Goal: Book appointment/travel/reservation

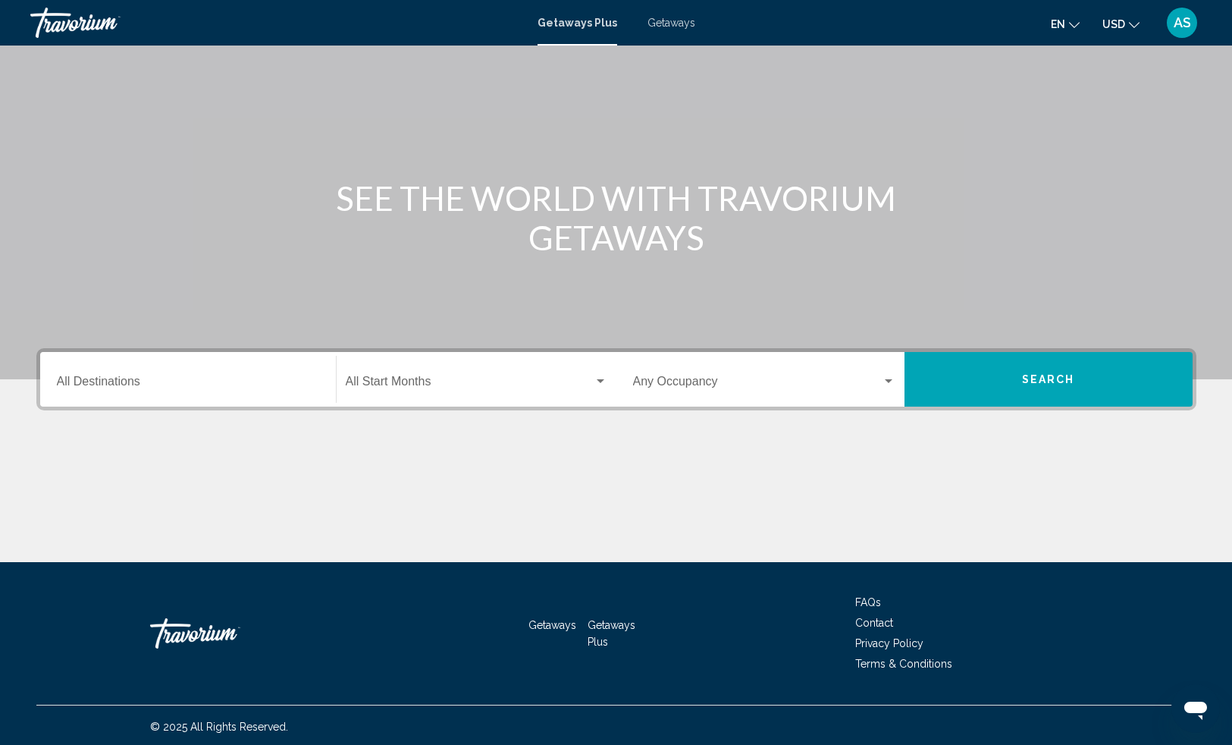
scroll to position [79, 0]
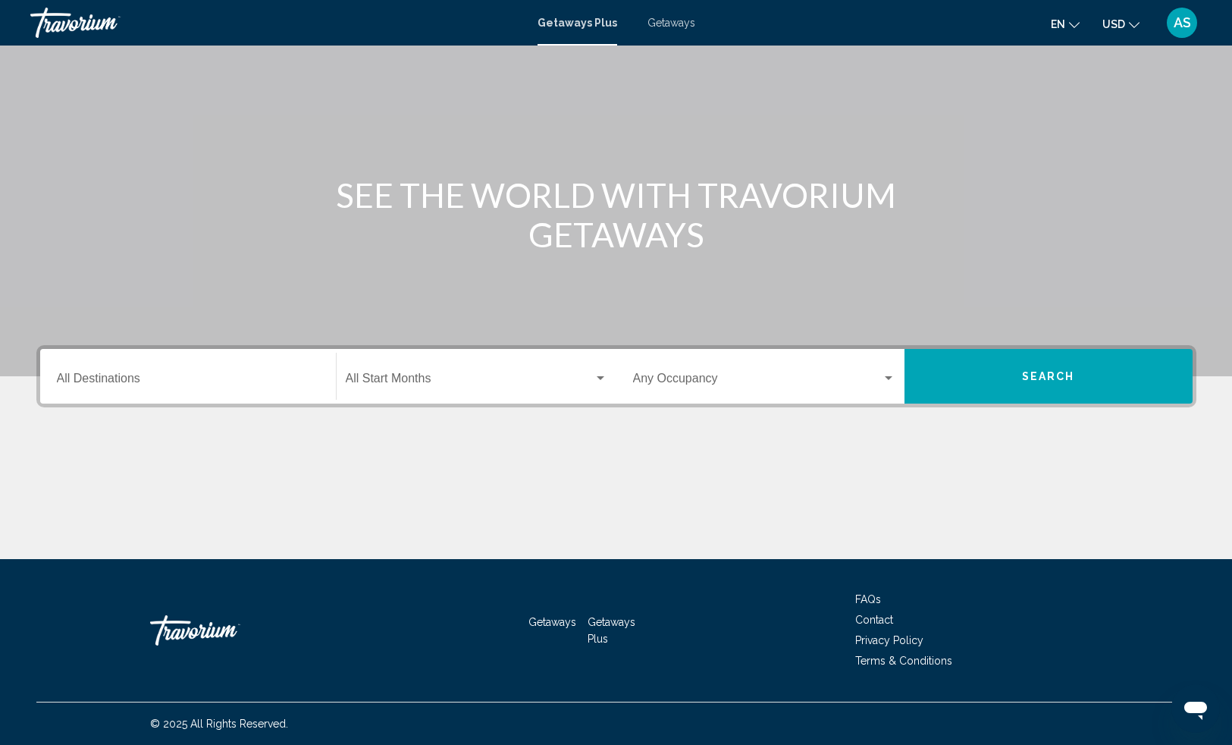
click at [255, 379] on input "Destination All Destinations" at bounding box center [188, 382] width 262 height 14
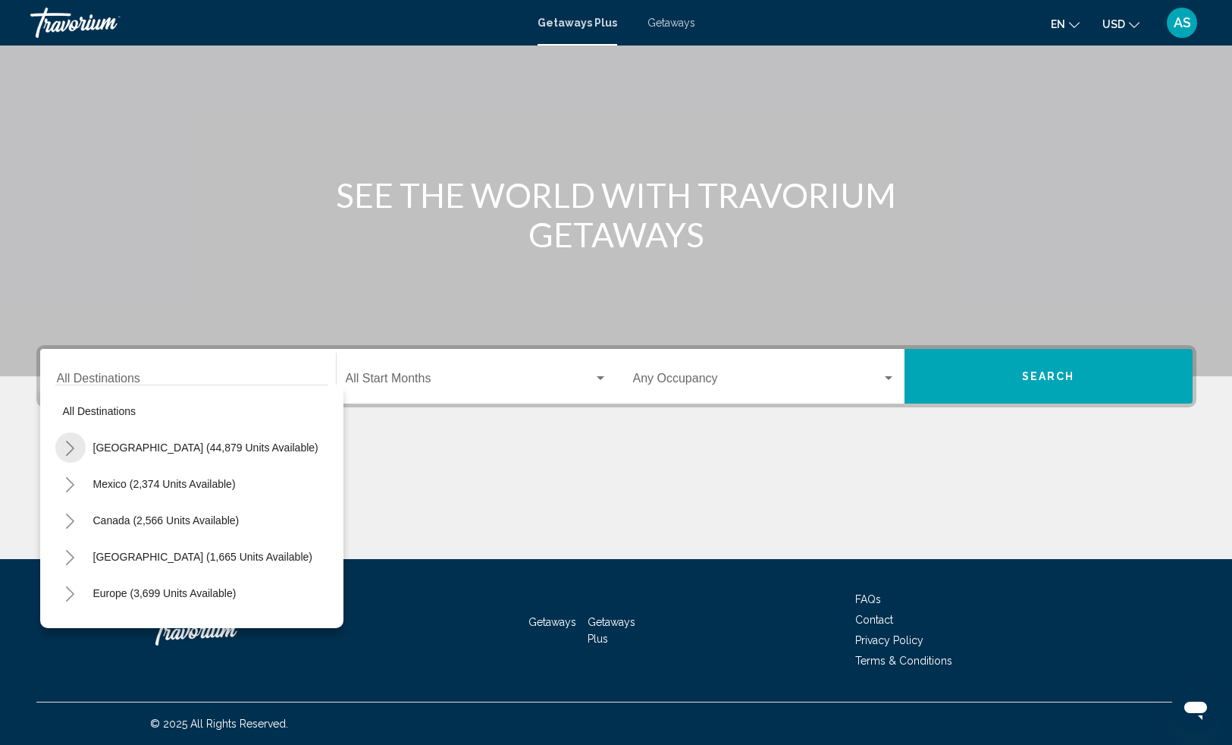
click at [74, 447] on icon "Toggle United States (44,879 units available)" at bounding box center [69, 447] width 11 height 15
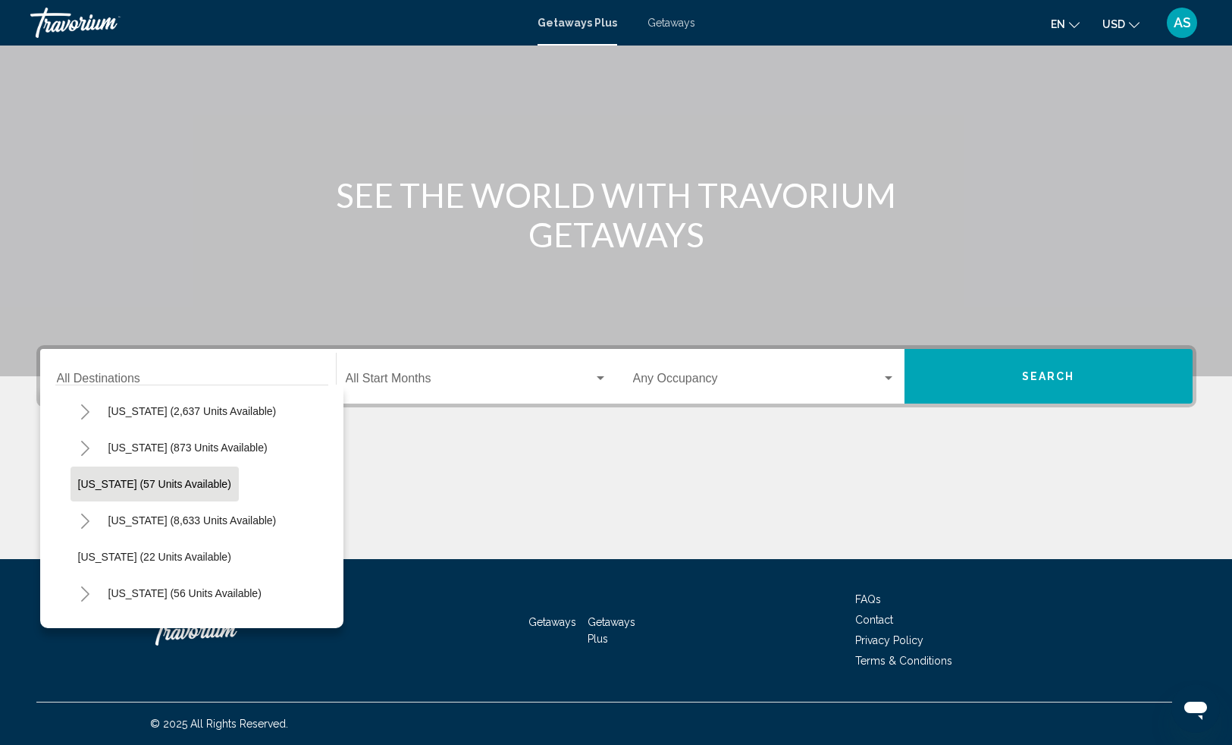
scroll to position [146, 0]
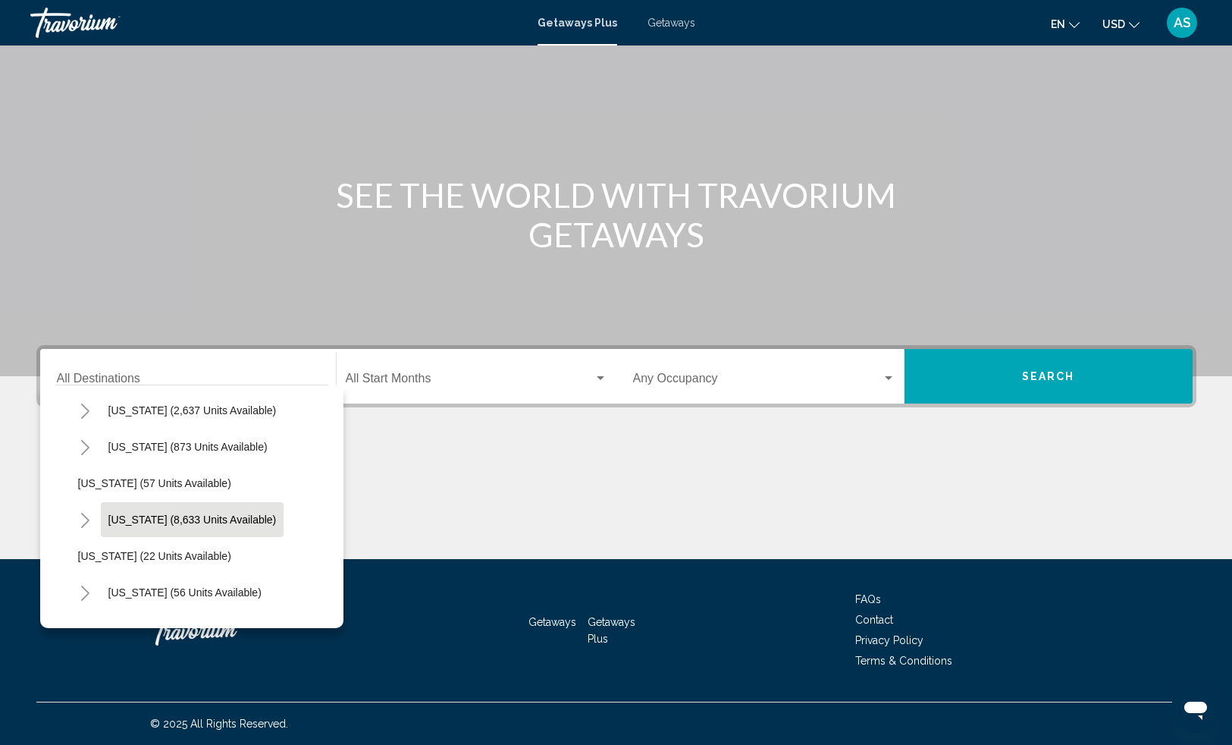
click at [153, 514] on span "[US_STATE] (8,633 units available)" at bounding box center [192, 519] width 168 height 12
type input "**********"
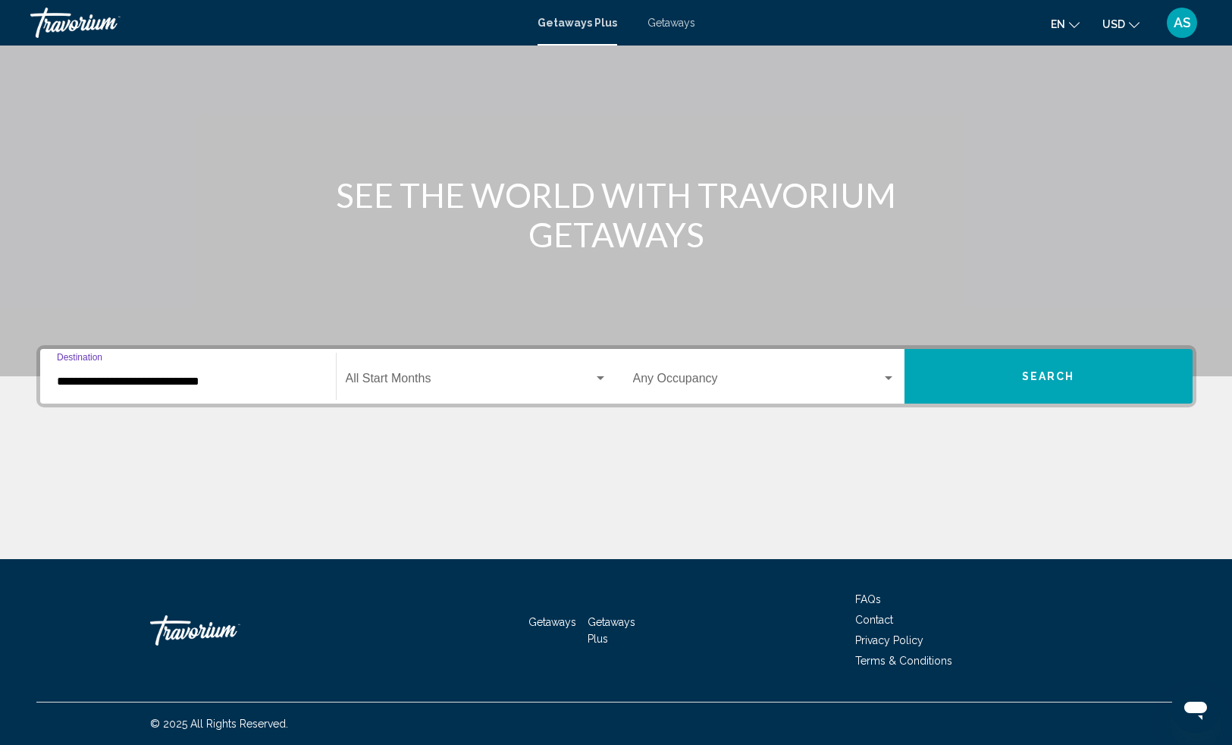
click at [960, 368] on button "Search" at bounding box center [1048, 376] width 288 height 55
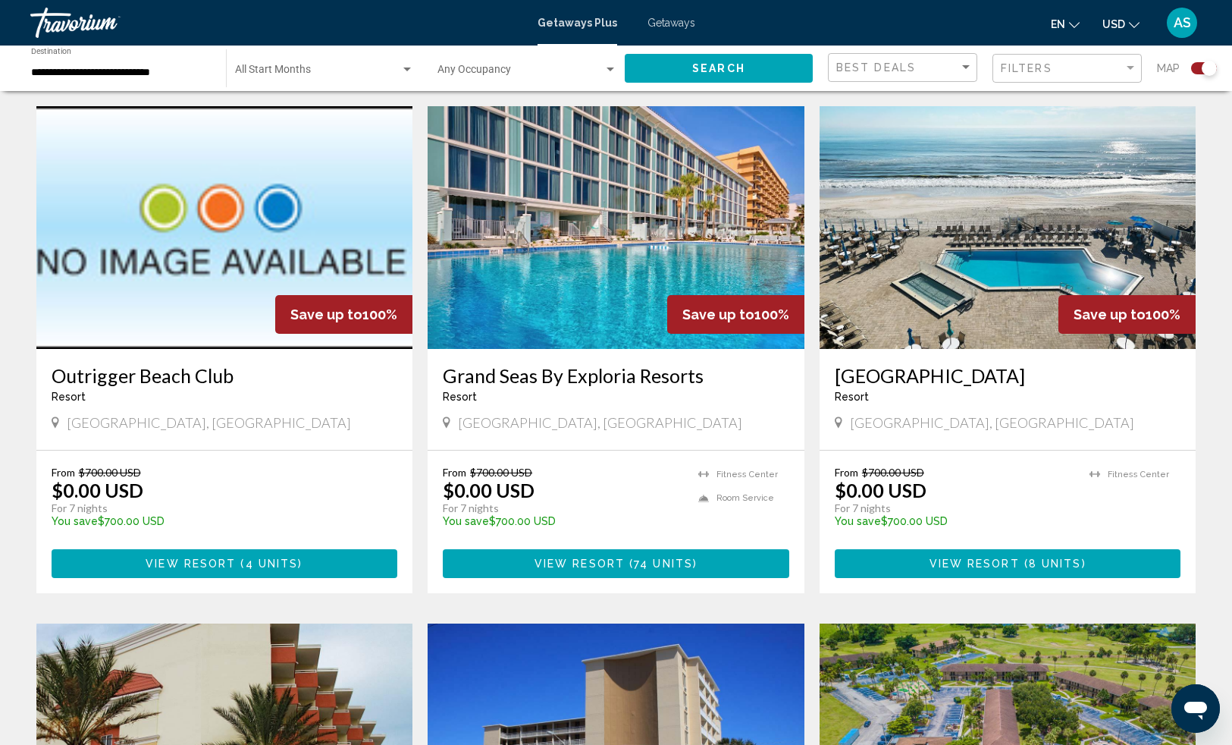
scroll to position [1031, 0]
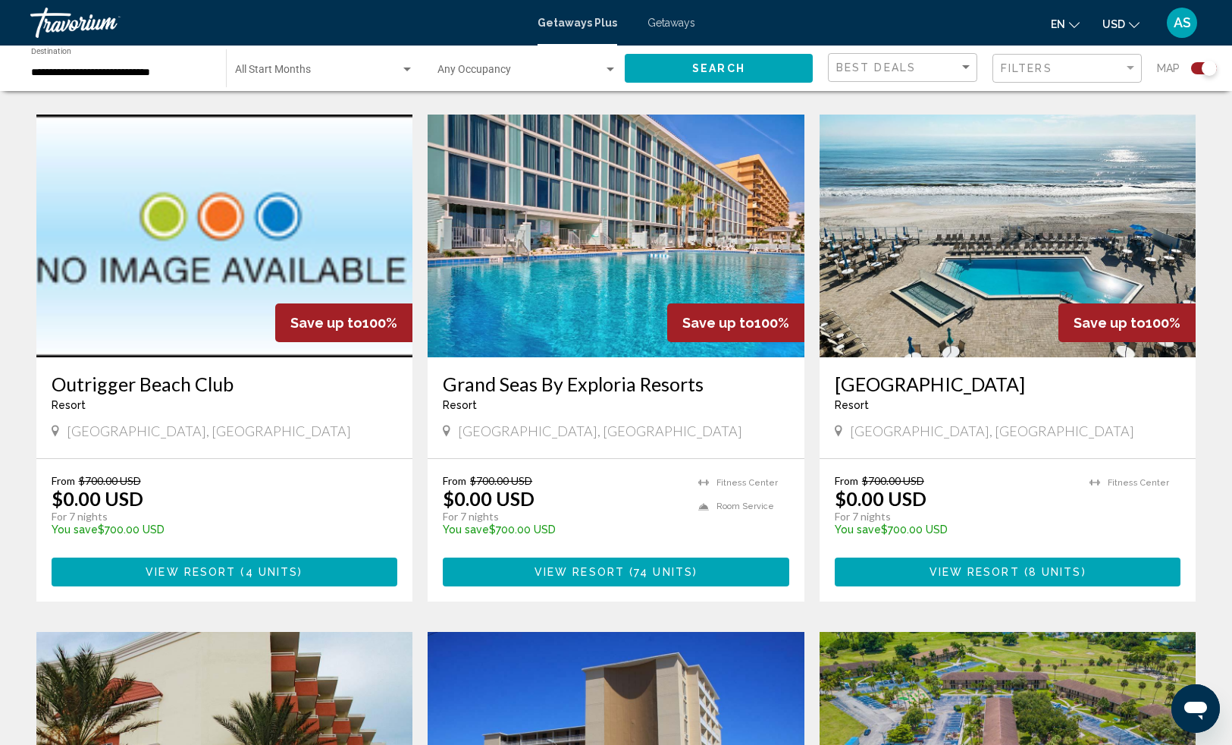
click at [556, 343] on img "Main content" at bounding box center [616, 235] width 377 height 243
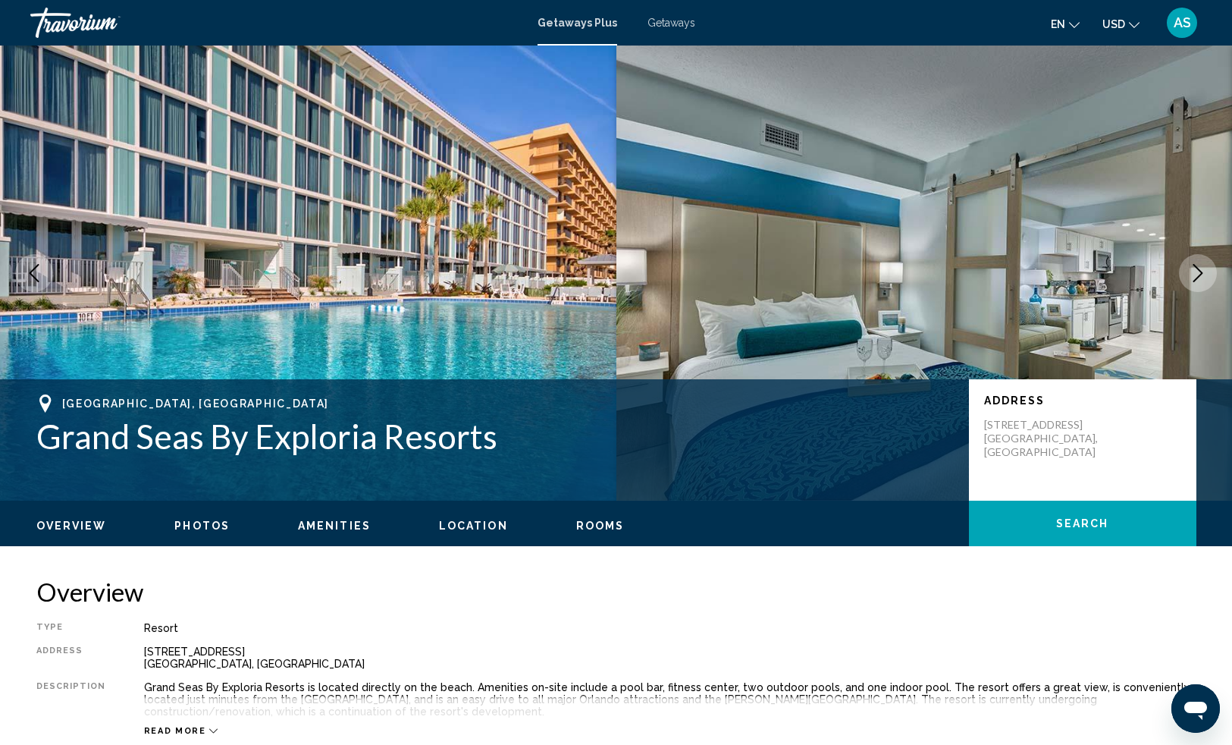
click at [1199, 268] on icon "Next image" at bounding box center [1198, 273] width 18 height 18
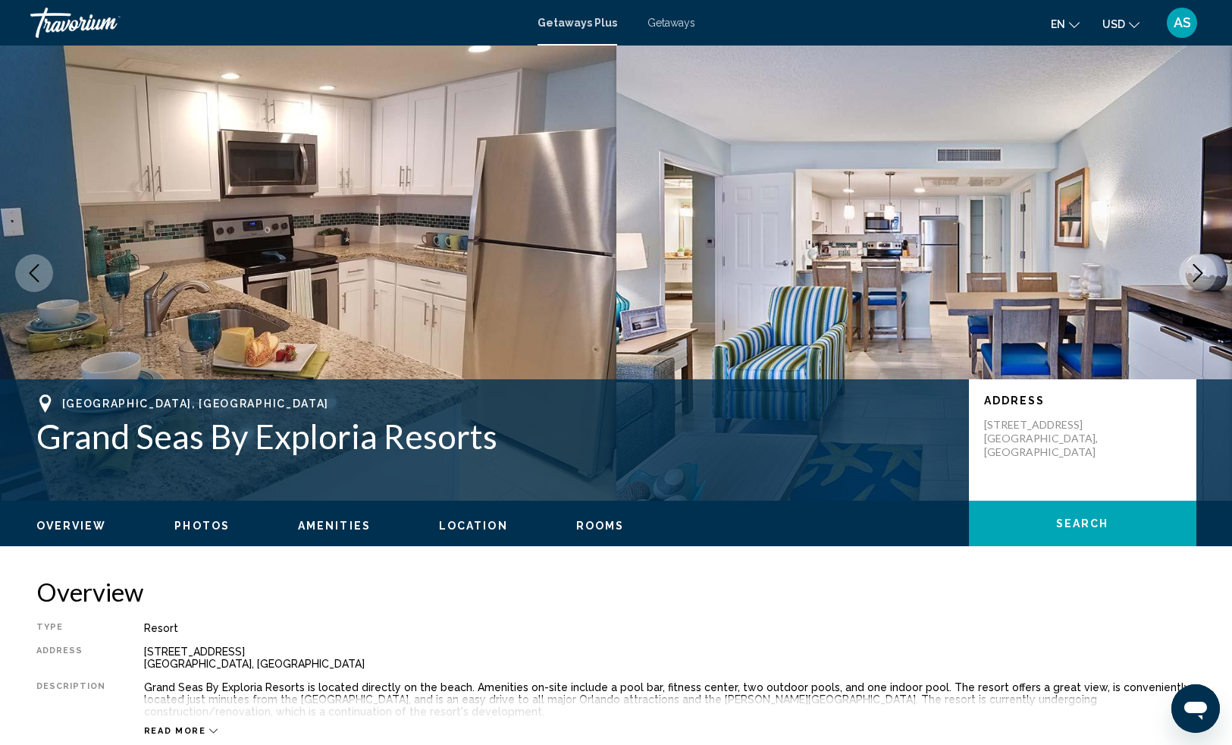
click at [1199, 268] on icon "Next image" at bounding box center [1198, 273] width 18 height 18
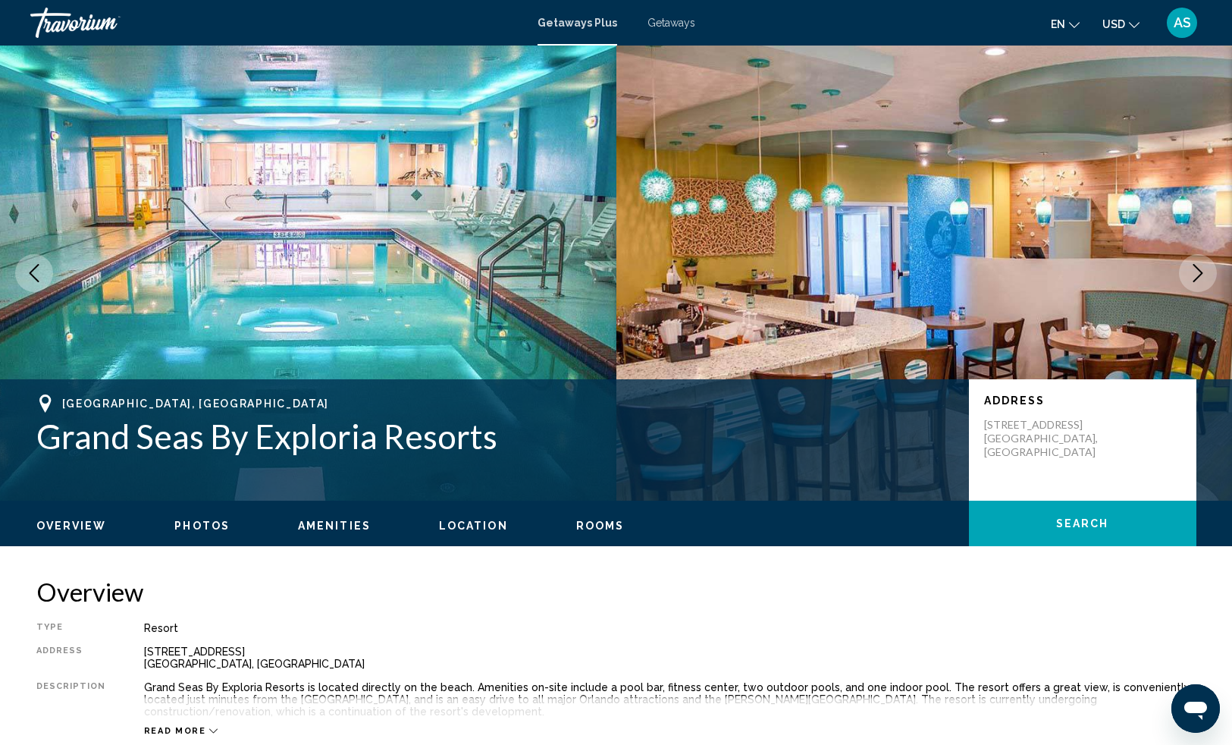
click at [1200, 268] on icon "Next image" at bounding box center [1198, 273] width 18 height 18
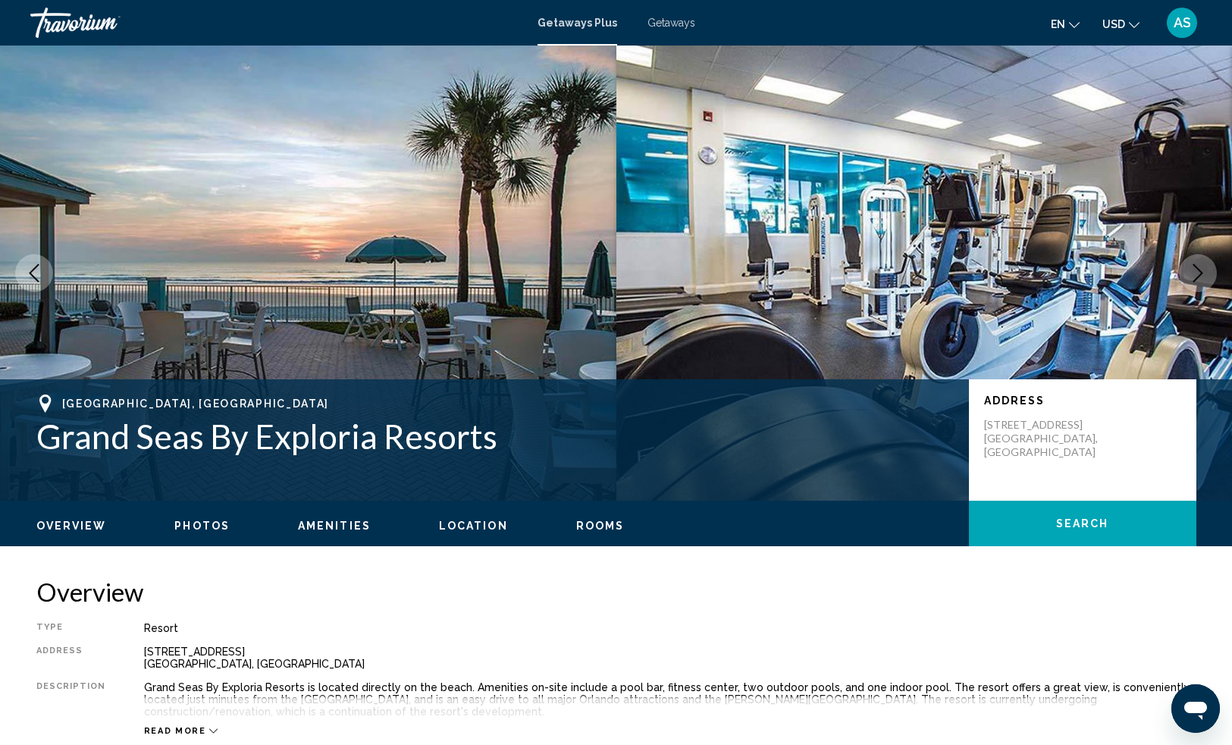
click at [1201, 267] on icon "Next image" at bounding box center [1198, 273] width 18 height 18
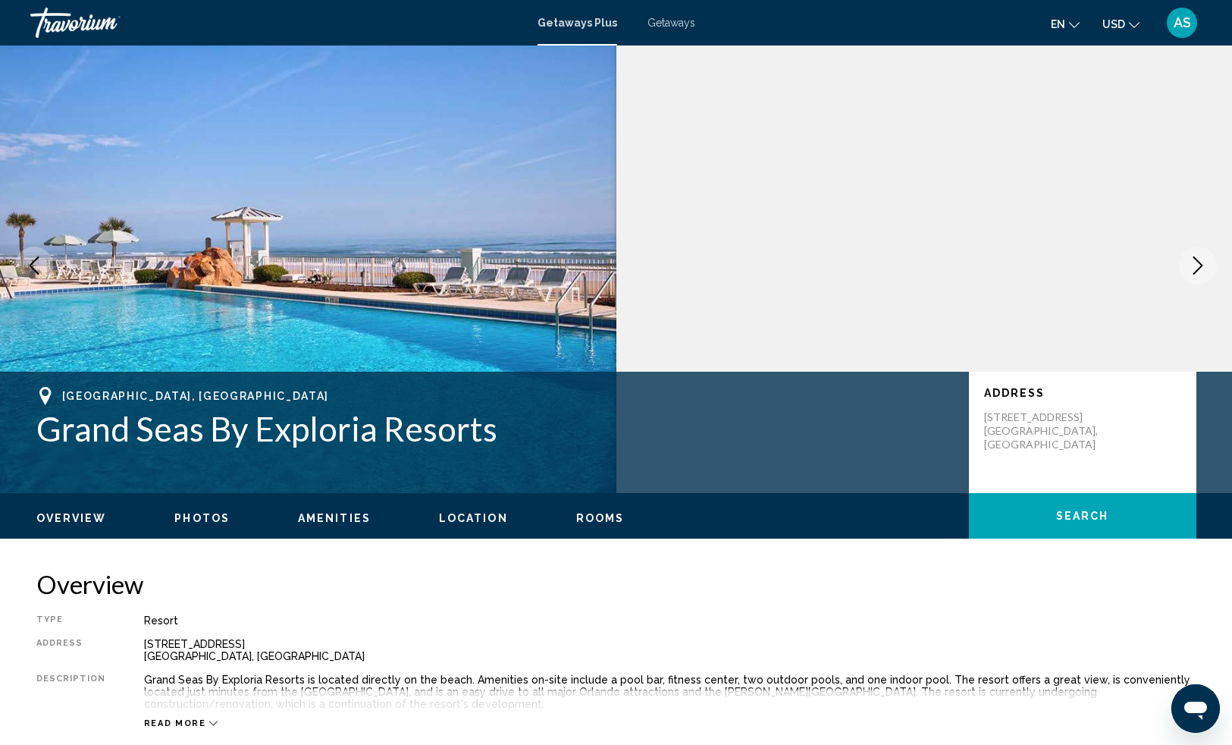
scroll to position [8, 0]
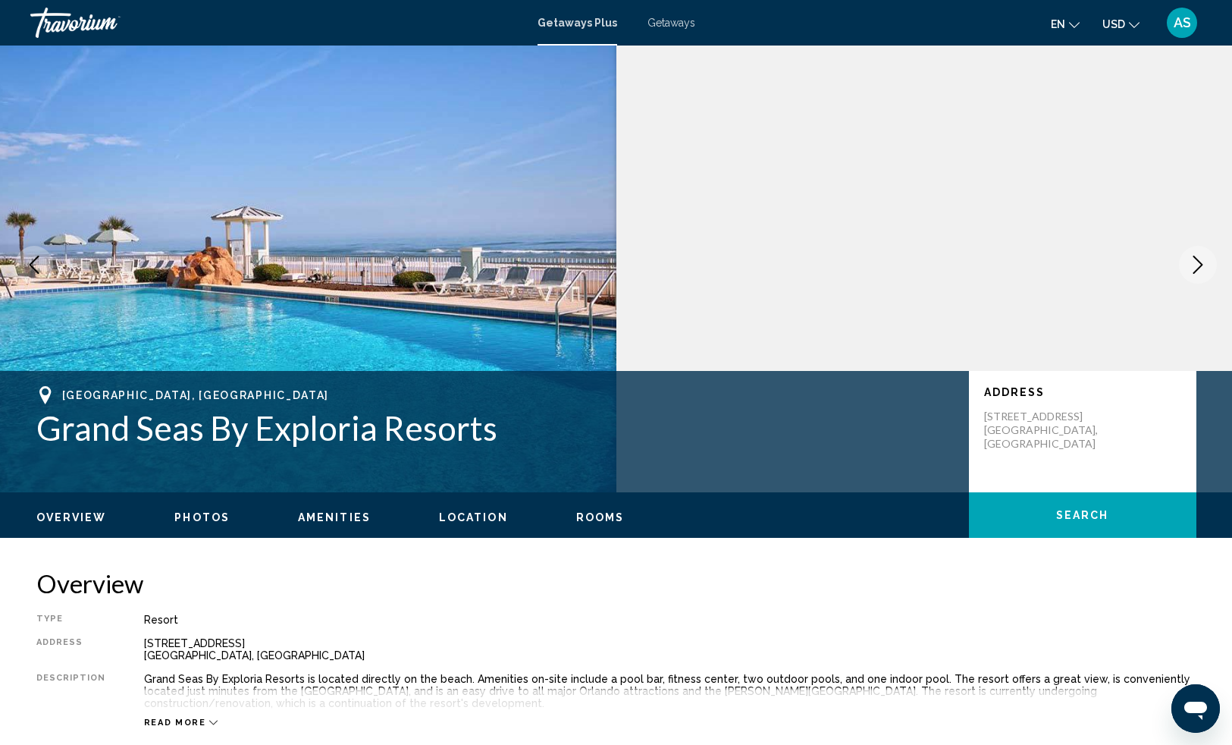
click at [1190, 265] on icon "Next image" at bounding box center [1198, 265] width 18 height 18
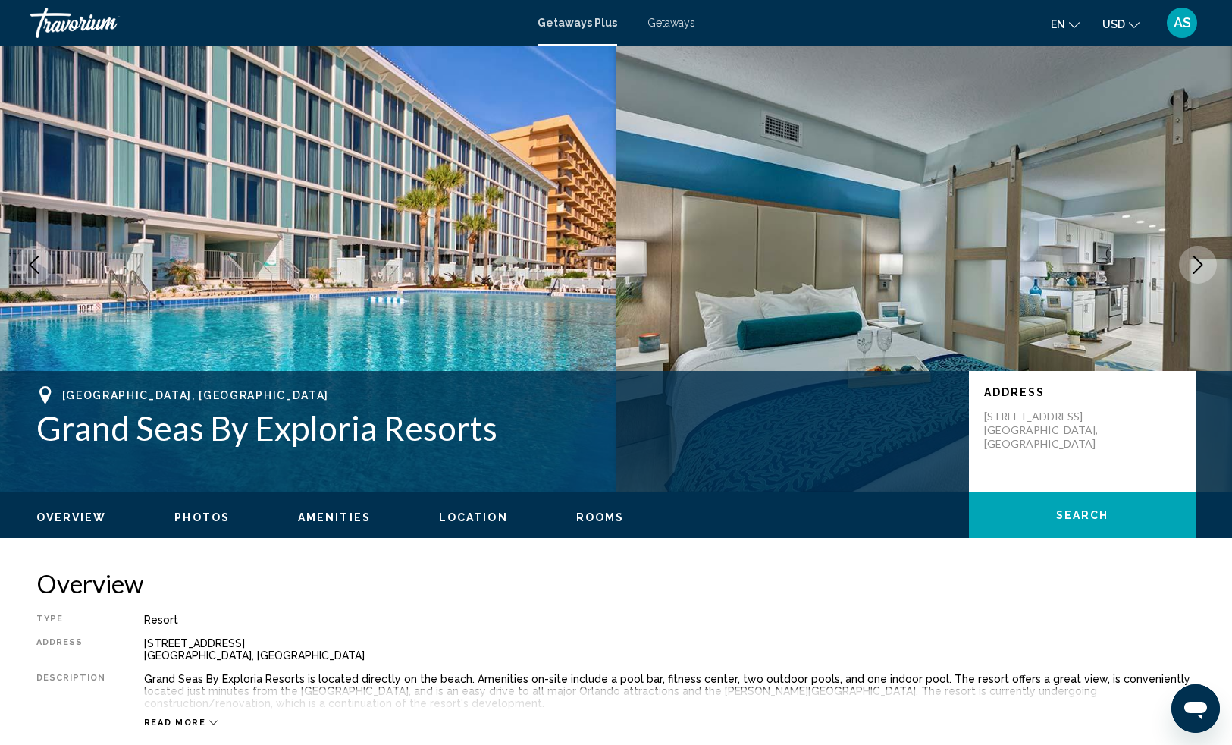
click at [1191, 265] on icon "Next image" at bounding box center [1198, 265] width 18 height 18
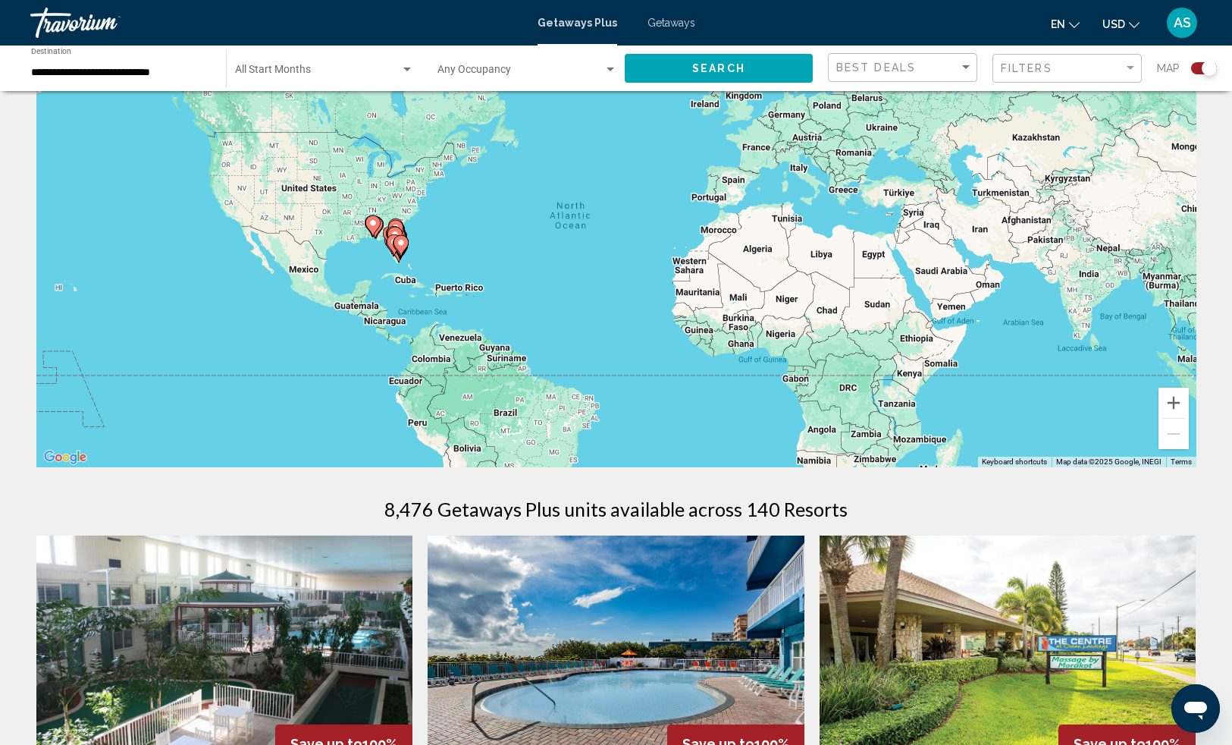
scroll to position [90, 0]
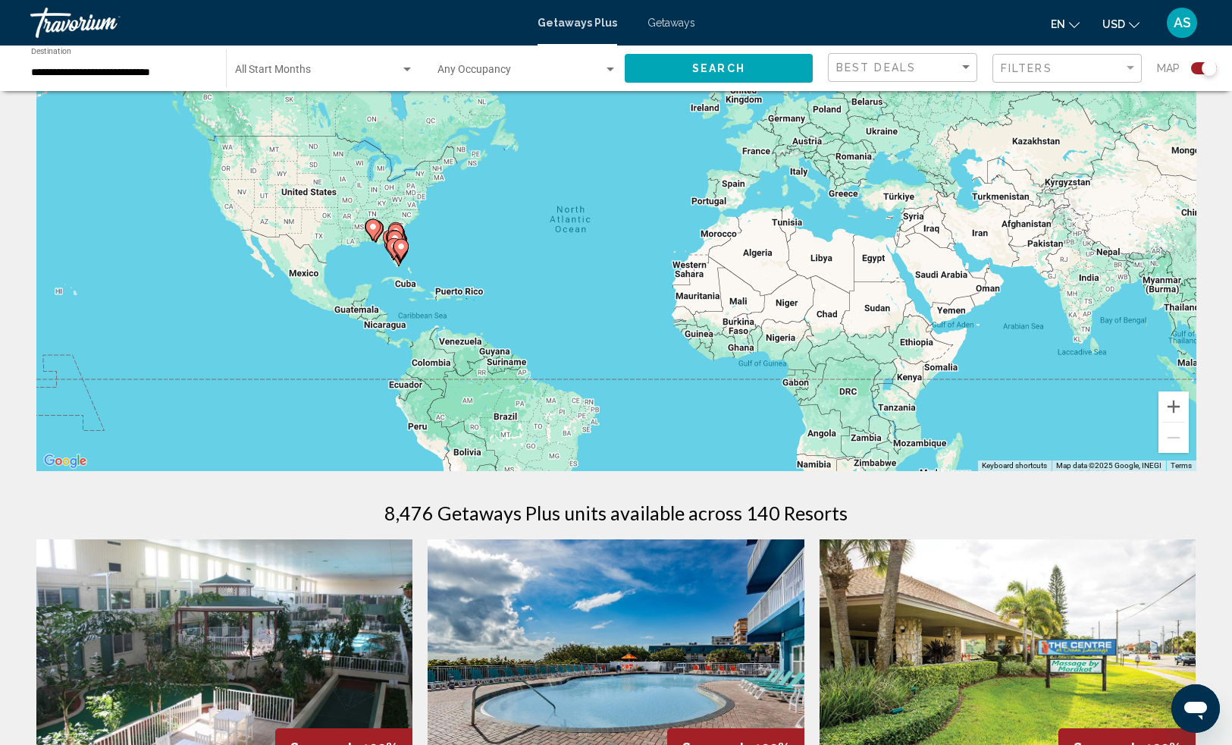
click at [383, 238] on gmp-advanced-marker "Main content" at bounding box center [390, 240] width 15 height 23
click at [378, 238] on gmp-advanced-marker "Main content" at bounding box center [372, 229] width 15 height 23
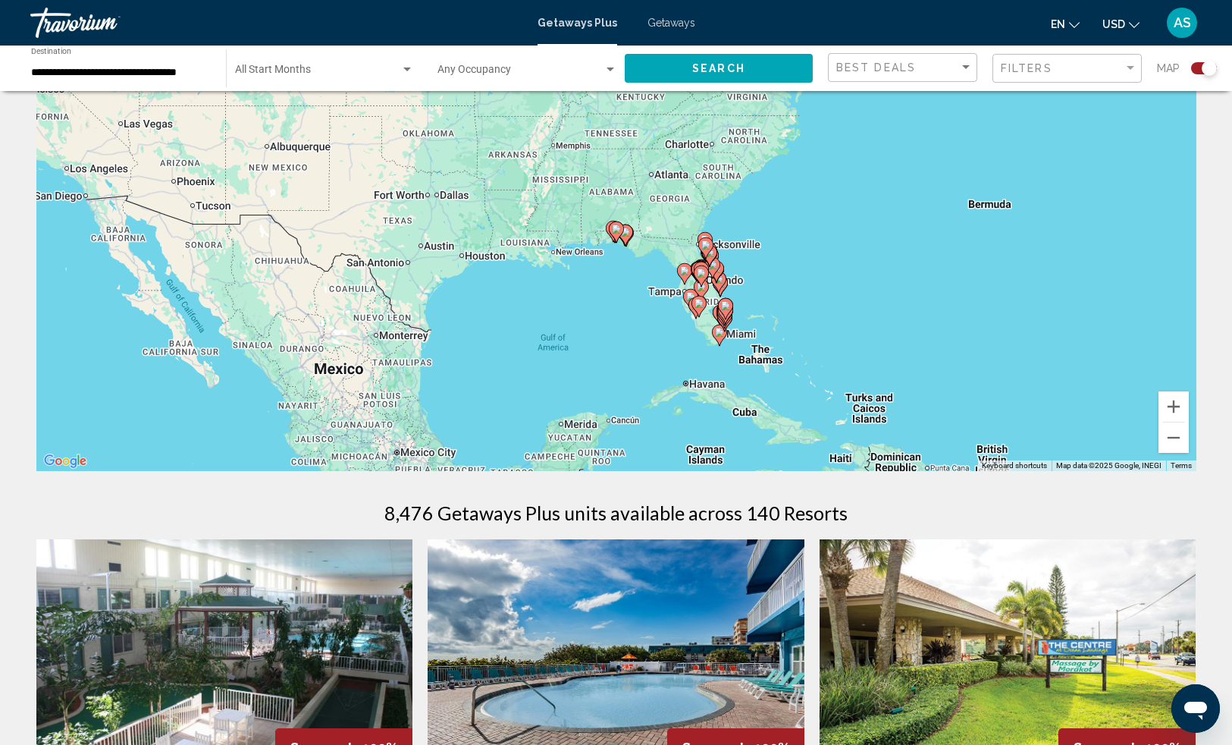
click at [642, 253] on div "To activate drag with keyboard, press Alt + Enter. Once in keyboard drag state,…" at bounding box center [616, 243] width 1160 height 455
click at [641, 250] on div "To activate drag with keyboard, press Alt + Enter. Once in keyboard drag state,…" at bounding box center [616, 243] width 1160 height 455
click at [641, 247] on div "To activate drag with keyboard, press Alt + Enter. Once in keyboard drag state,…" at bounding box center [616, 243] width 1160 height 455
click at [641, 248] on div "To activate drag with keyboard, press Alt + Enter. Once in keyboard drag state,…" at bounding box center [616, 243] width 1160 height 455
drag, startPoint x: 634, startPoint y: 240, endPoint x: 654, endPoint y: 260, distance: 28.9
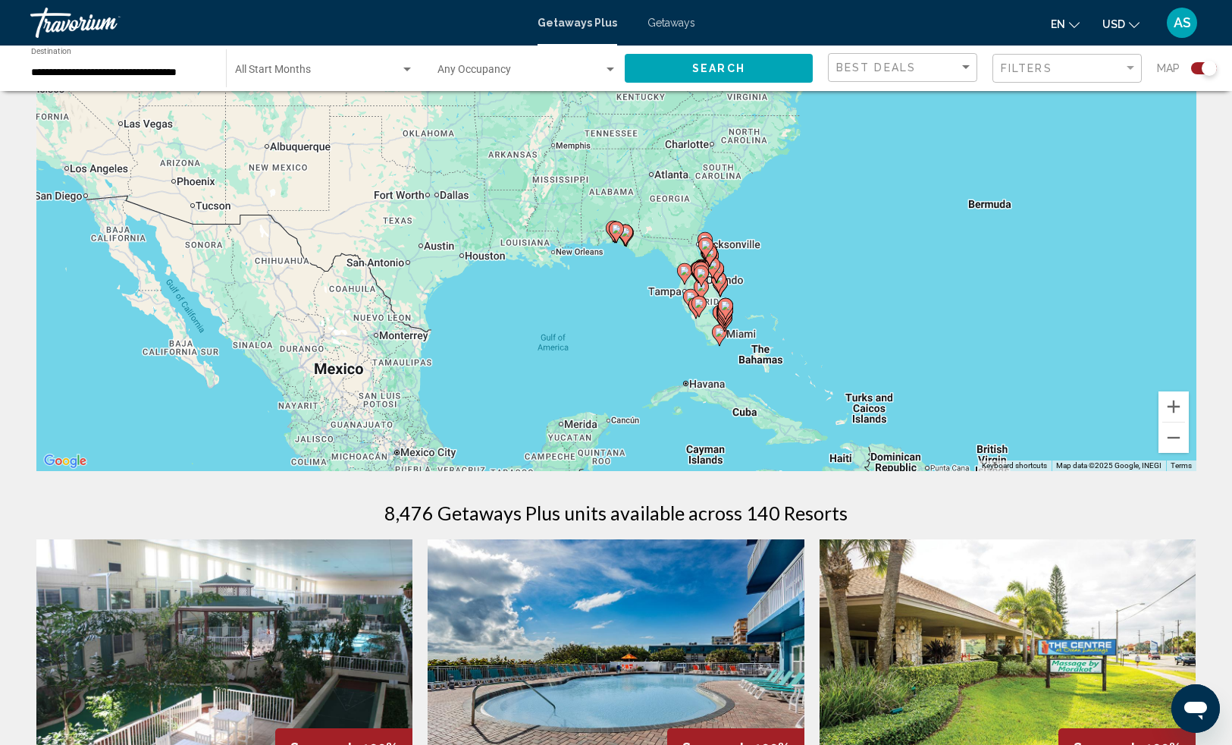
click at [672, 277] on div "To activate drag with keyboard, press Alt + Enter. Once in keyboard drag state,…" at bounding box center [616, 243] width 1160 height 455
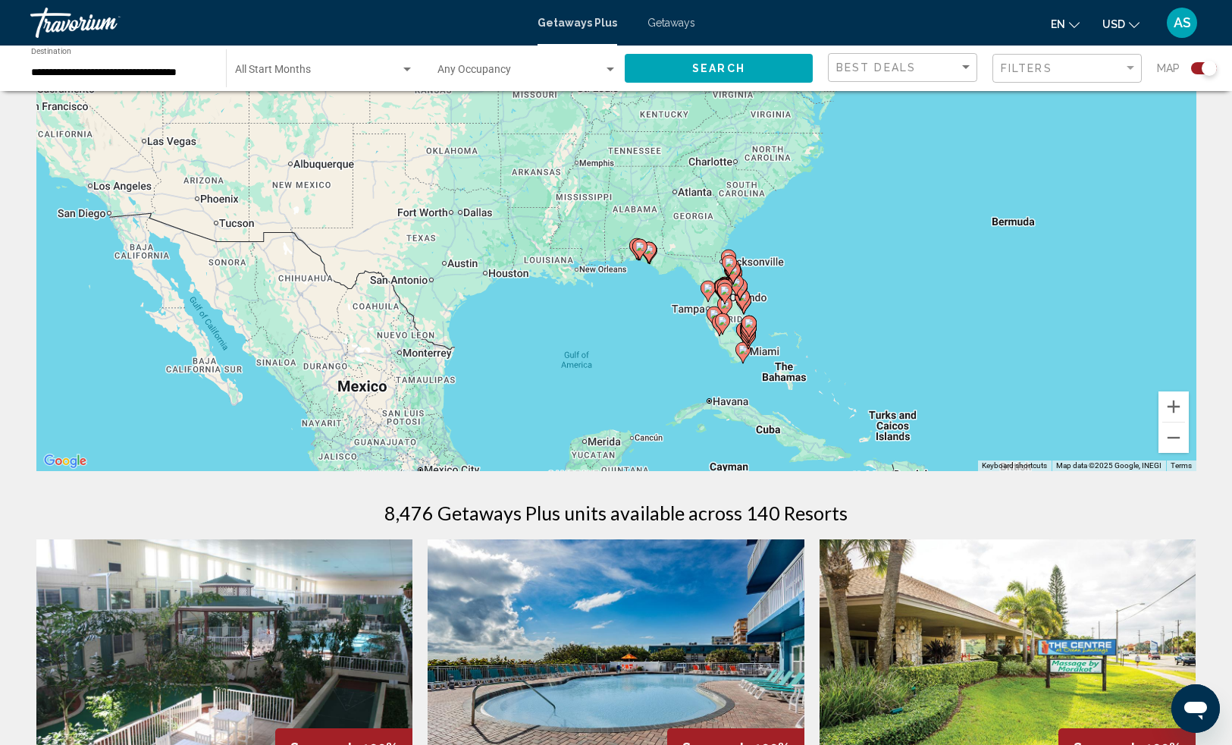
drag, startPoint x: 652, startPoint y: 244, endPoint x: 675, endPoint y: 265, distance: 31.1
click at [675, 265] on div "To activate drag with keyboard, press Alt + Enter. Once in keyboard drag state,…" at bounding box center [616, 243] width 1160 height 455
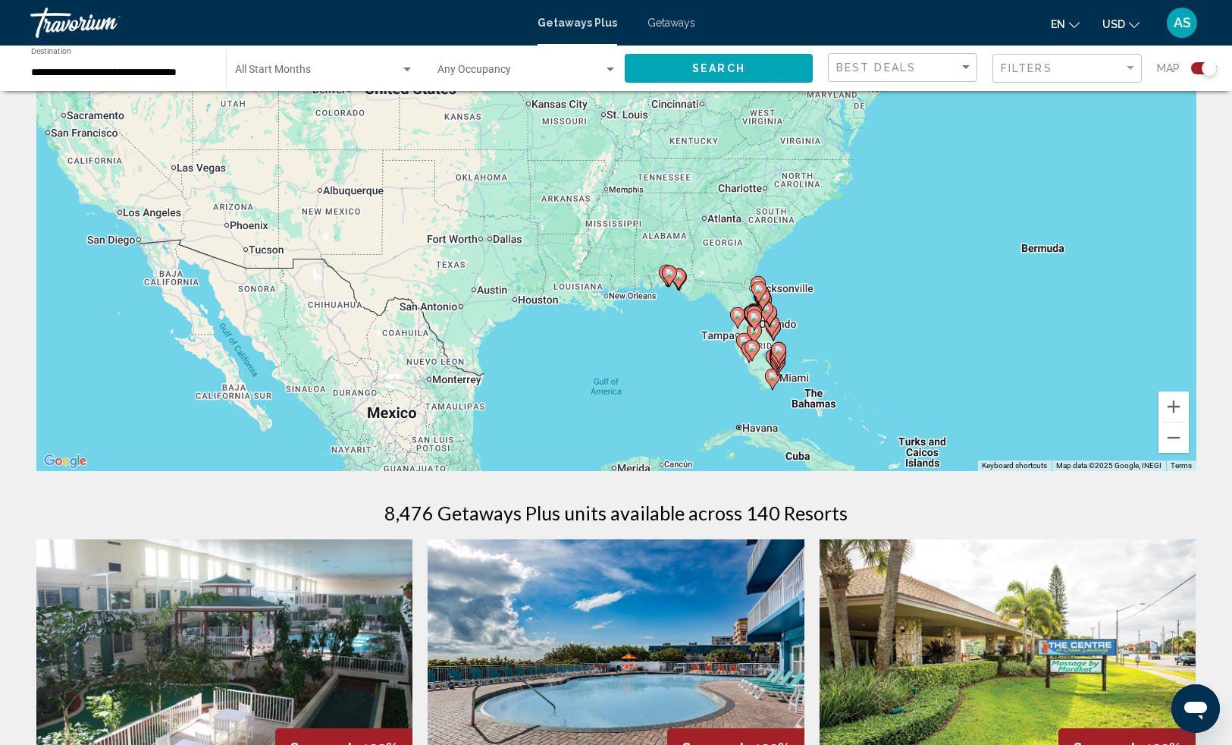
click at [679, 276] on image "Main content" at bounding box center [678, 275] width 9 height 9
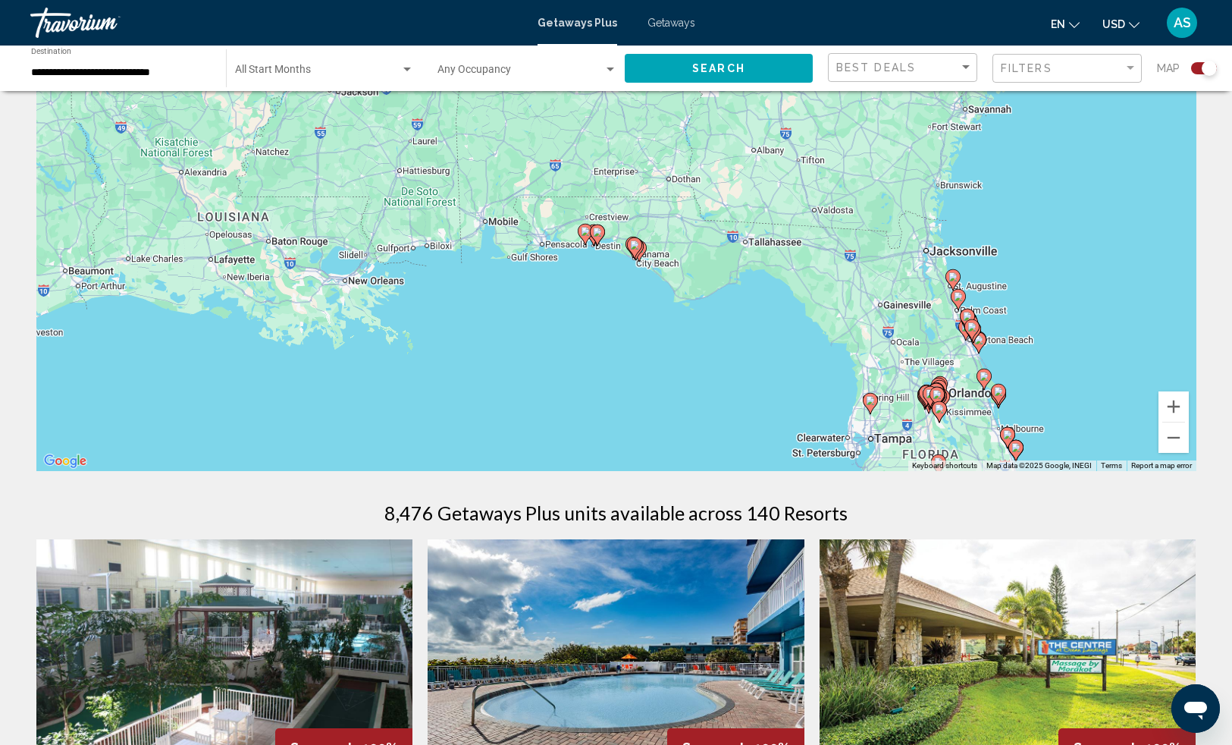
drag, startPoint x: 641, startPoint y: 241, endPoint x: 670, endPoint y: 265, distance: 37.8
click at [670, 265] on div "To activate drag with keyboard, press Alt + Enter. Once in keyboard drag state,…" at bounding box center [616, 243] width 1160 height 455
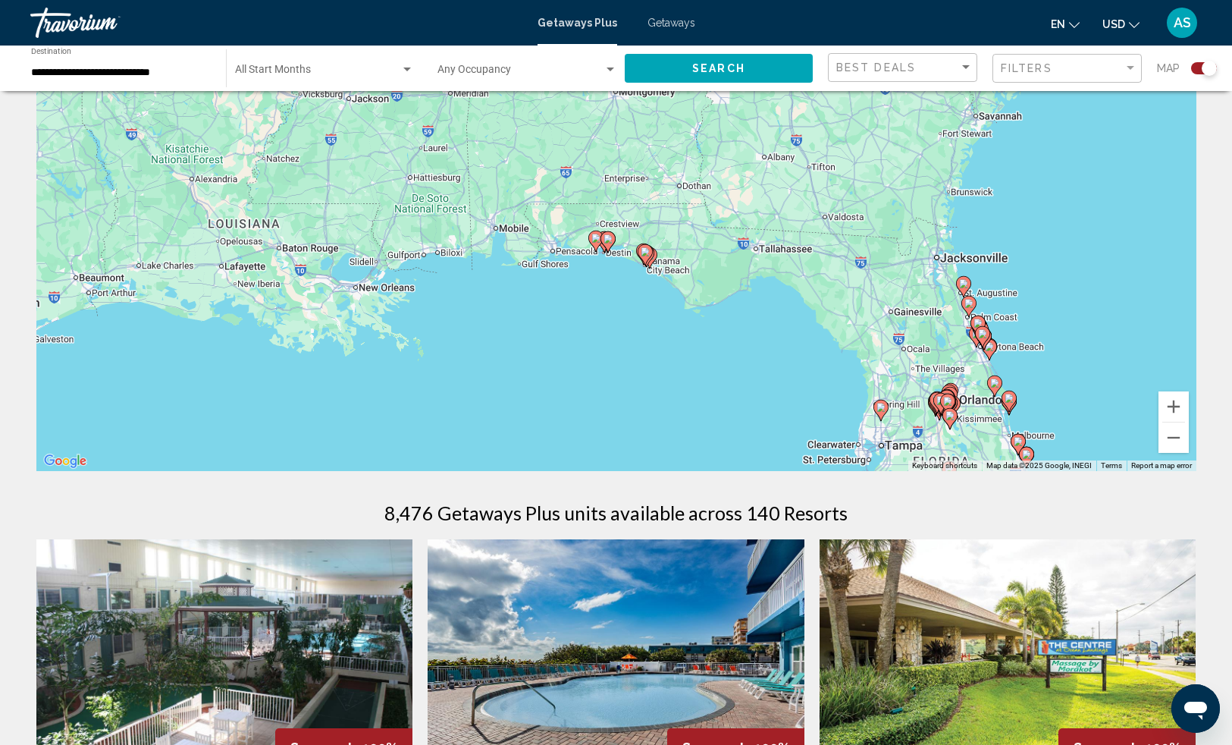
click at [646, 254] on image "Main content" at bounding box center [645, 251] width 9 height 9
type input "**********"
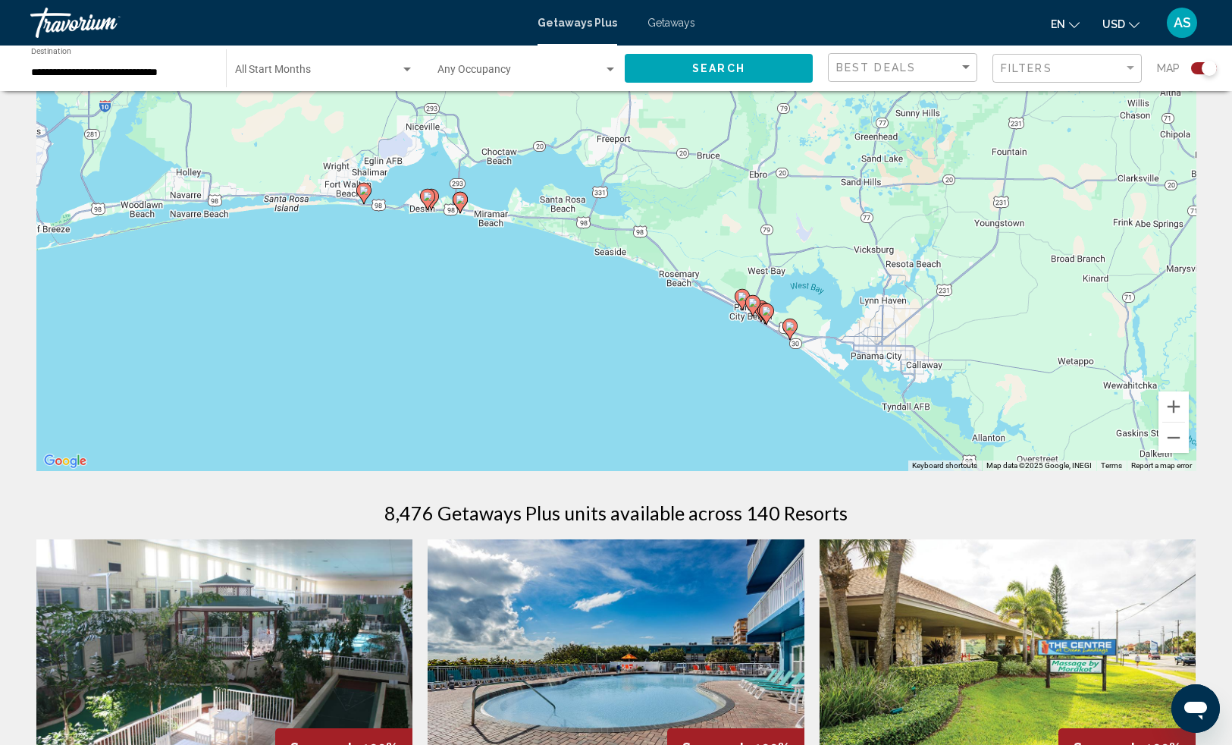
drag, startPoint x: 808, startPoint y: 322, endPoint x: 722, endPoint y: 240, distance: 119.1
click at [721, 240] on div "To activate drag with keyboard, press Alt + Enter. Once in keyboard drag state,…" at bounding box center [616, 243] width 1160 height 455
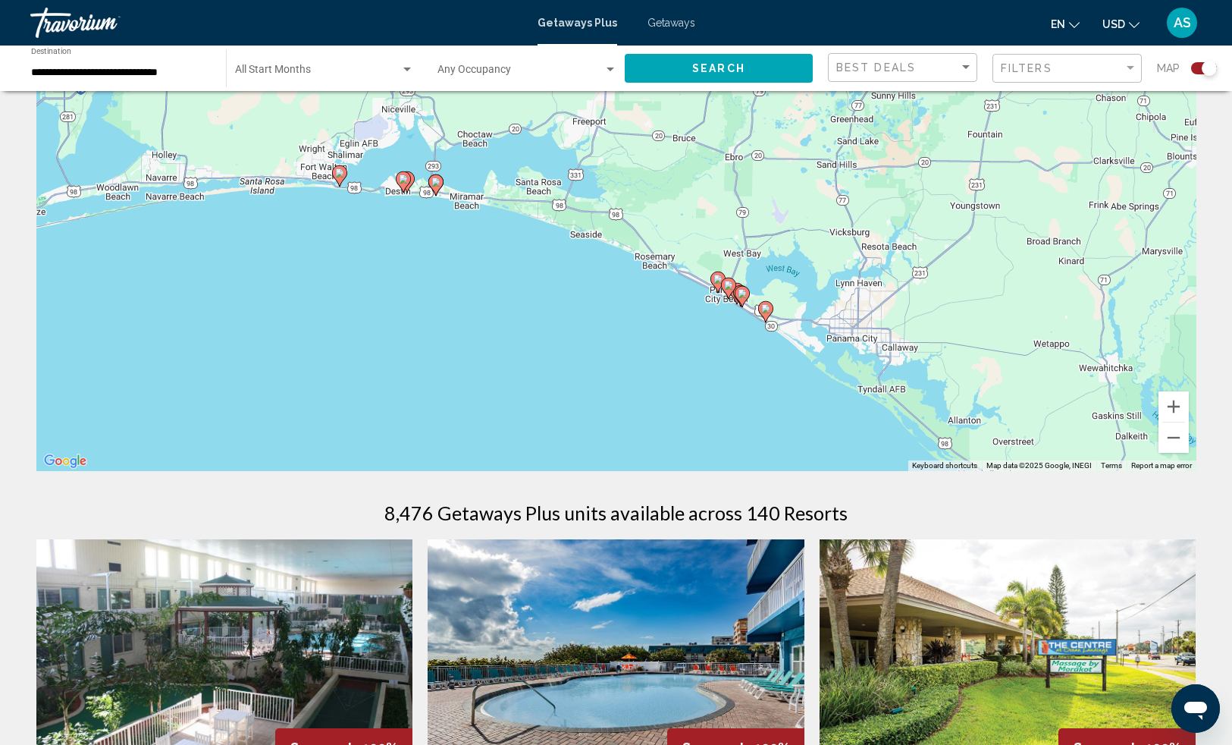
click at [767, 309] on image "Main content" at bounding box center [765, 308] width 9 height 9
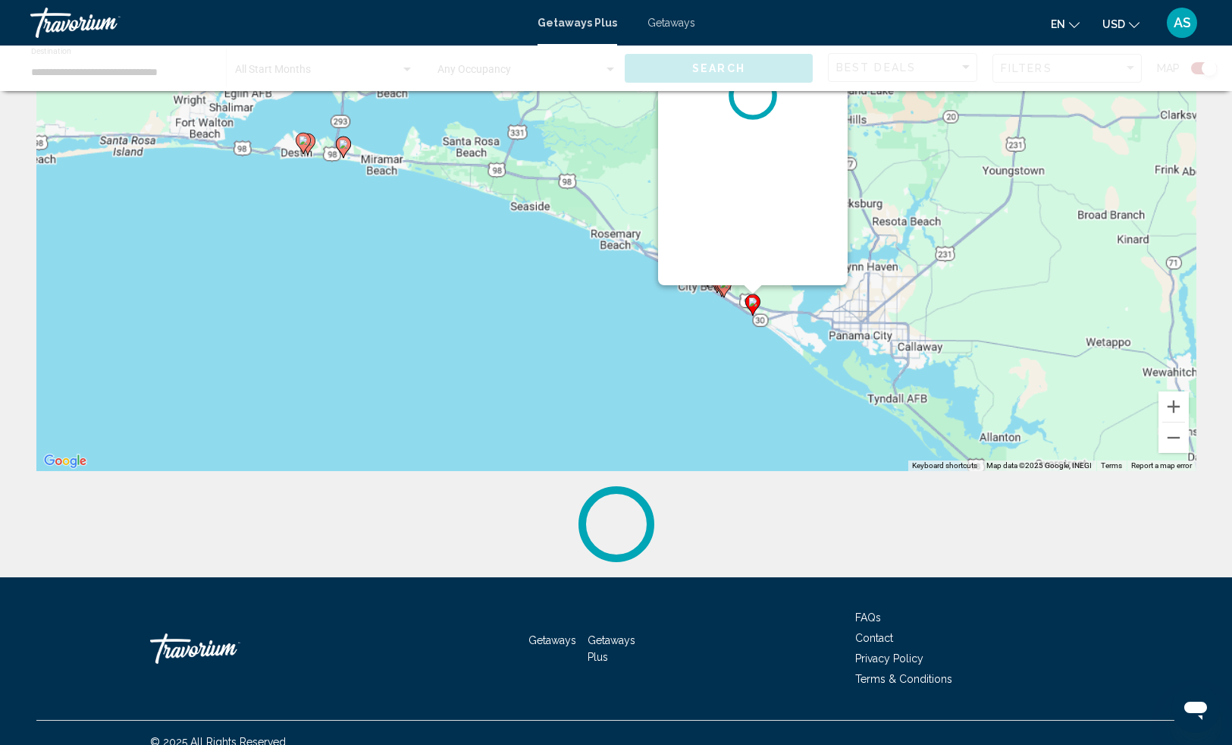
scroll to position [0, 0]
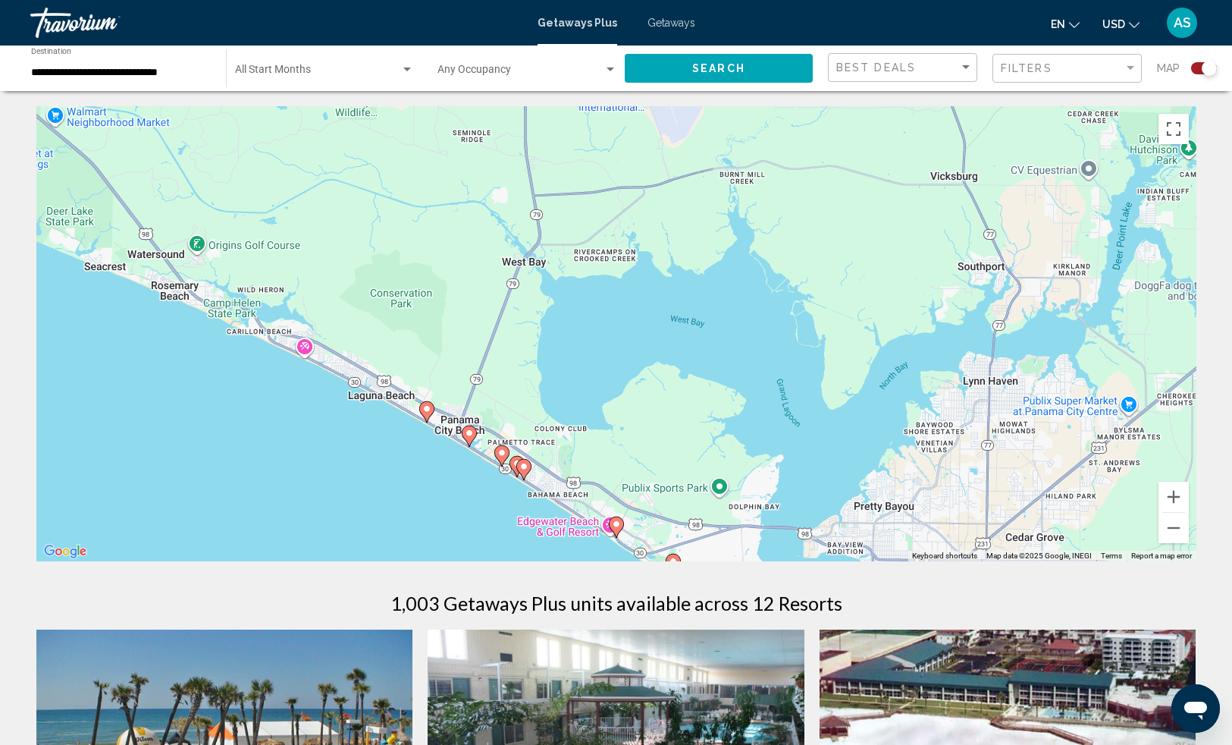
click at [614, 524] on image "Main content" at bounding box center [616, 523] width 9 height 9
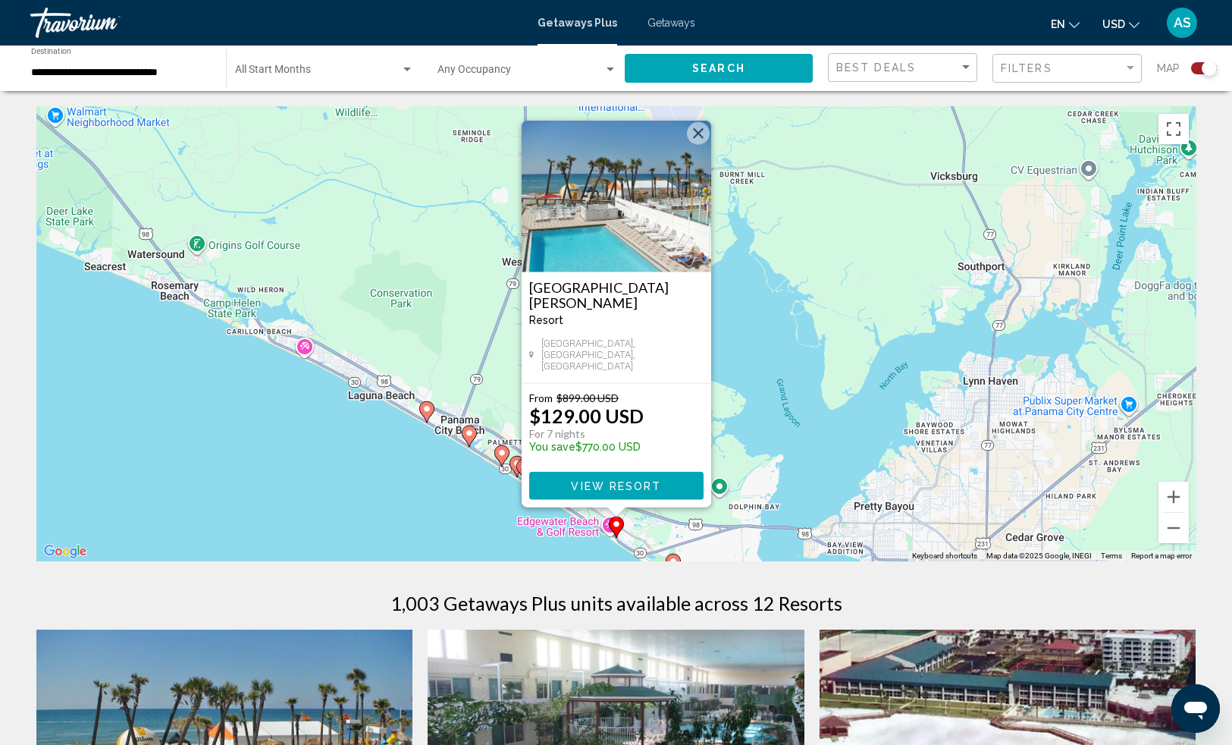
click at [503, 453] on image "Main content" at bounding box center [501, 452] width 9 height 9
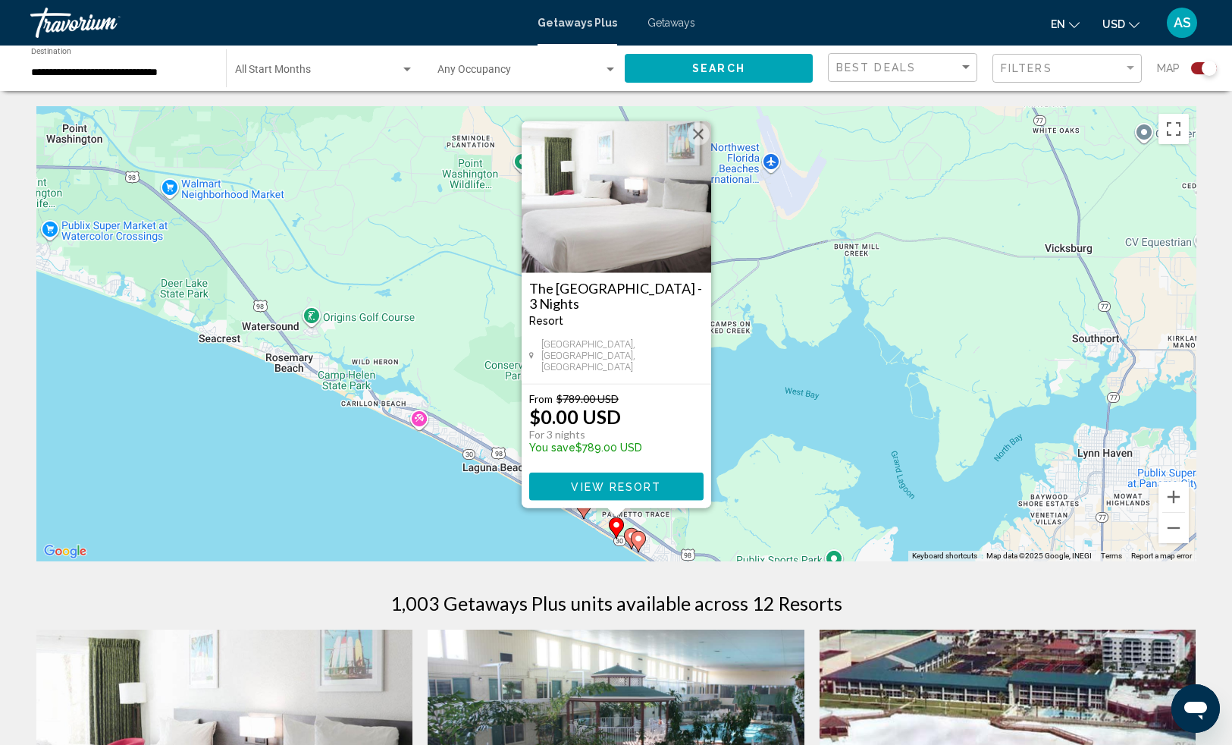
click at [629, 535] on image "Main content" at bounding box center [631, 535] width 9 height 9
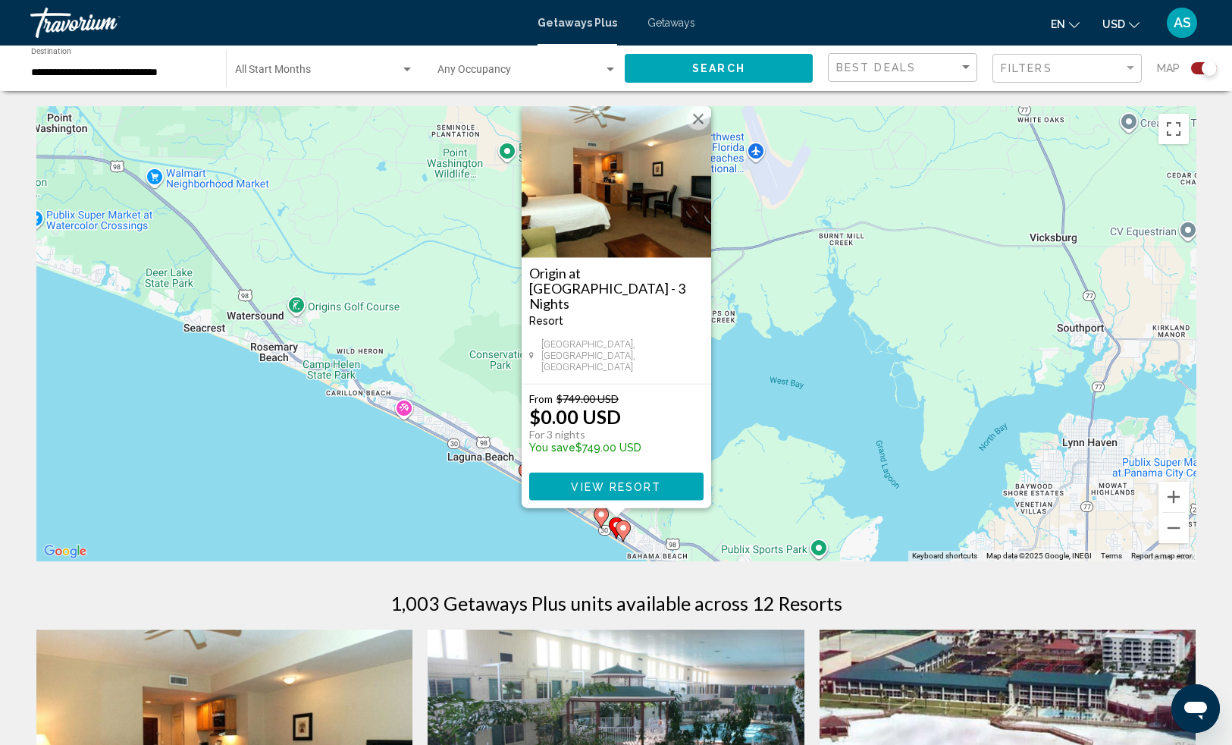
click at [520, 472] on icon "Main content" at bounding box center [526, 473] width 14 height 20
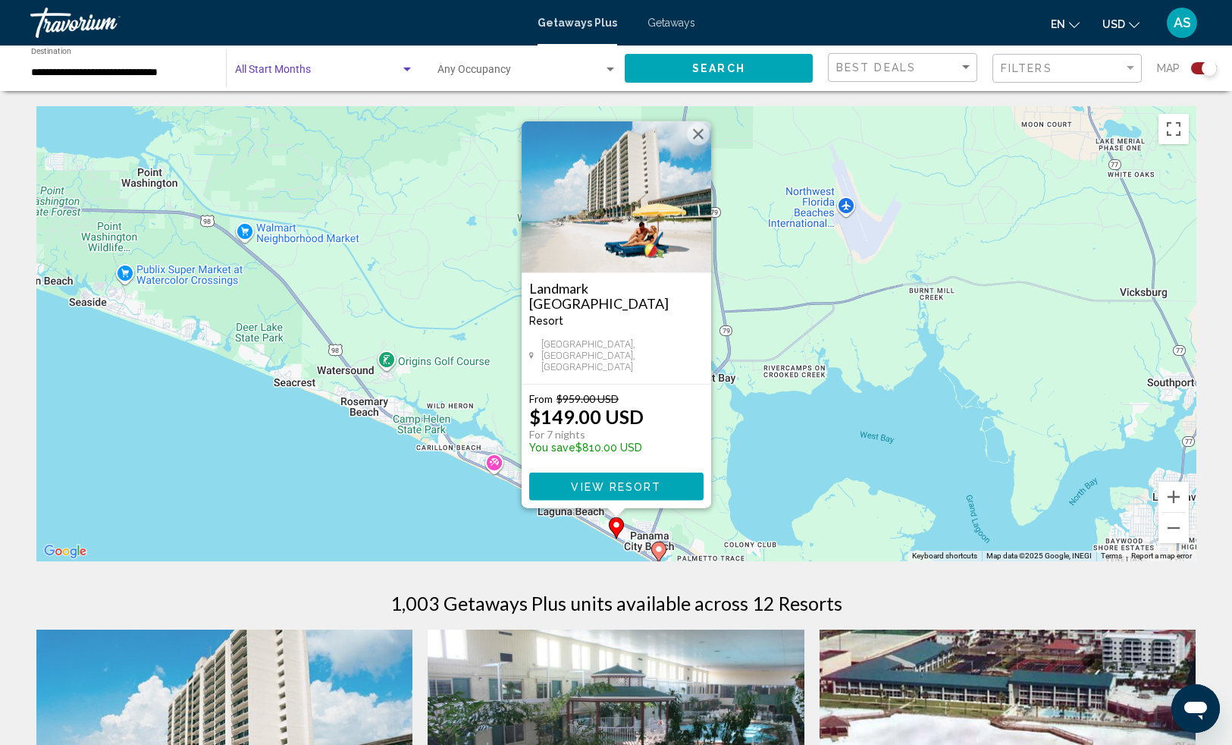
click at [405, 67] on div "Search widget" at bounding box center [407, 69] width 8 height 4
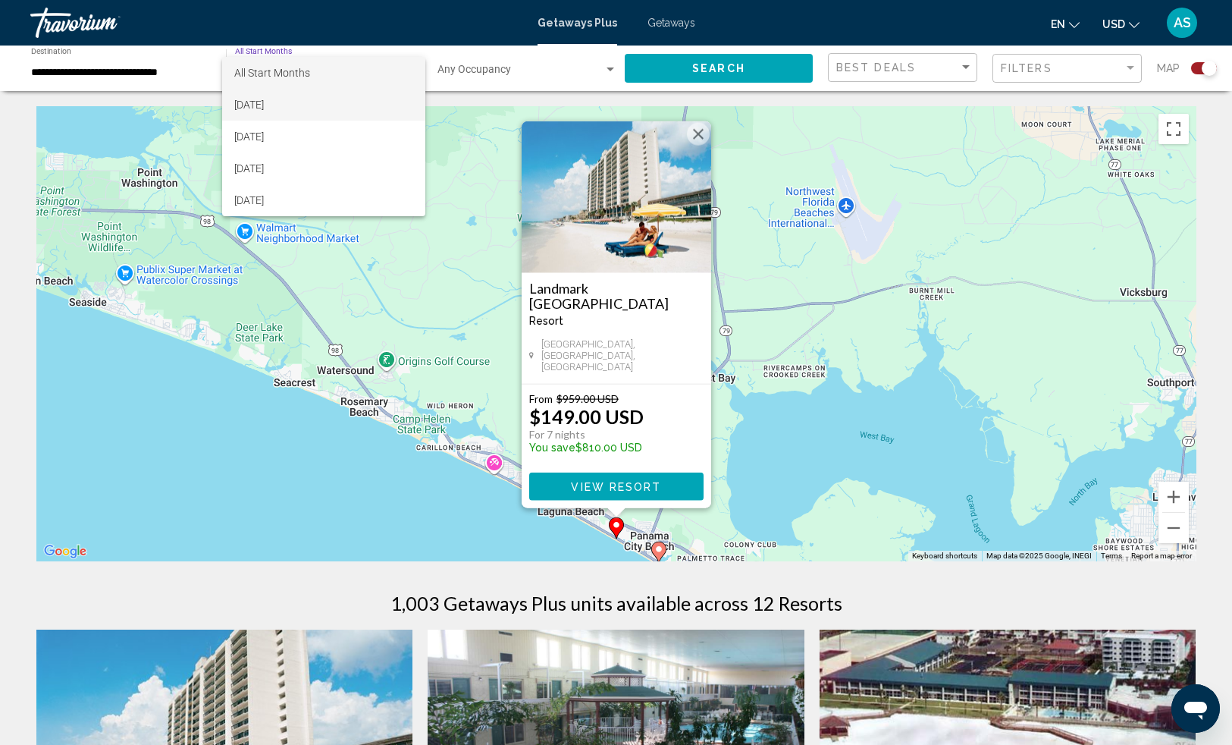
click at [359, 97] on span "[DATE]" at bounding box center [323, 105] width 179 height 32
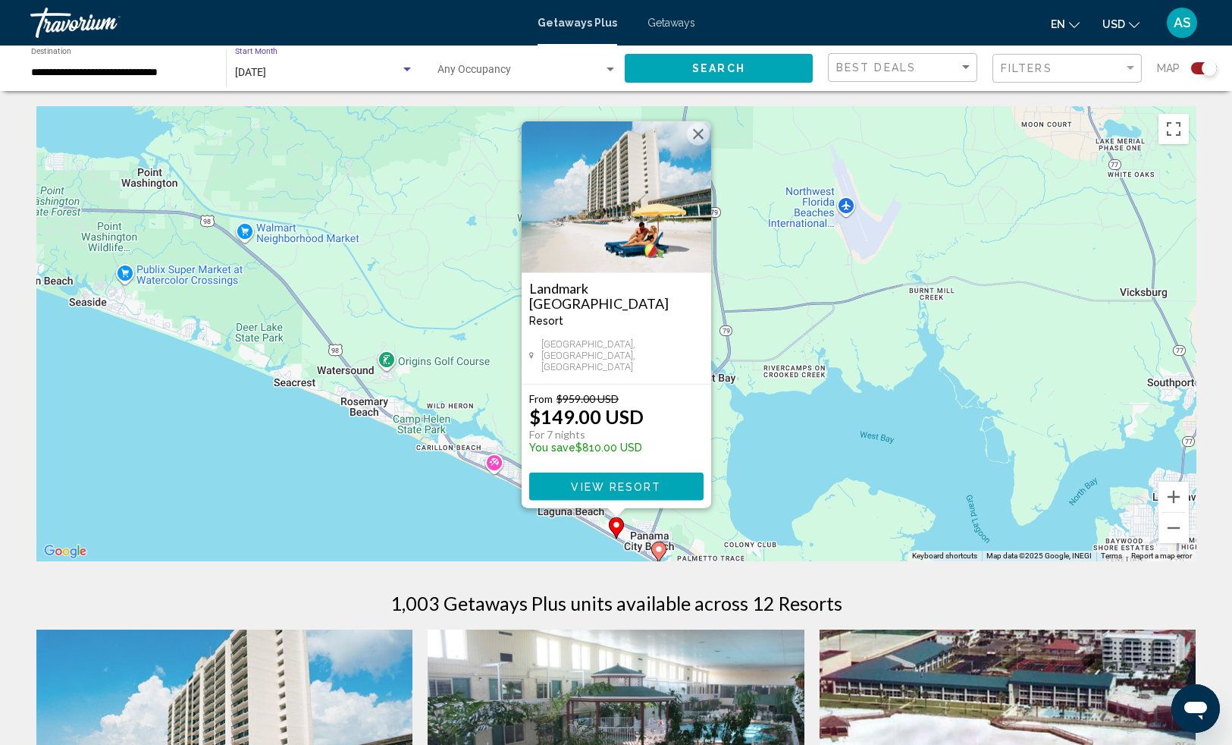
click at [676, 68] on button "Search" at bounding box center [719, 68] width 188 height 28
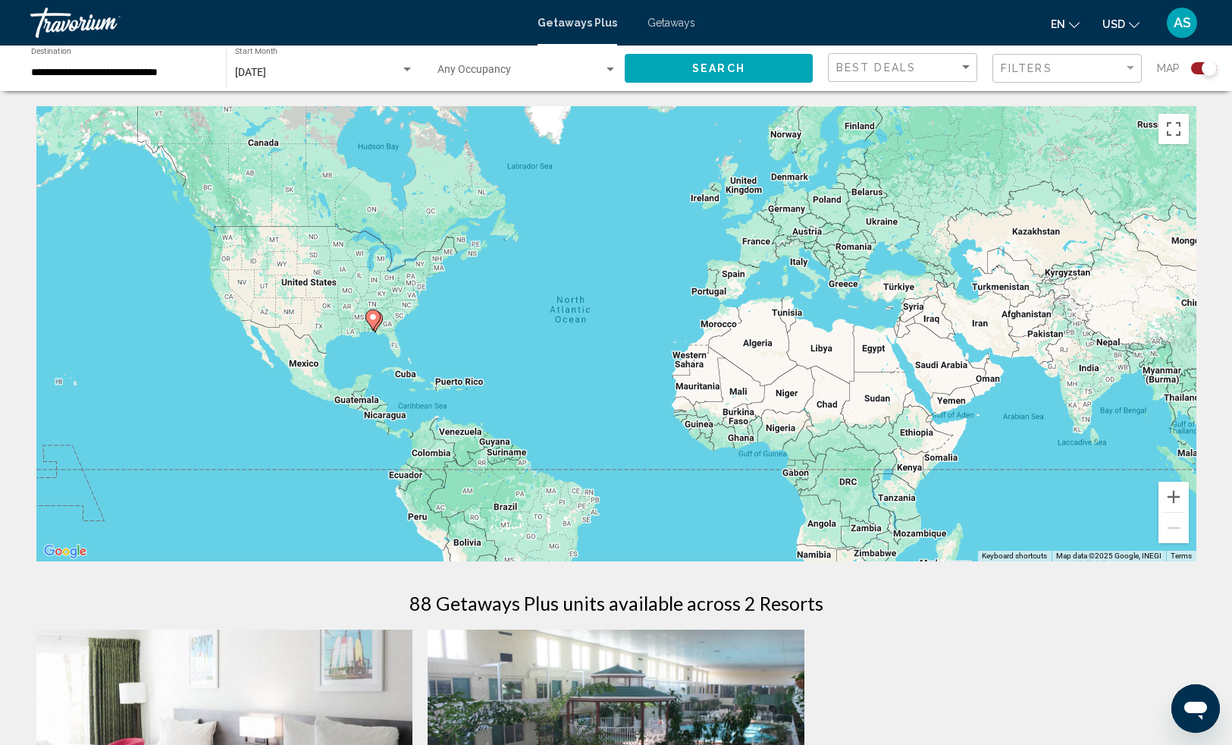
click at [380, 316] on icon "Main content" at bounding box center [372, 319] width 15 height 21
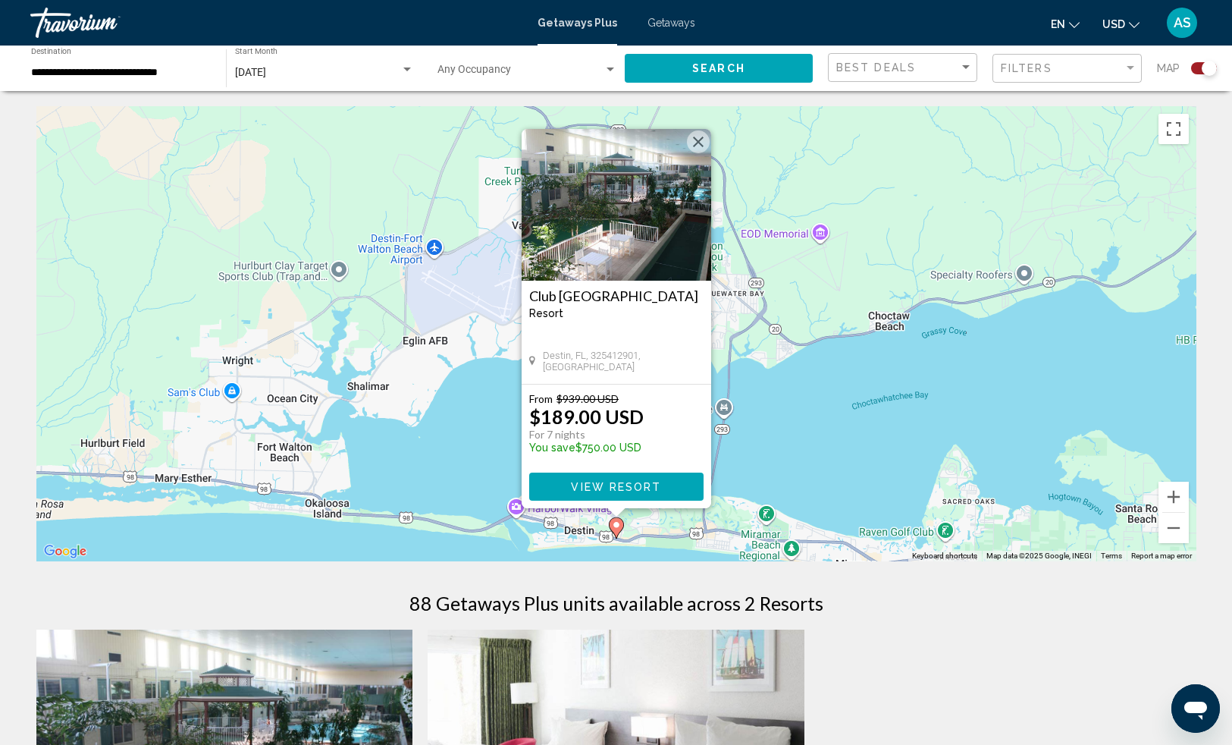
click at [596, 485] on span "View Resort" at bounding box center [616, 487] width 90 height 12
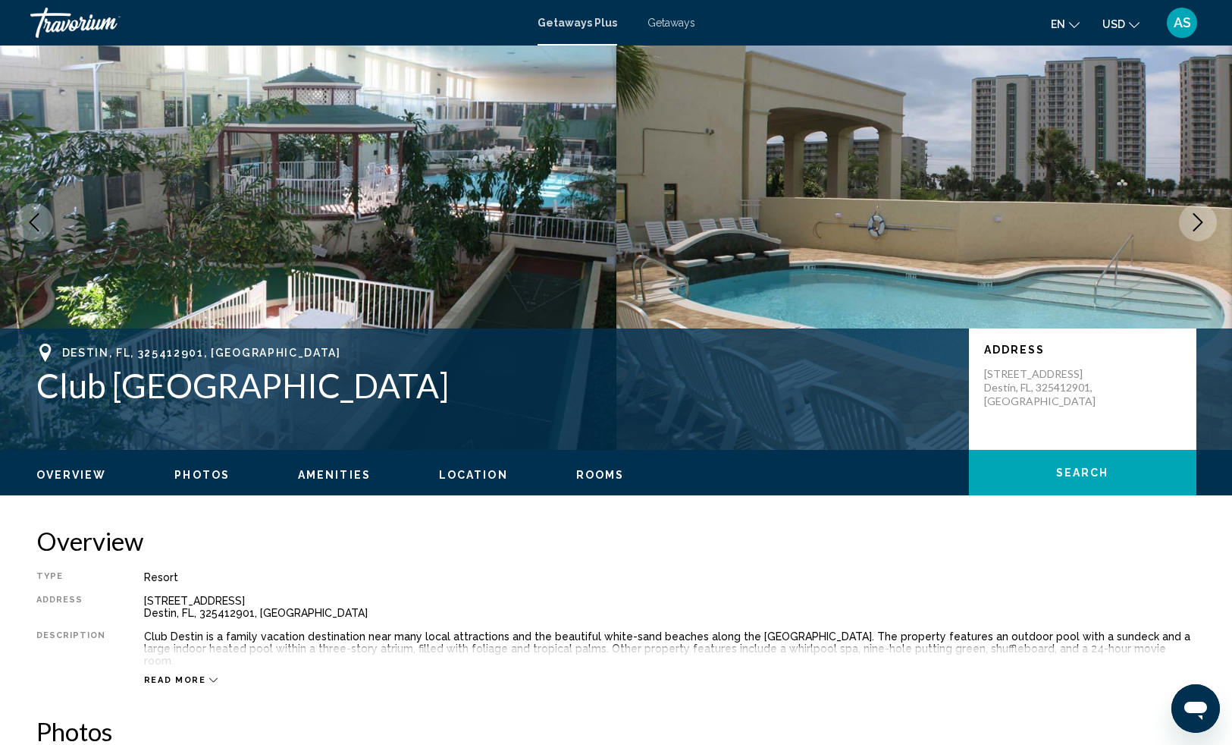
scroll to position [126, 0]
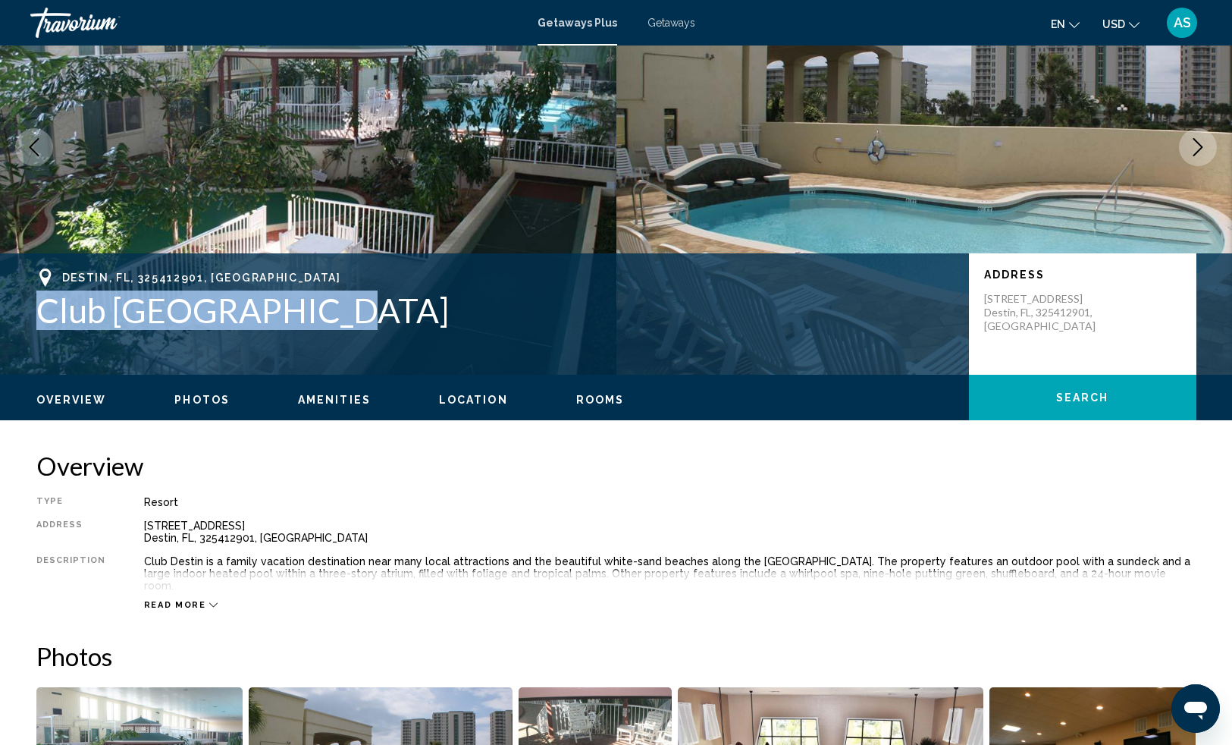
drag, startPoint x: 279, startPoint y: 316, endPoint x: 36, endPoint y: 309, distance: 242.7
click at [36, 309] on h1 "Club [GEOGRAPHIC_DATA]" at bounding box center [494, 309] width 917 height 39
copy h1 "Club [GEOGRAPHIC_DATA]"
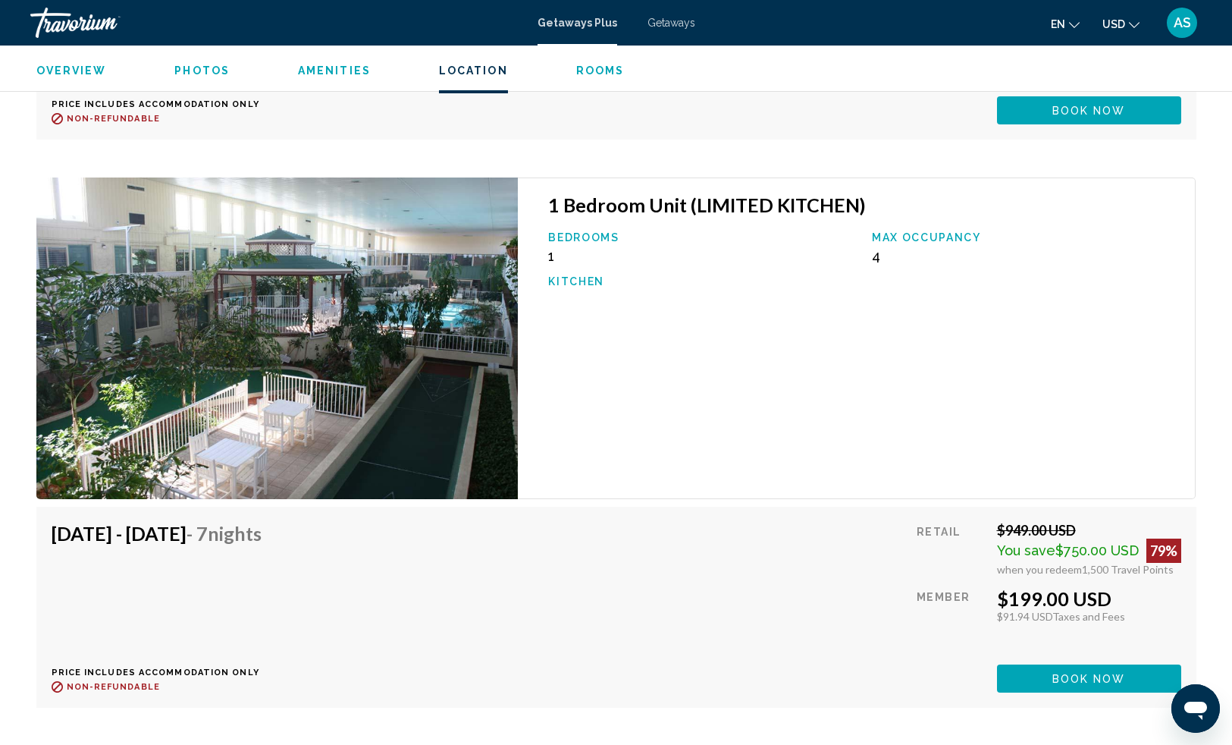
scroll to position [3532, 0]
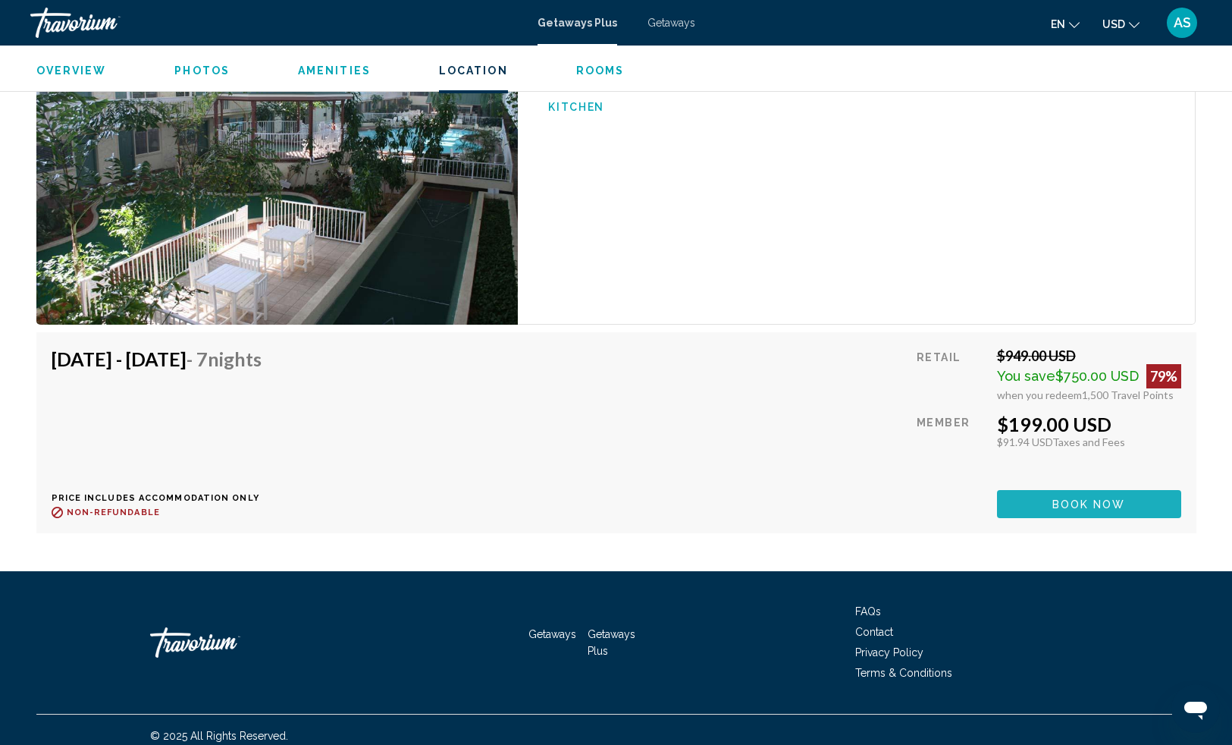
click at [1072, 498] on span "Book now" at bounding box center [1089, 504] width 74 height 12
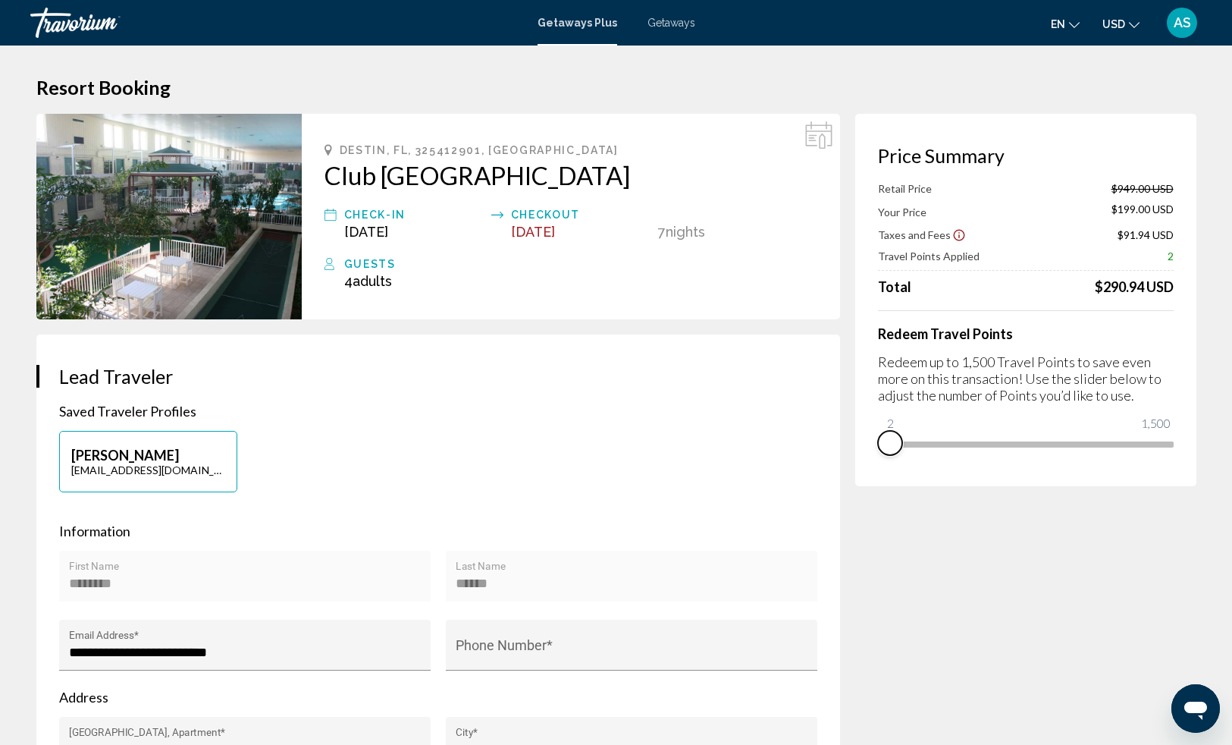
drag, startPoint x: 1162, startPoint y: 448, endPoint x: 857, endPoint y: 464, distance: 305.2
click at [857, 464] on div "Price Summary Retail Price $949.00 USD Your Price $199.00 USD Taxes and Fees $9…" at bounding box center [1025, 300] width 341 height 372
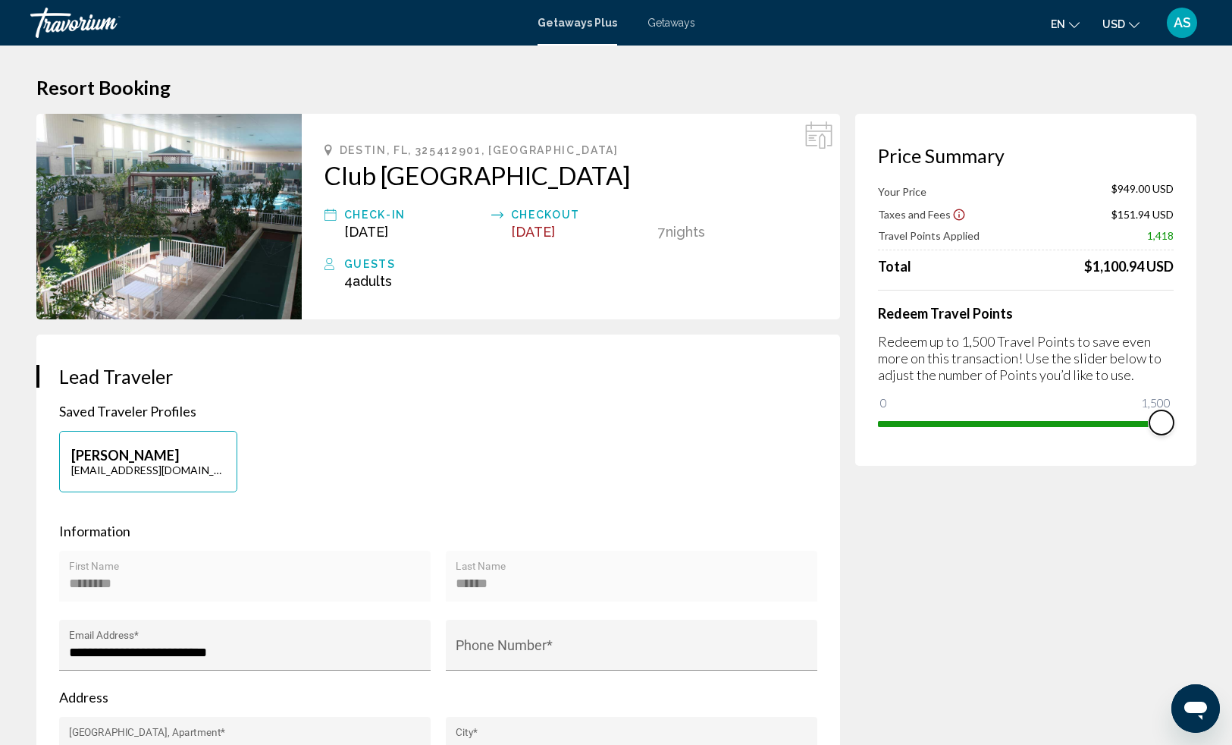
drag, startPoint x: 888, startPoint y: 403, endPoint x: 1190, endPoint y: 397, distance: 301.8
click at [1190, 397] on div "Price Summary Your Price $949.00 USD Taxes and Fees $151.94 USD Travel Points A…" at bounding box center [1025, 290] width 341 height 352
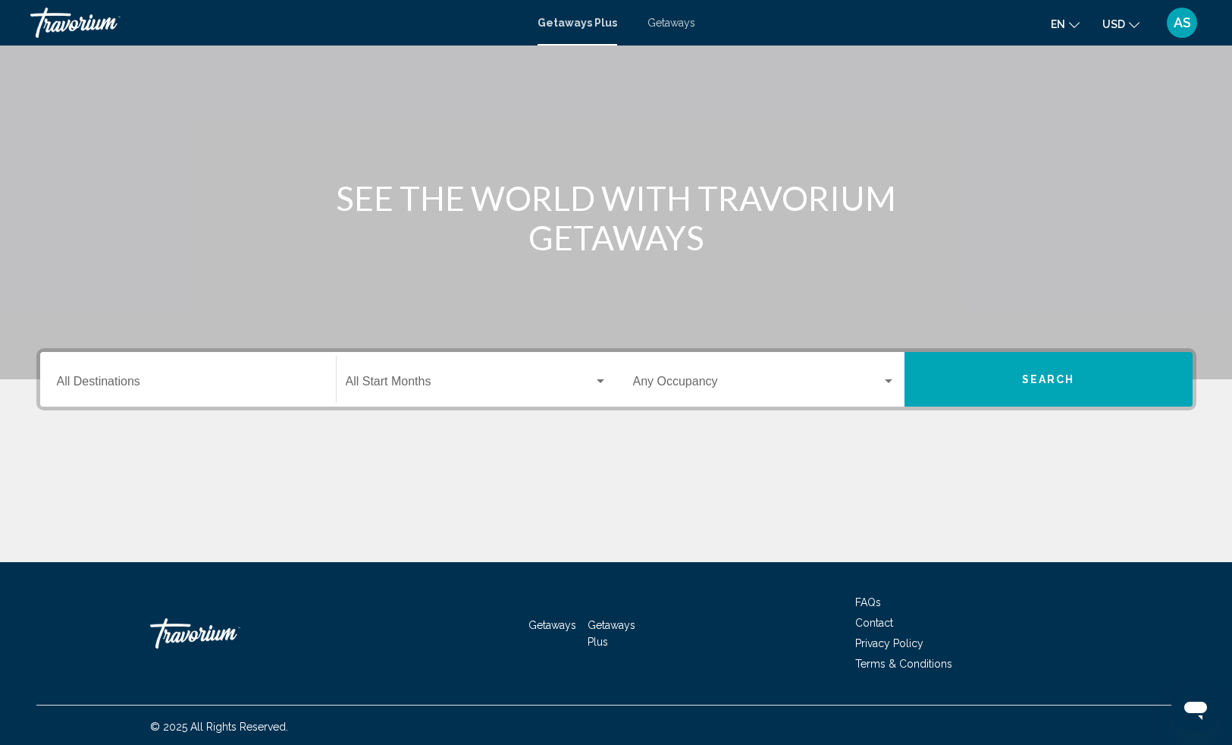
click at [277, 365] on div "Destination All Destinations" at bounding box center [188, 380] width 262 height 48
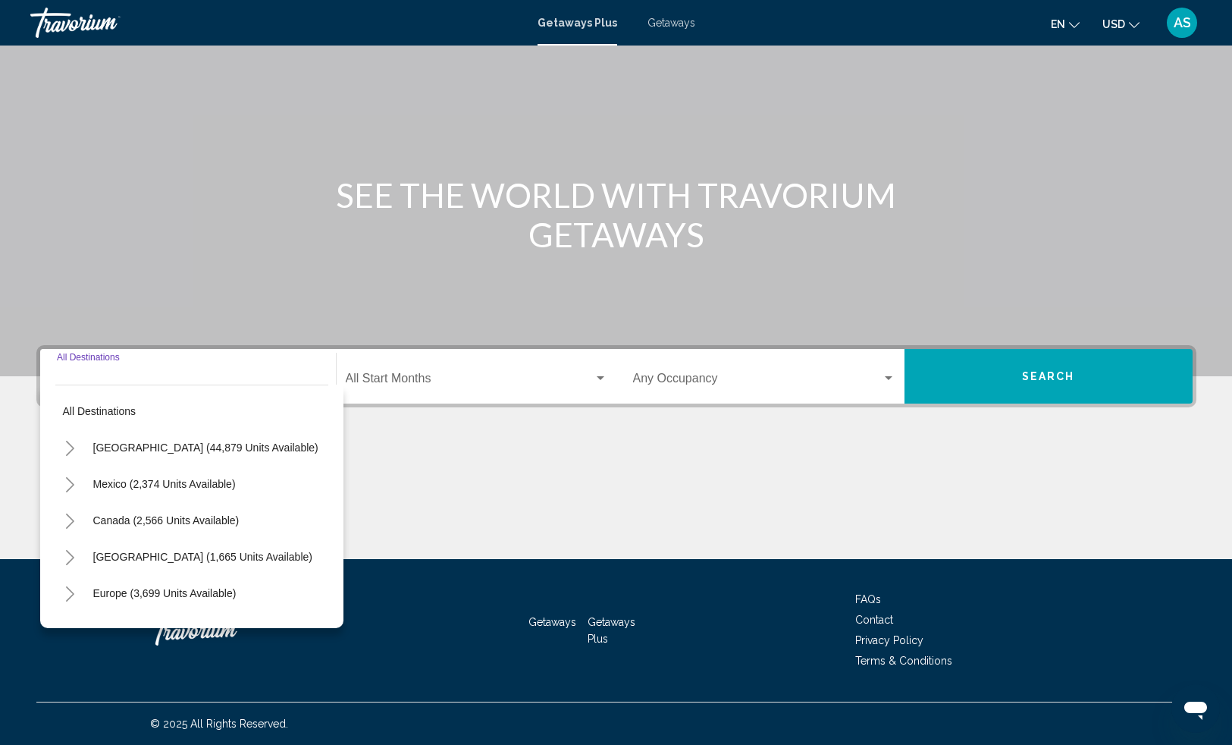
click at [122, 377] on input "Destination All Destinations" at bounding box center [188, 382] width 262 height 14
click at [123, 378] on input "Destination All Destinations" at bounding box center [188, 382] width 262 height 14
click at [74, 445] on icon "Toggle United States (44,879 units available)" at bounding box center [69, 447] width 11 height 15
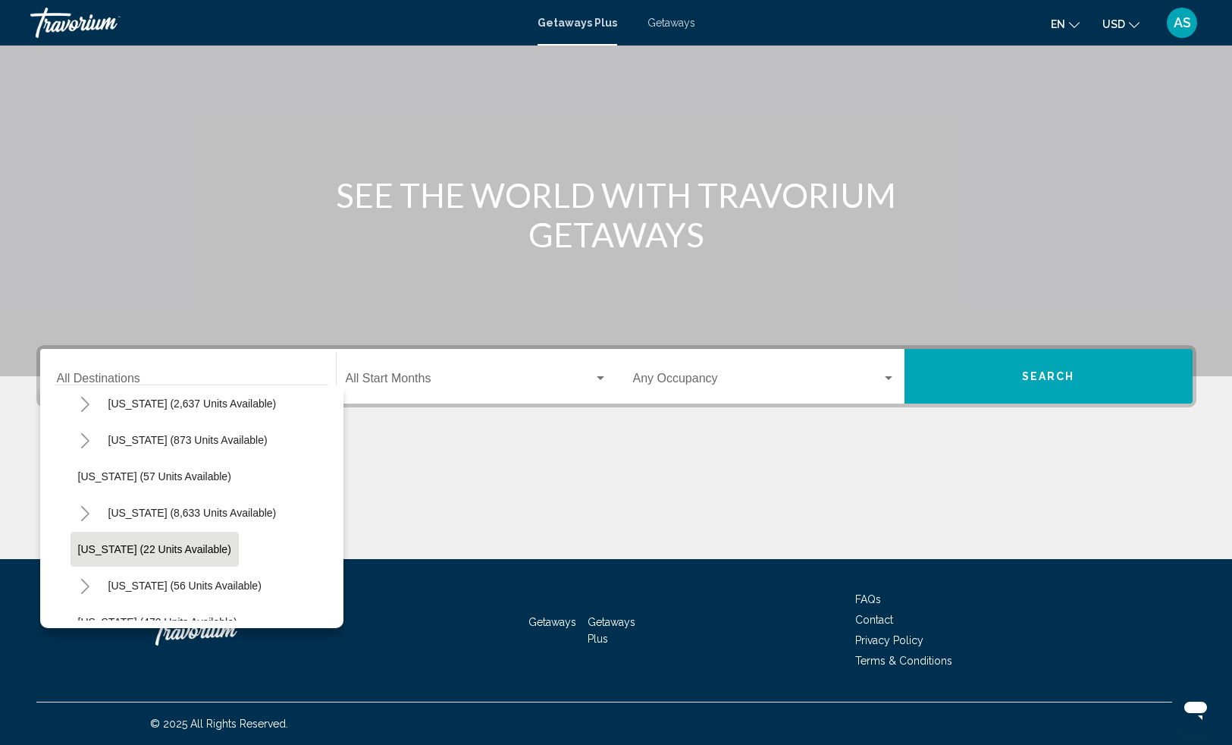
scroll to position [175, 0]
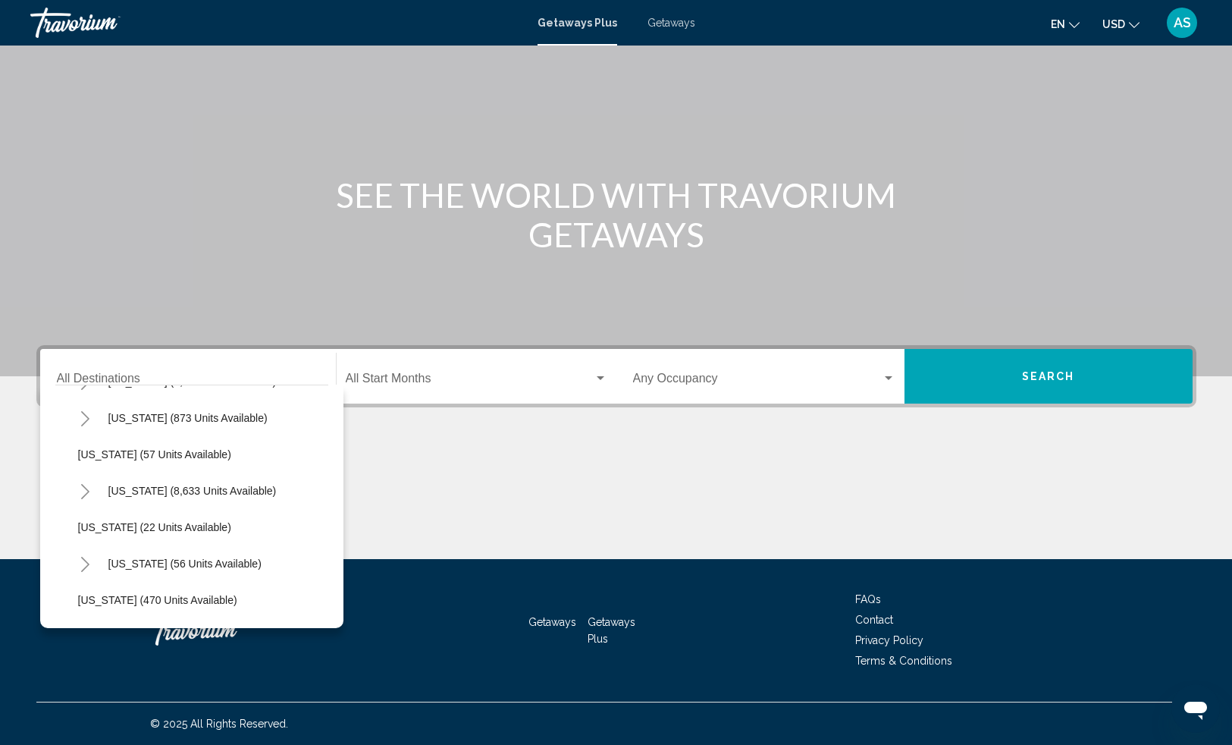
click at [88, 489] on icon "Toggle Florida (8,633 units available)" at bounding box center [85, 491] width 11 height 15
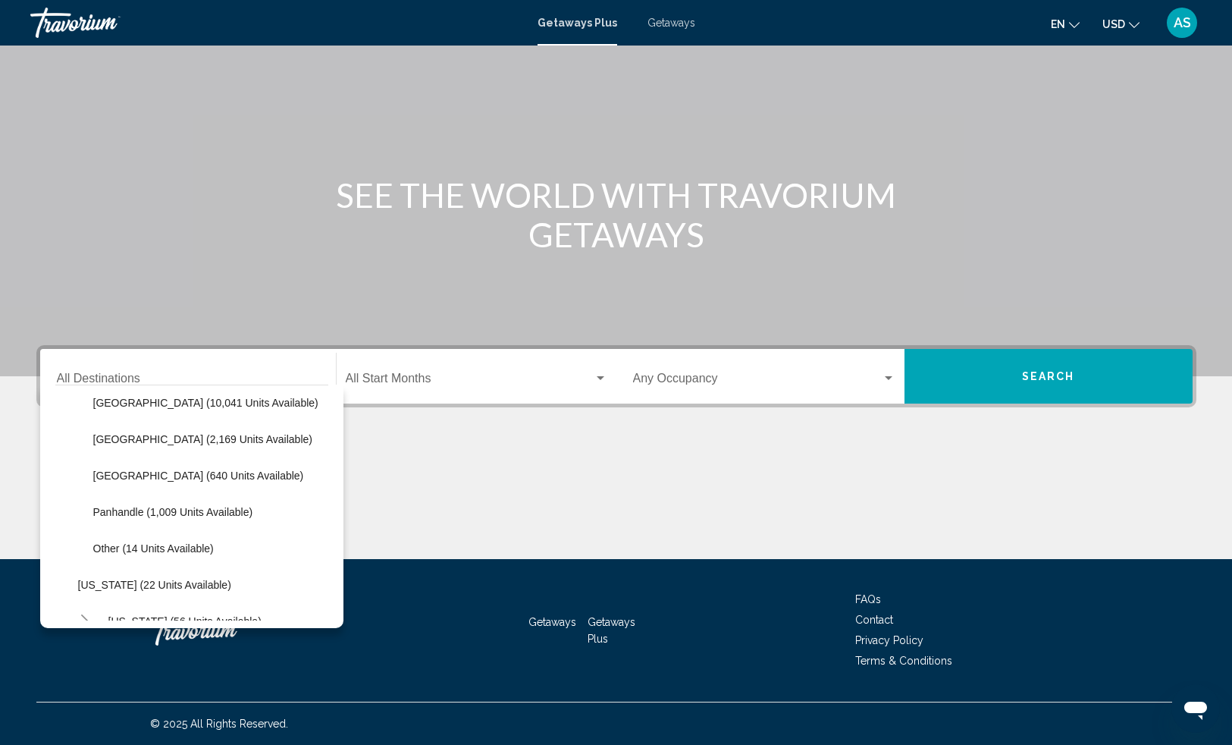
scroll to position [302, 0]
click at [128, 510] on span "Panhandle (1,009 units available)" at bounding box center [173, 509] width 160 height 12
type input "**********"
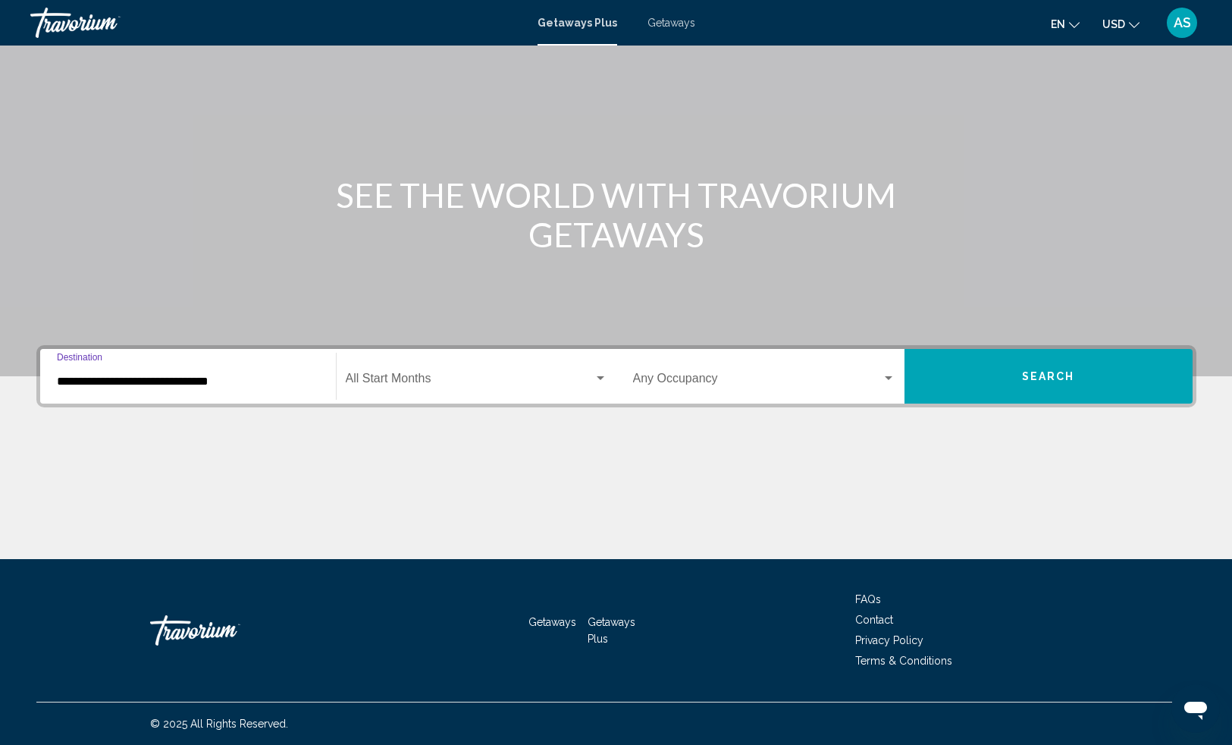
click at [602, 376] on div "Search widget" at bounding box center [601, 378] width 8 height 4
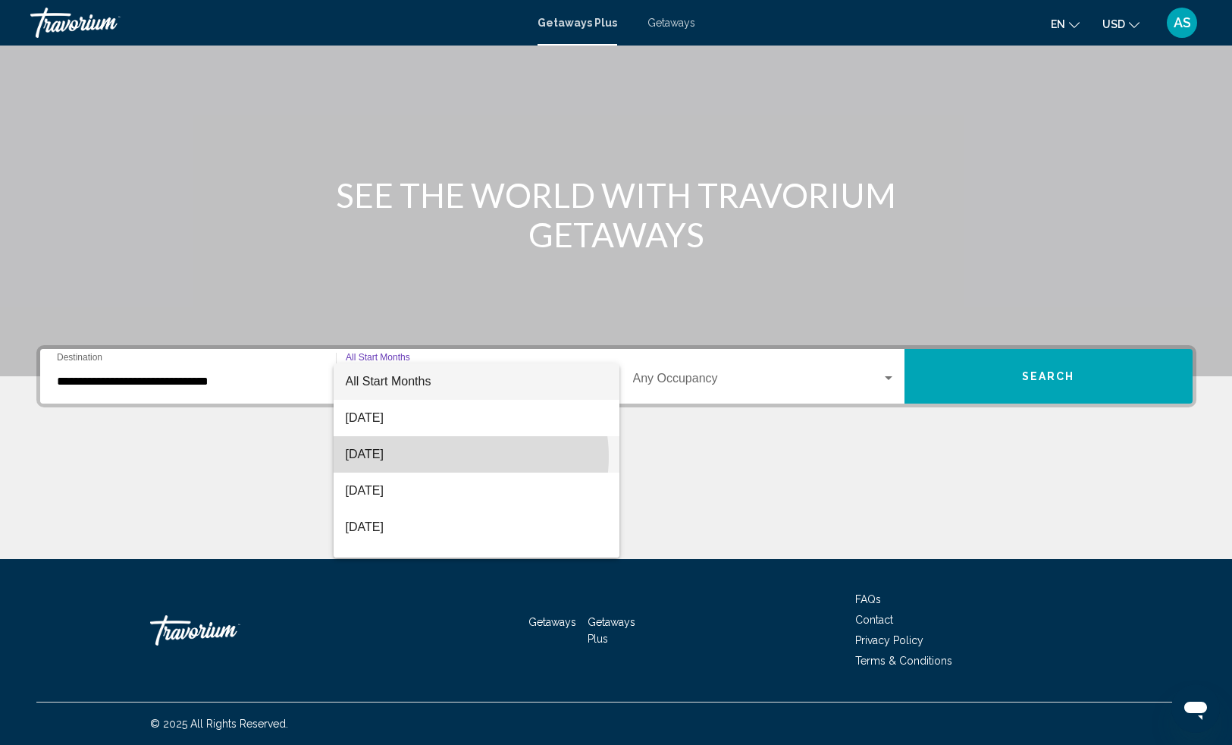
drag, startPoint x: 453, startPoint y: 456, endPoint x: 486, endPoint y: 450, distance: 33.3
click at [453, 456] on span "[DATE]" at bounding box center [477, 454] width 262 height 36
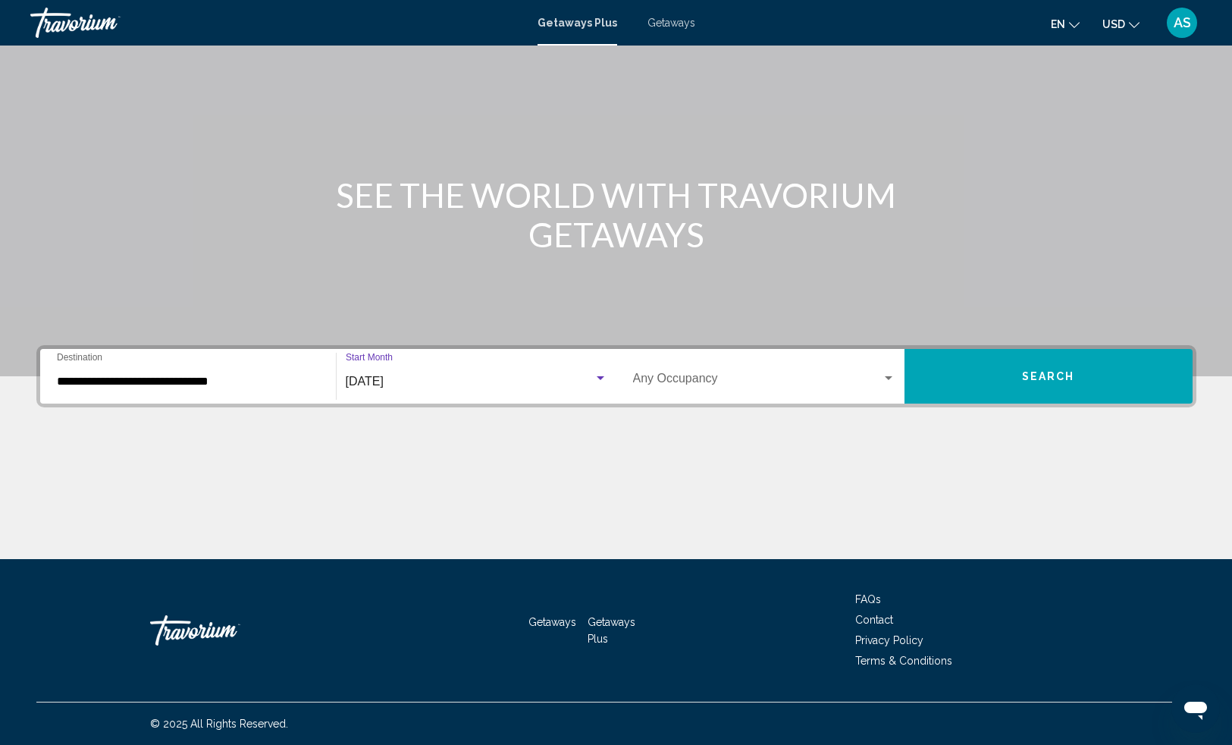
click at [958, 376] on button "Search" at bounding box center [1048, 376] width 288 height 55
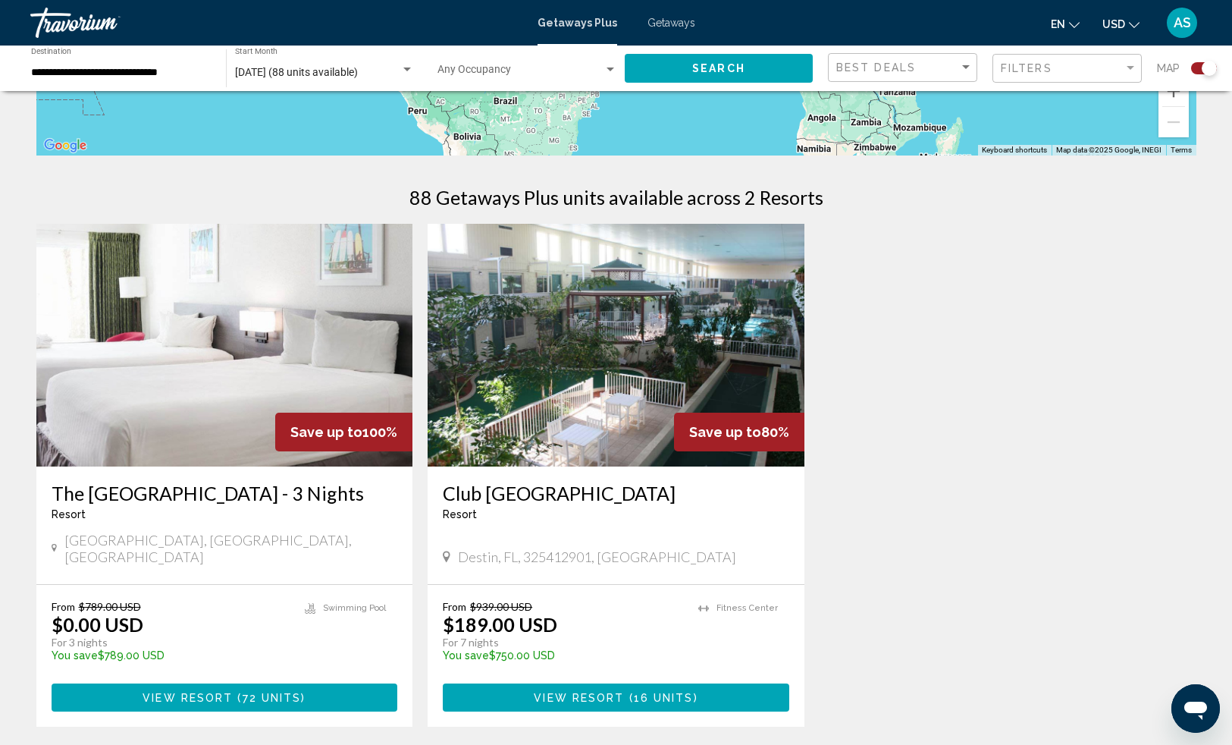
scroll to position [446, 0]
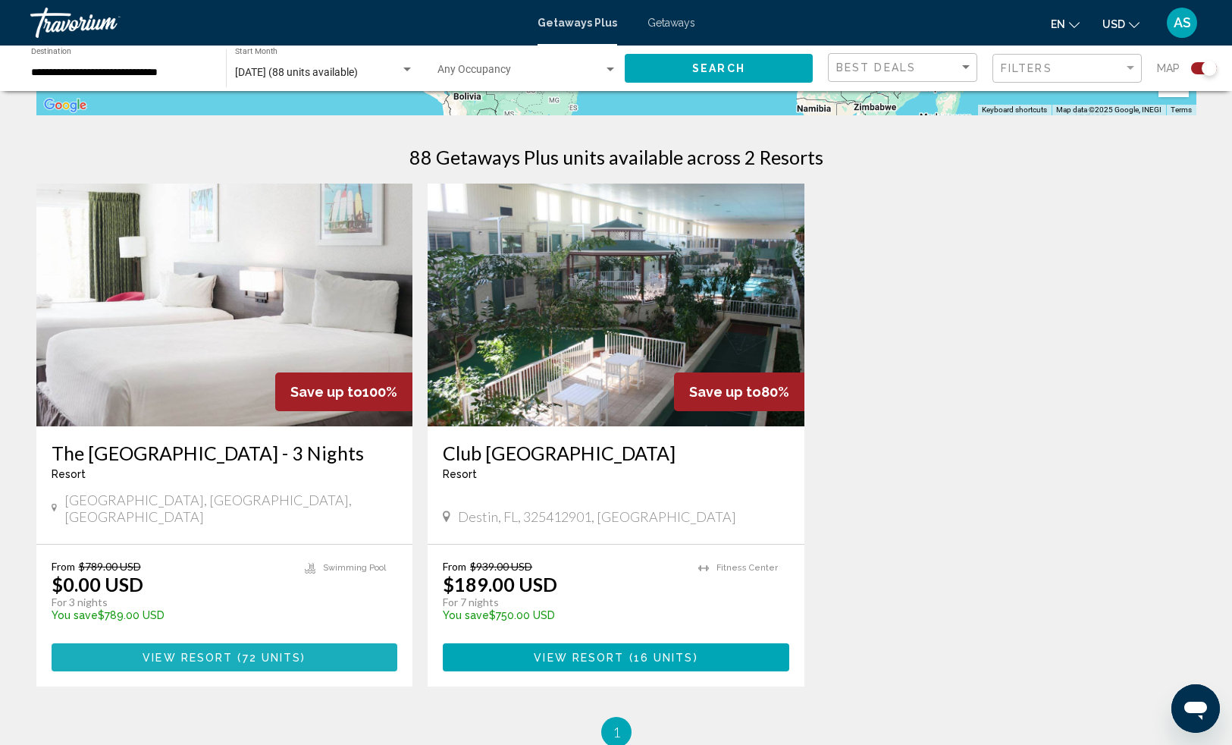
click at [267, 651] on span "72 units" at bounding box center [272, 657] width 59 height 12
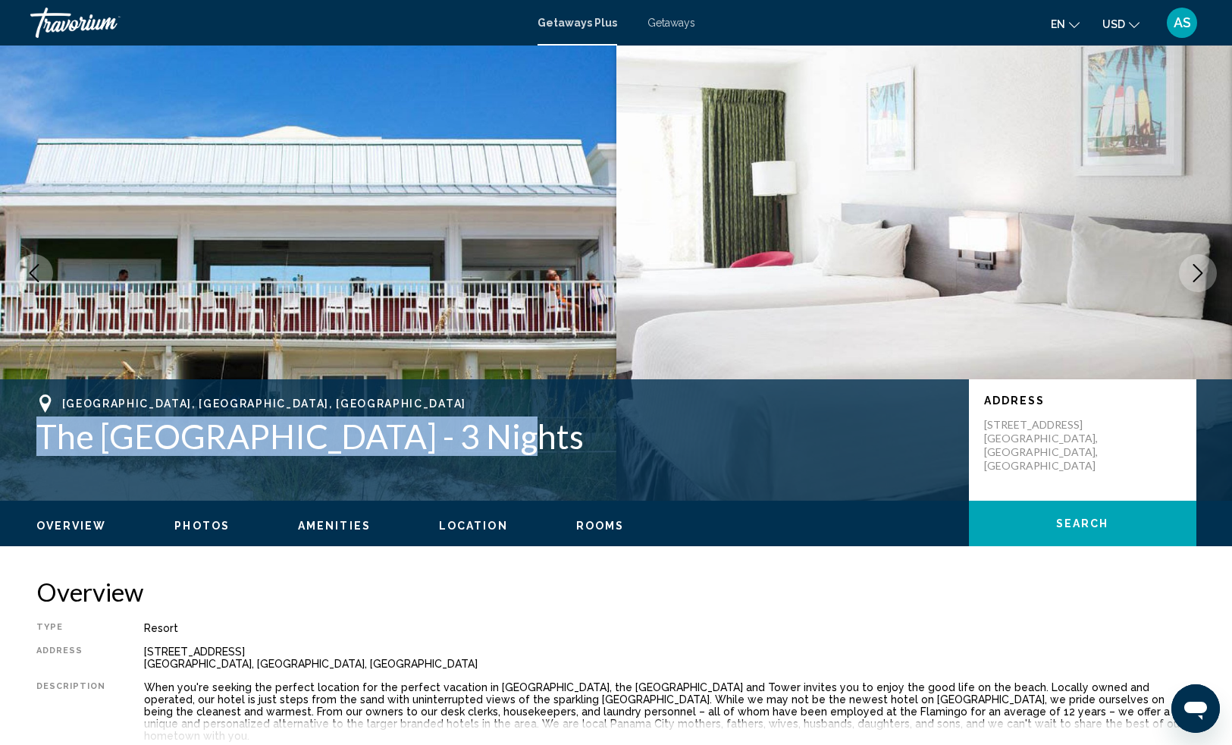
drag, startPoint x: 456, startPoint y: 437, endPoint x: 36, endPoint y: 448, distance: 420.9
click at [39, 448] on h1 "The [GEOGRAPHIC_DATA] - 3 Nights" at bounding box center [494, 435] width 917 height 39
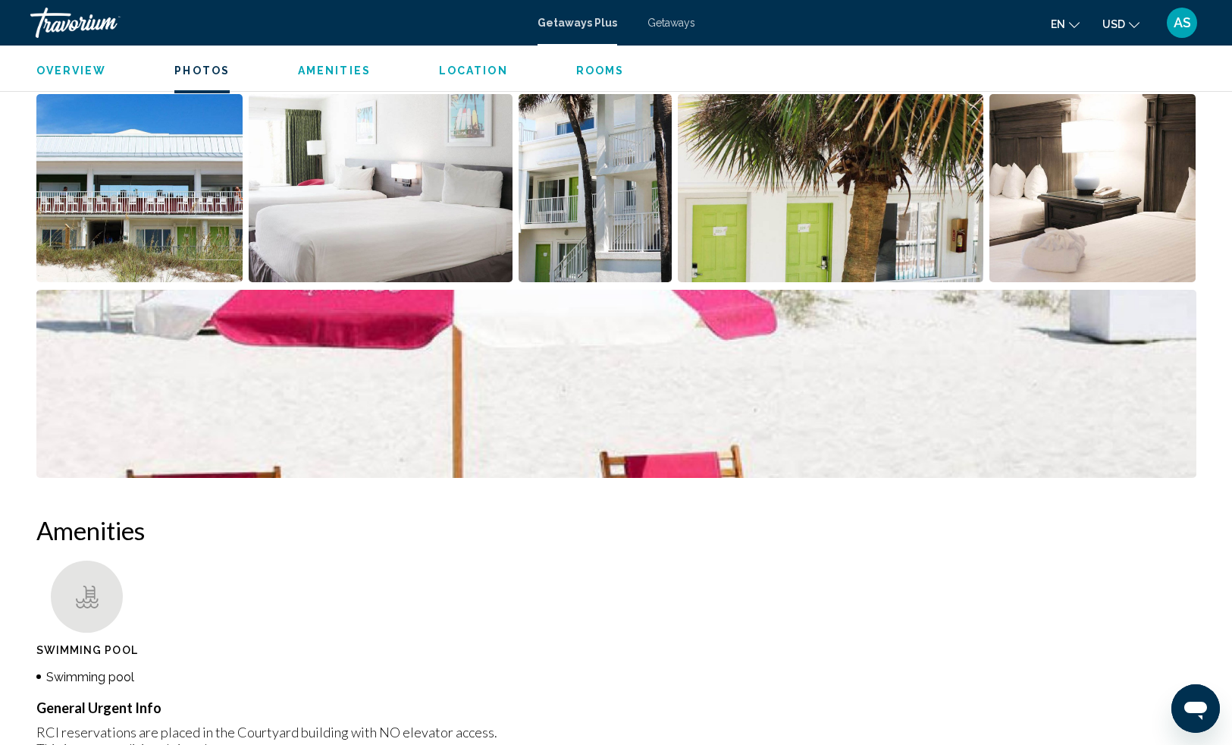
scroll to position [622, 0]
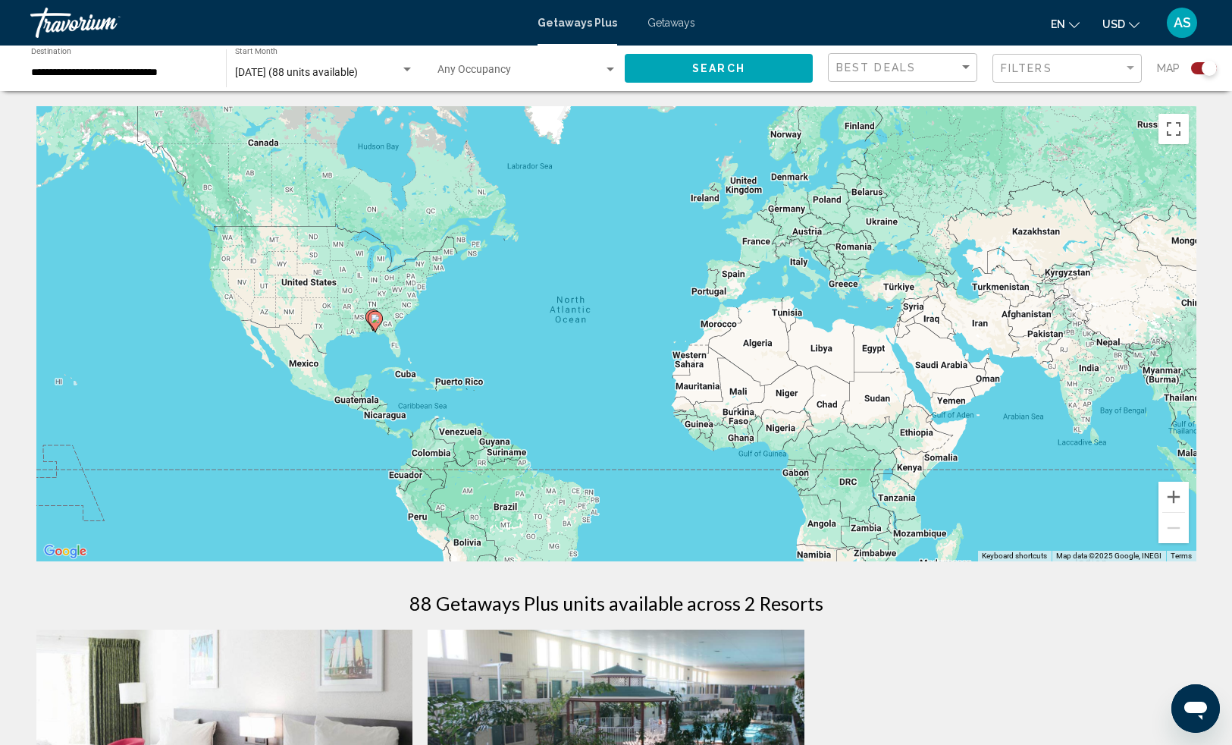
click at [169, 71] on input "**********" at bounding box center [121, 73] width 180 height 12
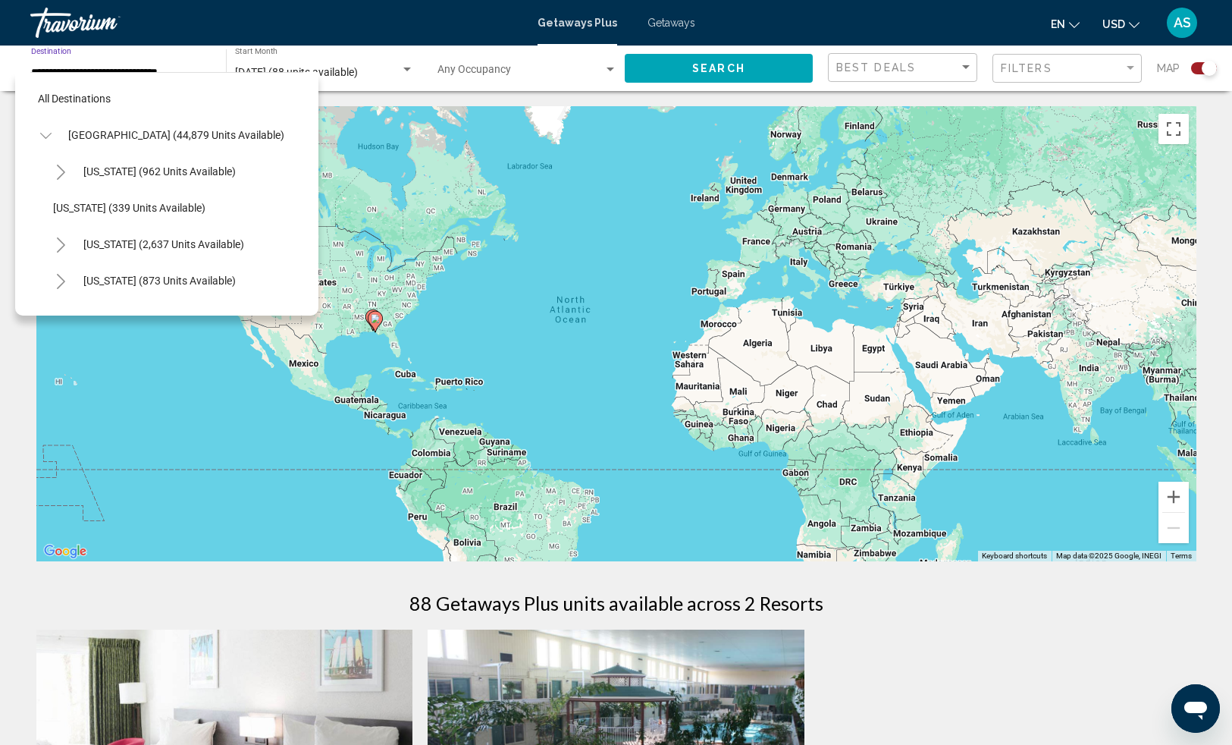
scroll to position [315, 0]
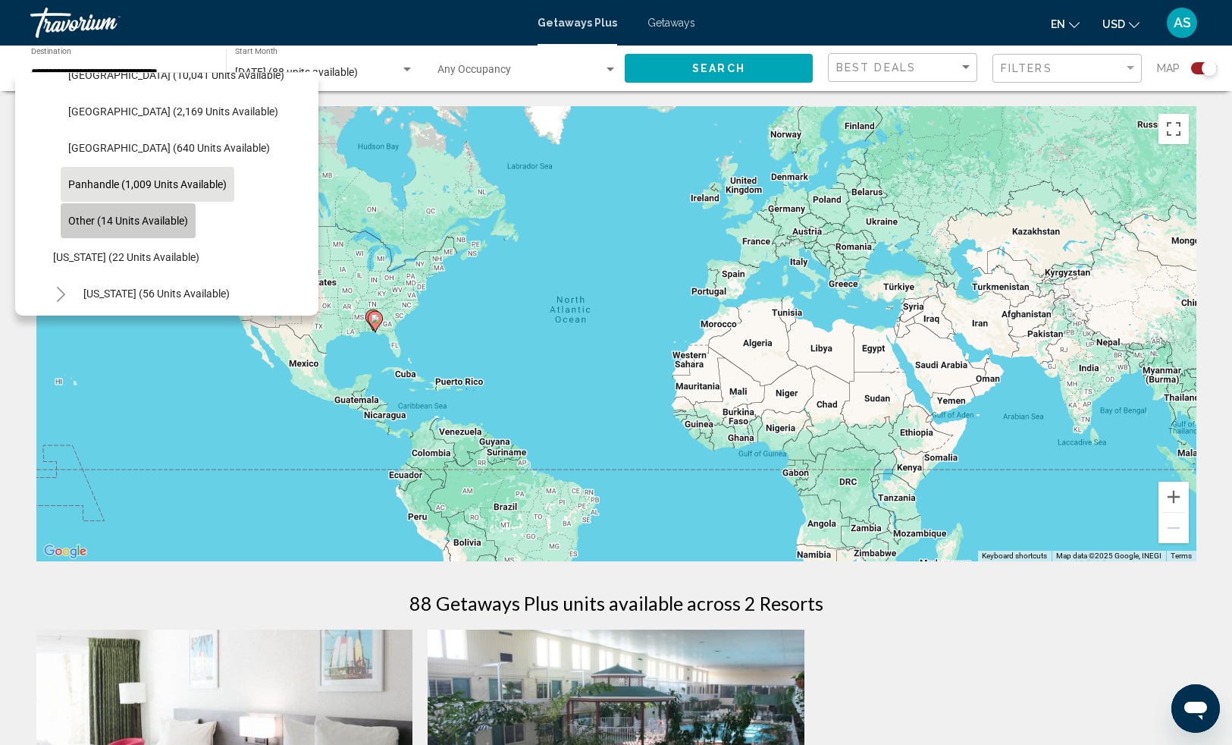
click at [131, 224] on span "Other (14 units available)" at bounding box center [128, 221] width 120 height 12
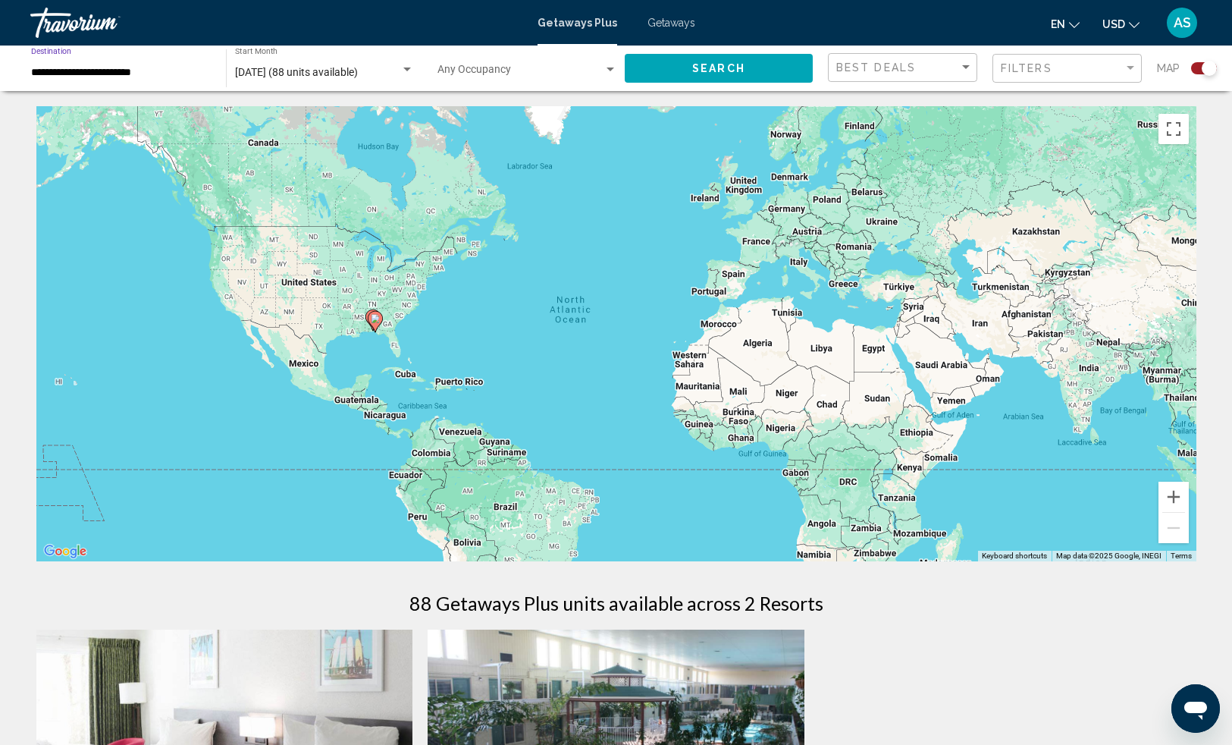
click at [379, 320] on icon "Main content" at bounding box center [375, 322] width 14 height 20
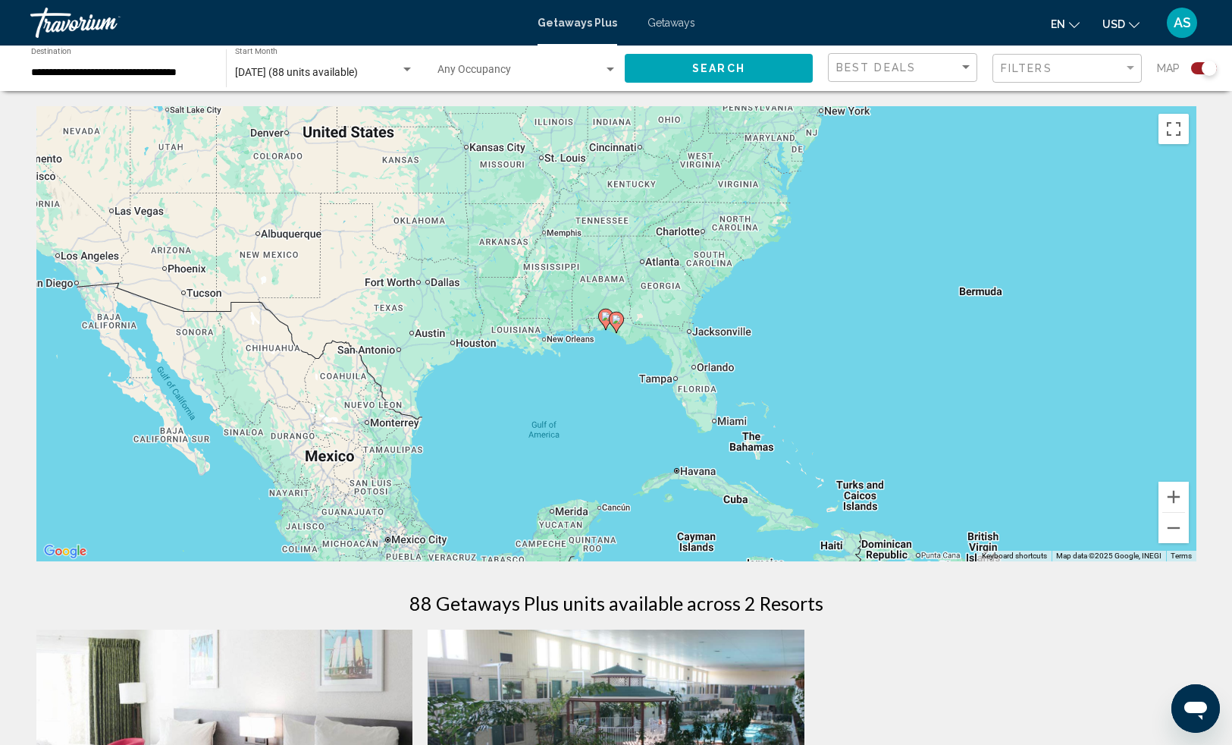
click at [609, 322] on gmp-advanced-marker "Main content" at bounding box center [616, 322] width 15 height 23
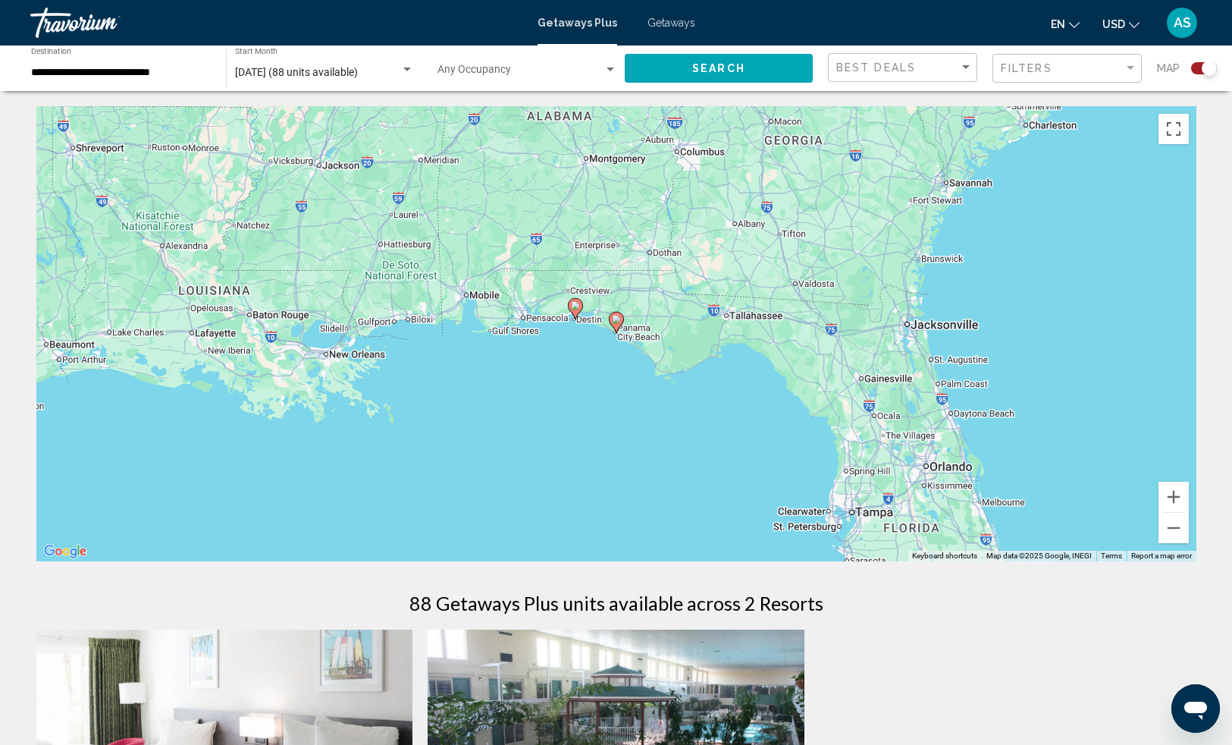
click at [609, 322] on gmp-advanced-marker "Main content" at bounding box center [616, 322] width 15 height 23
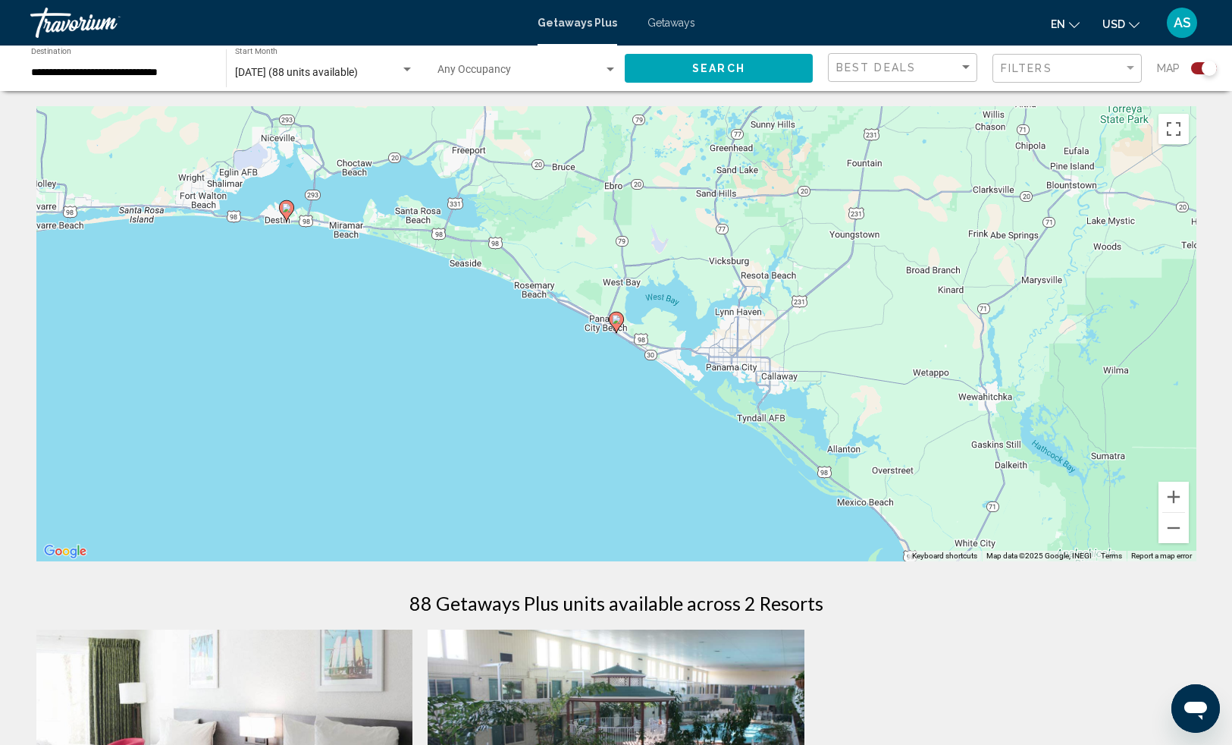
click at [613, 322] on image "Main content" at bounding box center [616, 319] width 9 height 9
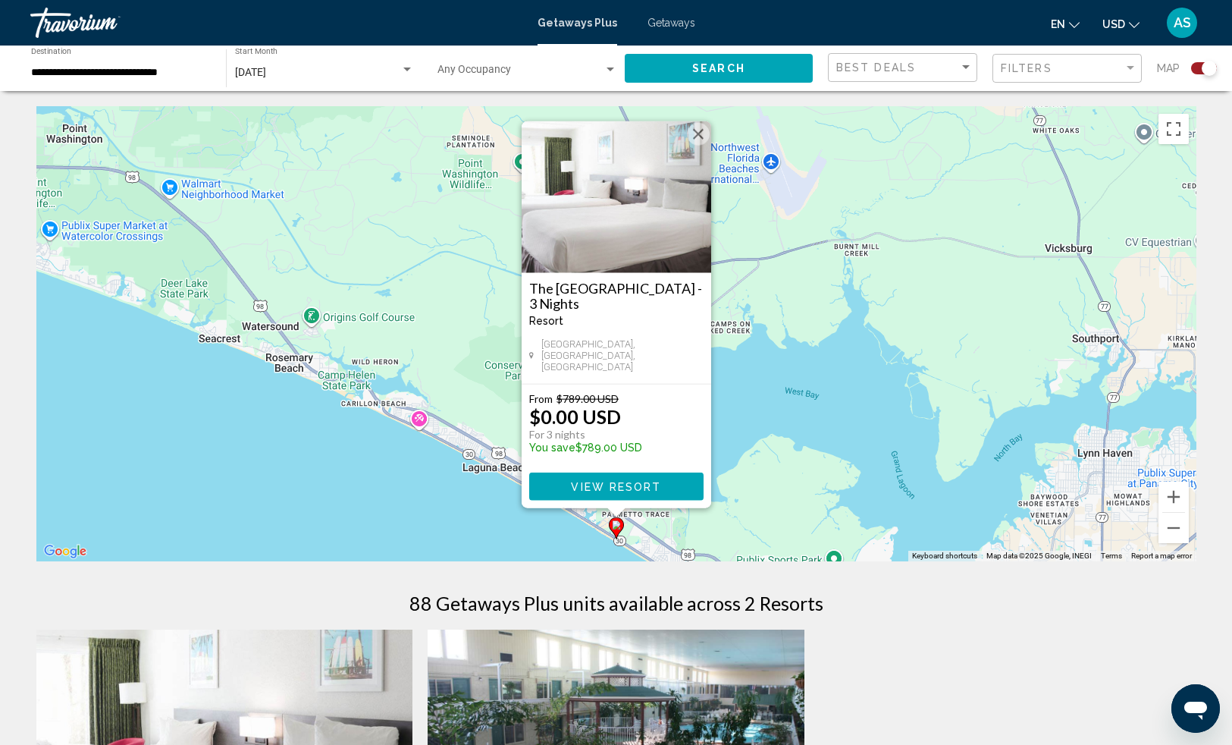
click at [198, 63] on div "**********" at bounding box center [121, 69] width 180 height 42
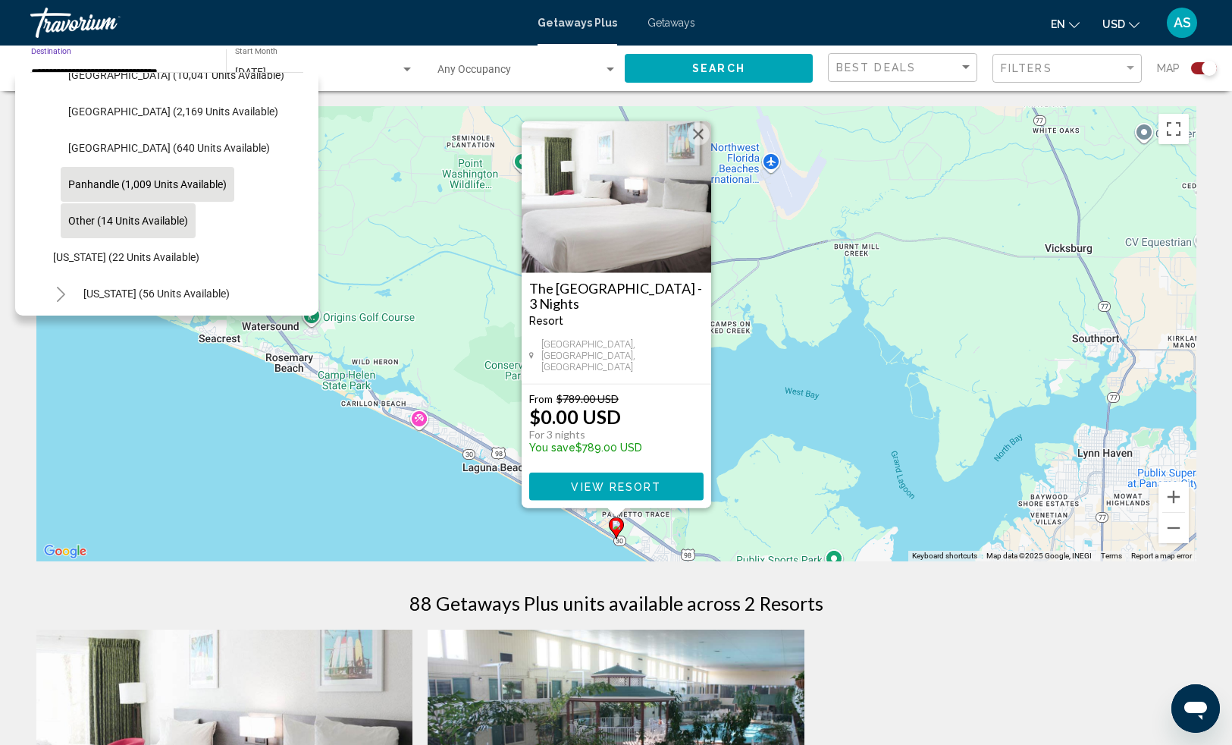
click at [121, 218] on span "Other (14 units available)" at bounding box center [128, 221] width 120 height 12
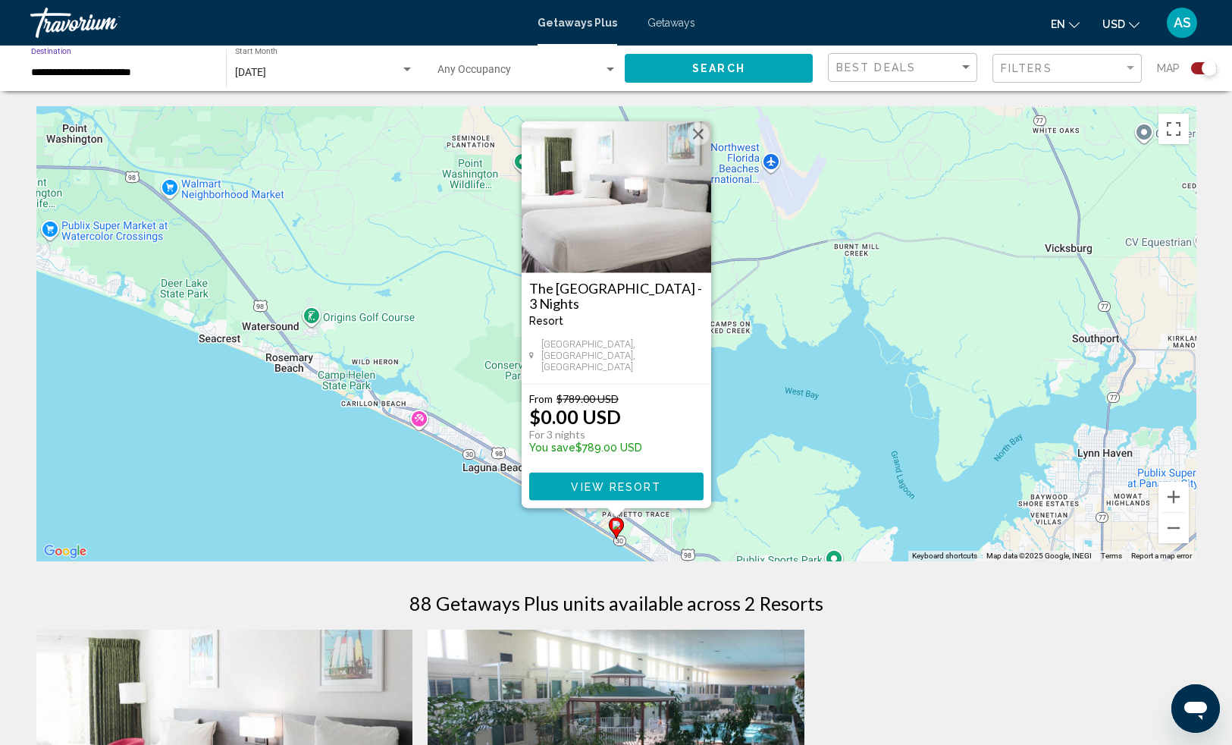
click at [169, 64] on div "**********" at bounding box center [121, 69] width 180 height 42
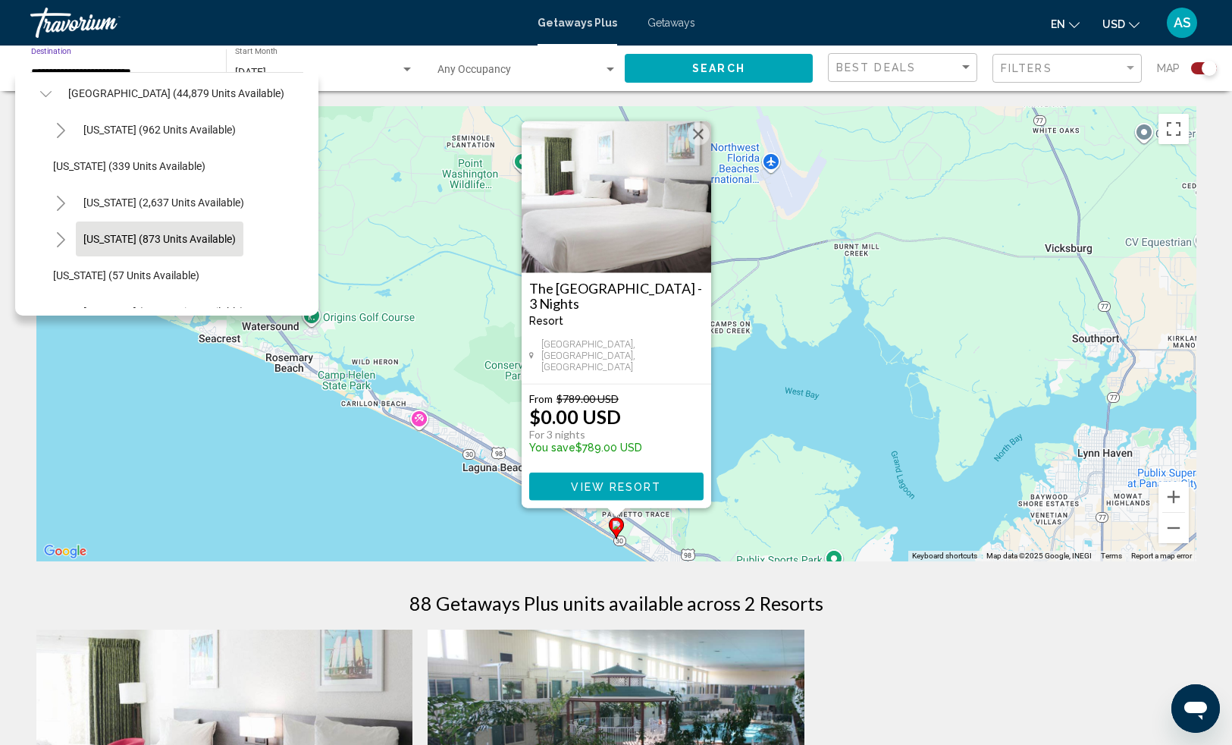
scroll to position [108, 0]
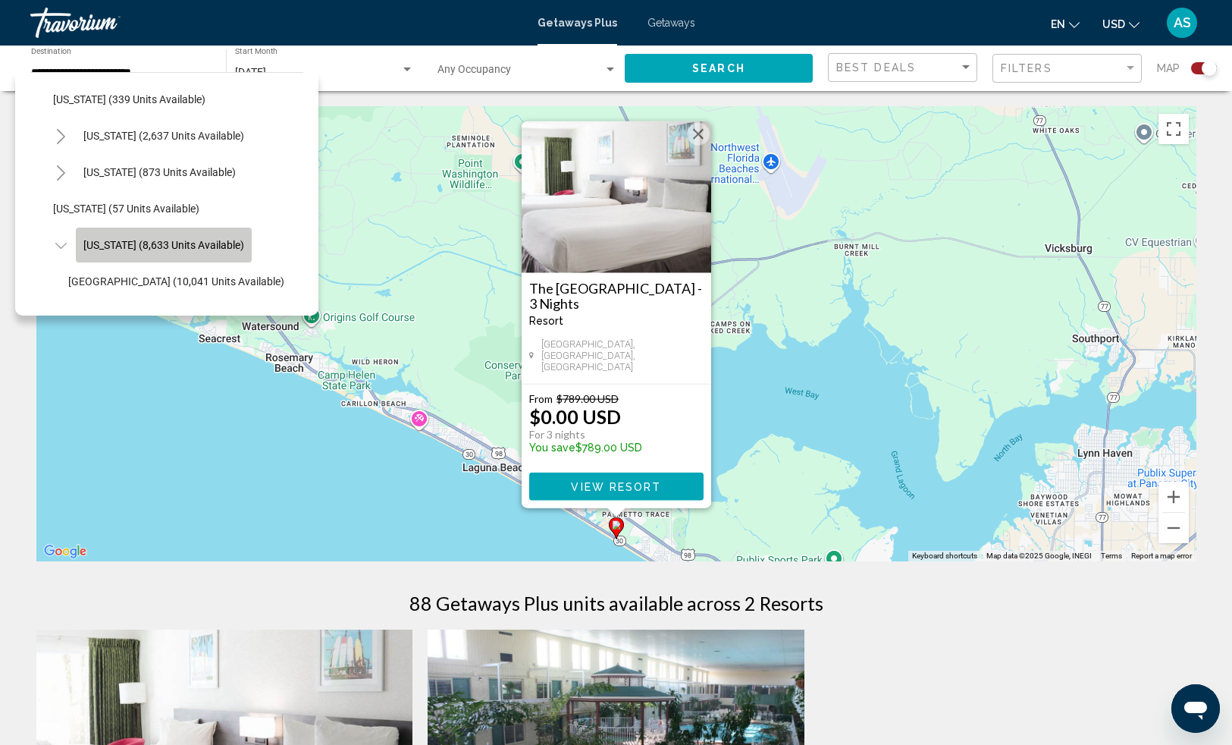
click at [177, 244] on span "[US_STATE] (8,633 units available)" at bounding box center [163, 245] width 161 height 12
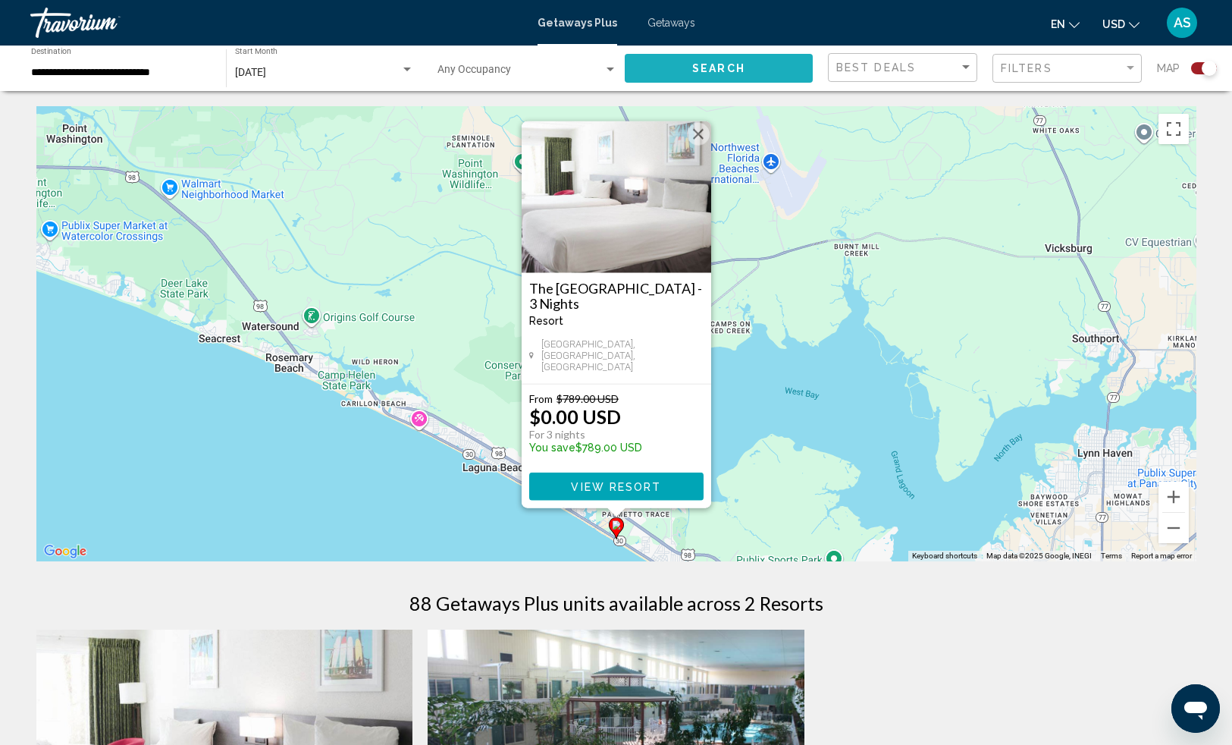
click at [640, 76] on button "Search" at bounding box center [719, 68] width 188 height 28
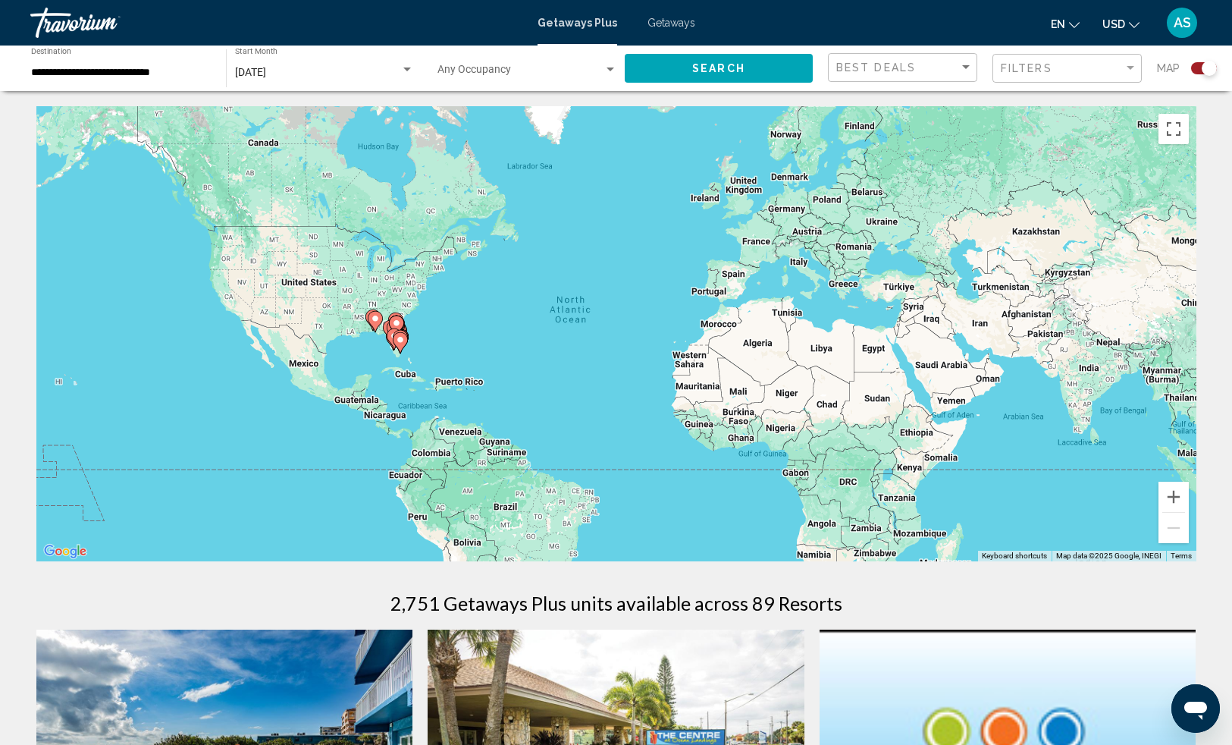
scroll to position [25, 0]
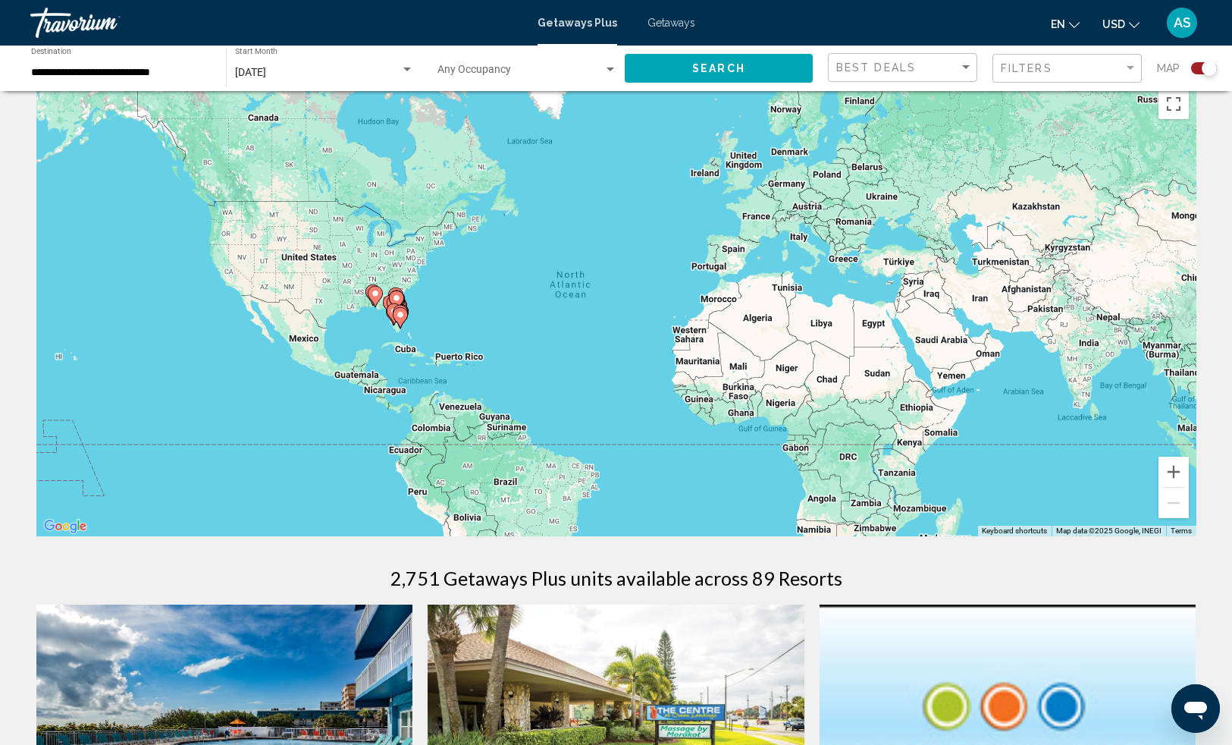
click at [377, 291] on image "Main content" at bounding box center [375, 293] width 9 height 9
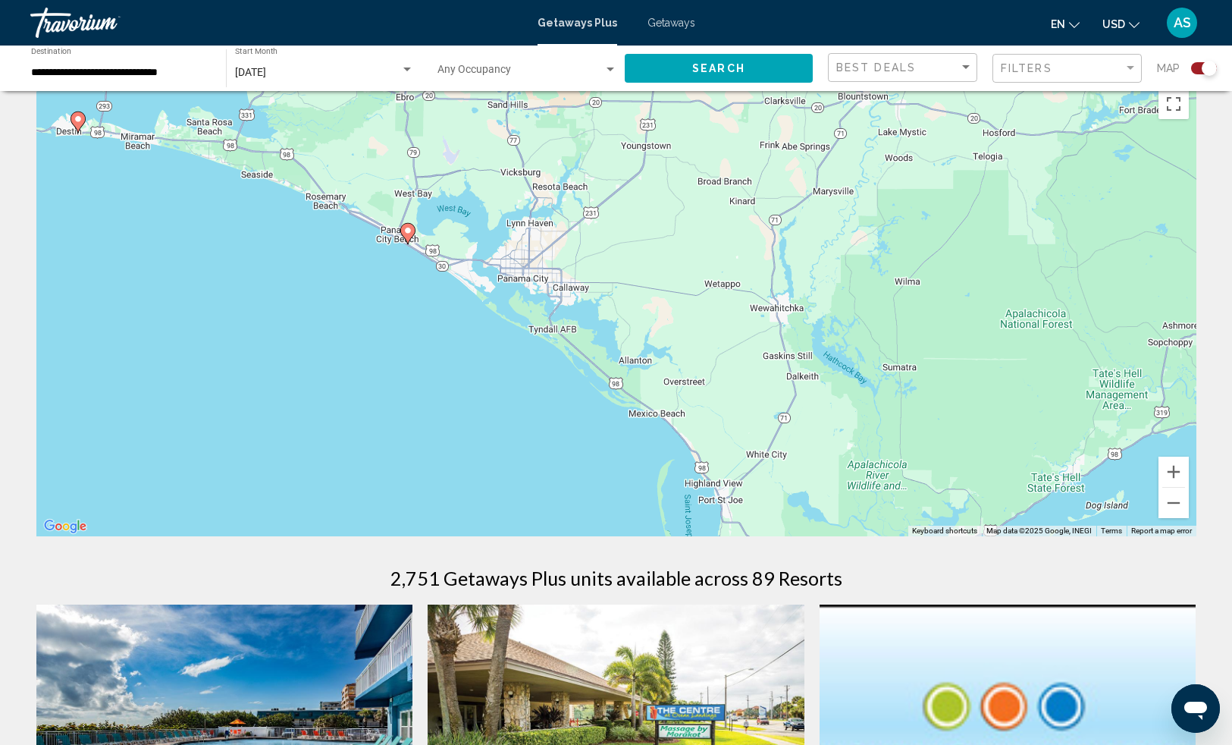
drag, startPoint x: 511, startPoint y: 293, endPoint x: 279, endPoint y: 185, distance: 255.8
click at [278, 185] on div "To activate drag with keyboard, press Alt + Enter. Once in keyboard drag state,…" at bounding box center [616, 308] width 1160 height 455
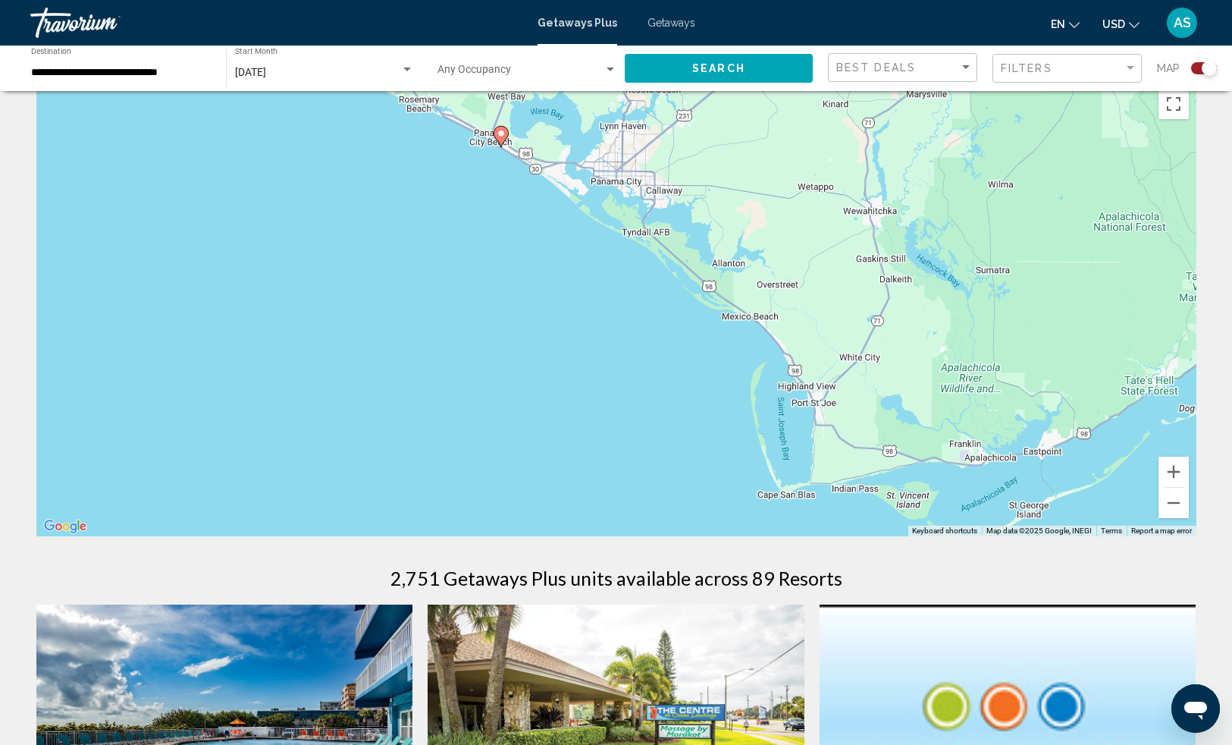
drag, startPoint x: 425, startPoint y: 199, endPoint x: 503, endPoint y: 262, distance: 100.9
click at [475, 189] on div "To activate drag with keyboard, press Alt + Enter. Once in keyboard drag state,…" at bounding box center [616, 308] width 1160 height 455
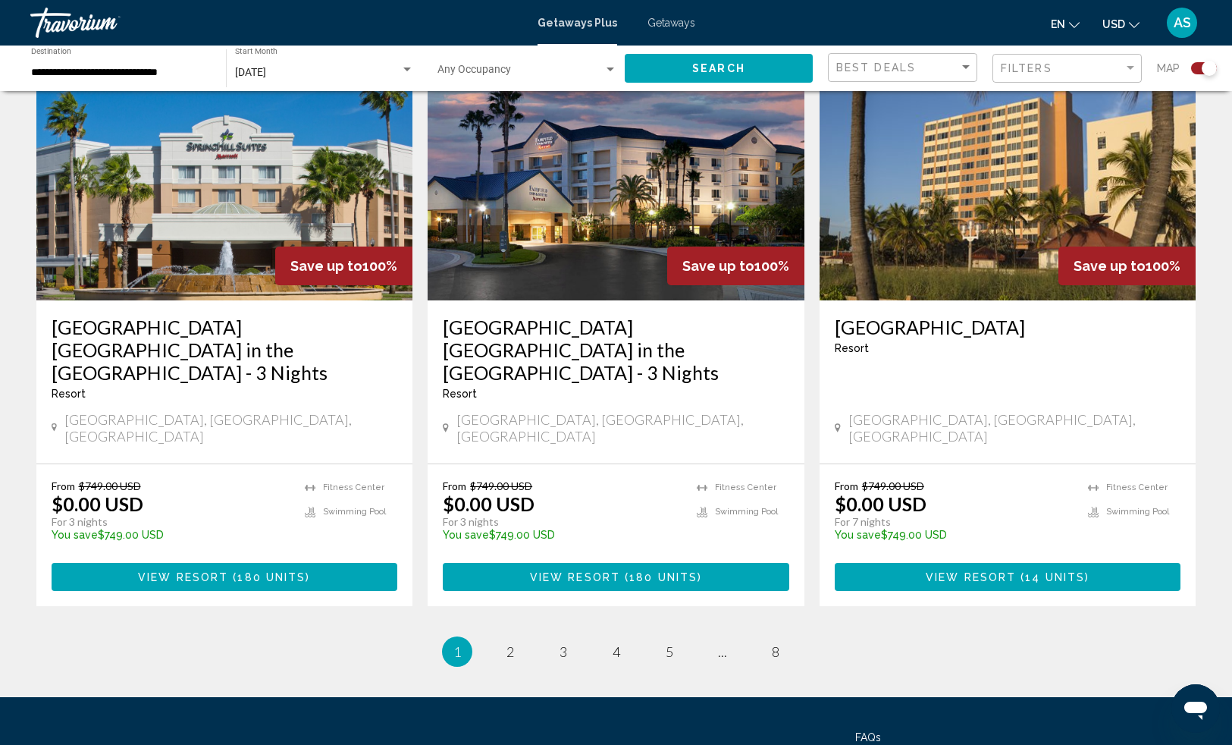
scroll to position [2257, 0]
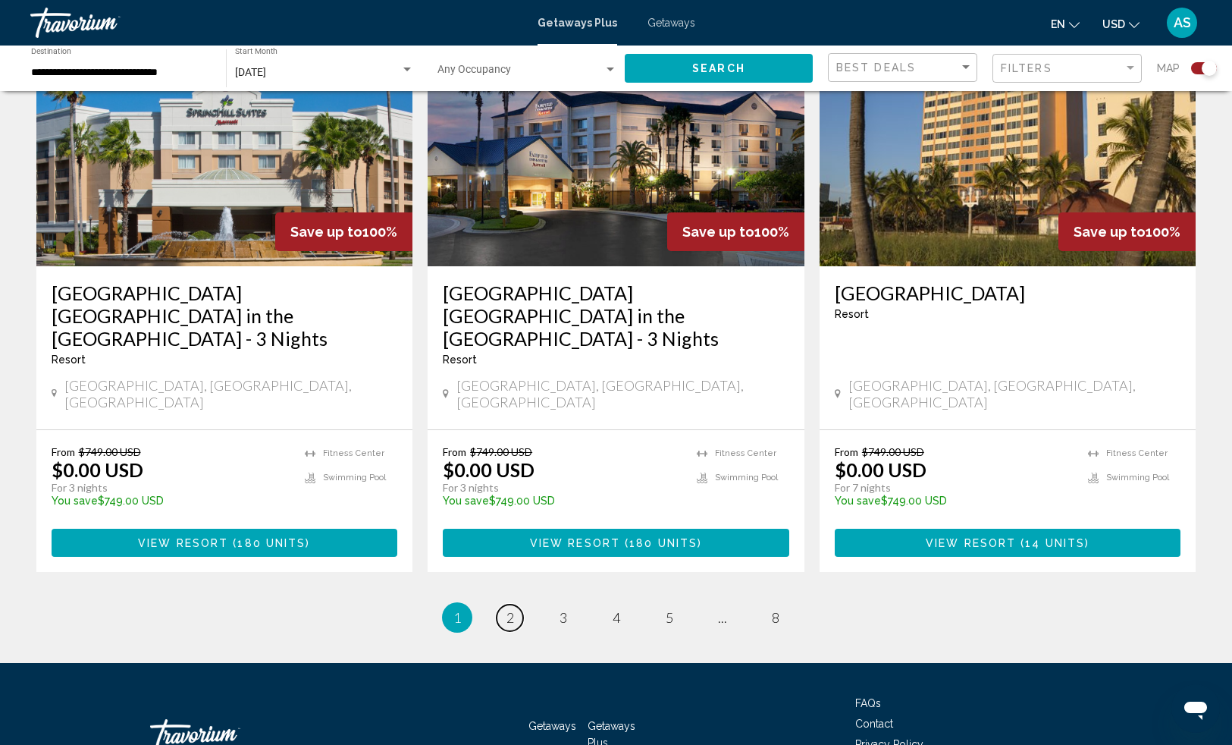
click at [509, 609] on span "2" at bounding box center [510, 617] width 8 height 17
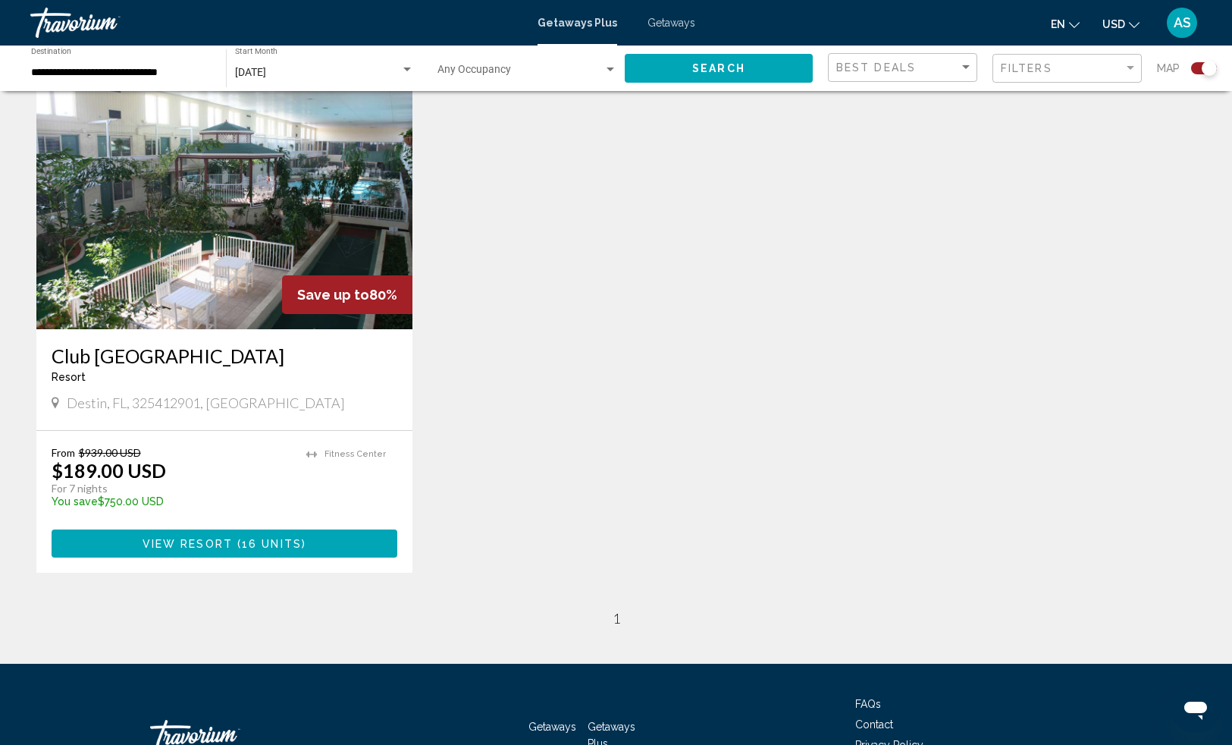
scroll to position [647, 0]
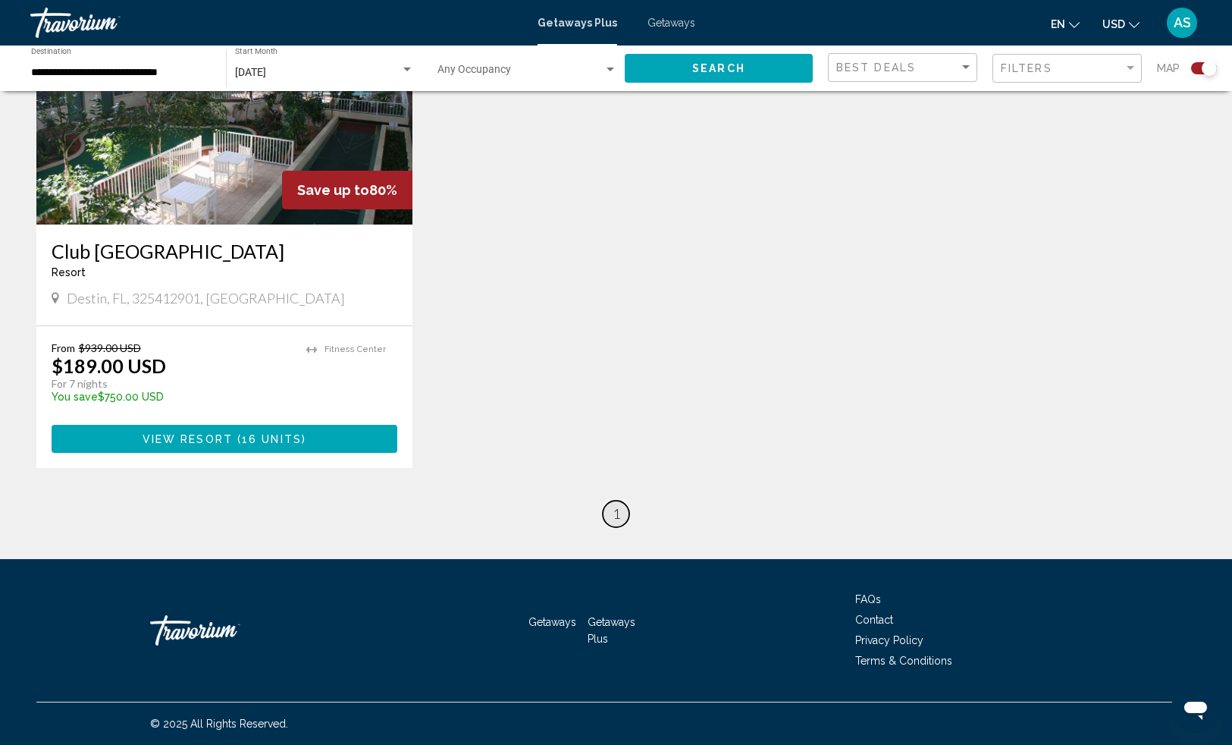
click at [618, 513] on span "1" at bounding box center [617, 513] width 8 height 17
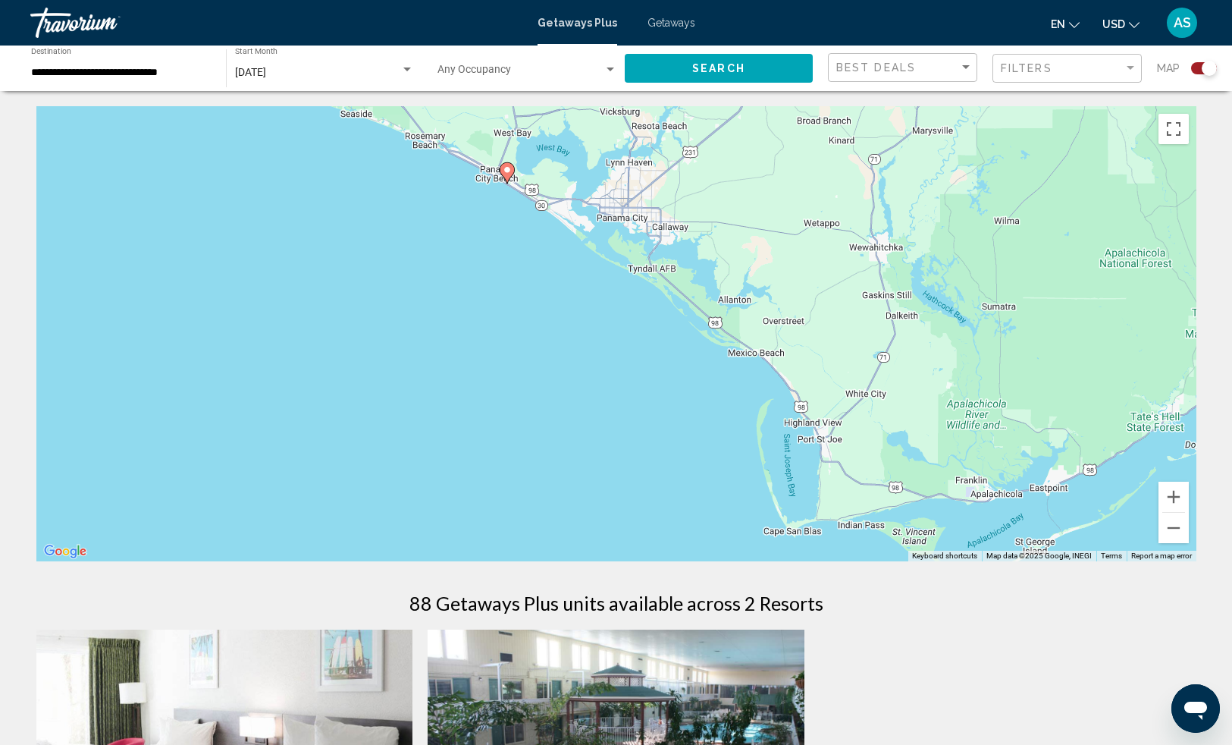
click at [201, 63] on div "**********" at bounding box center [121, 69] width 180 height 42
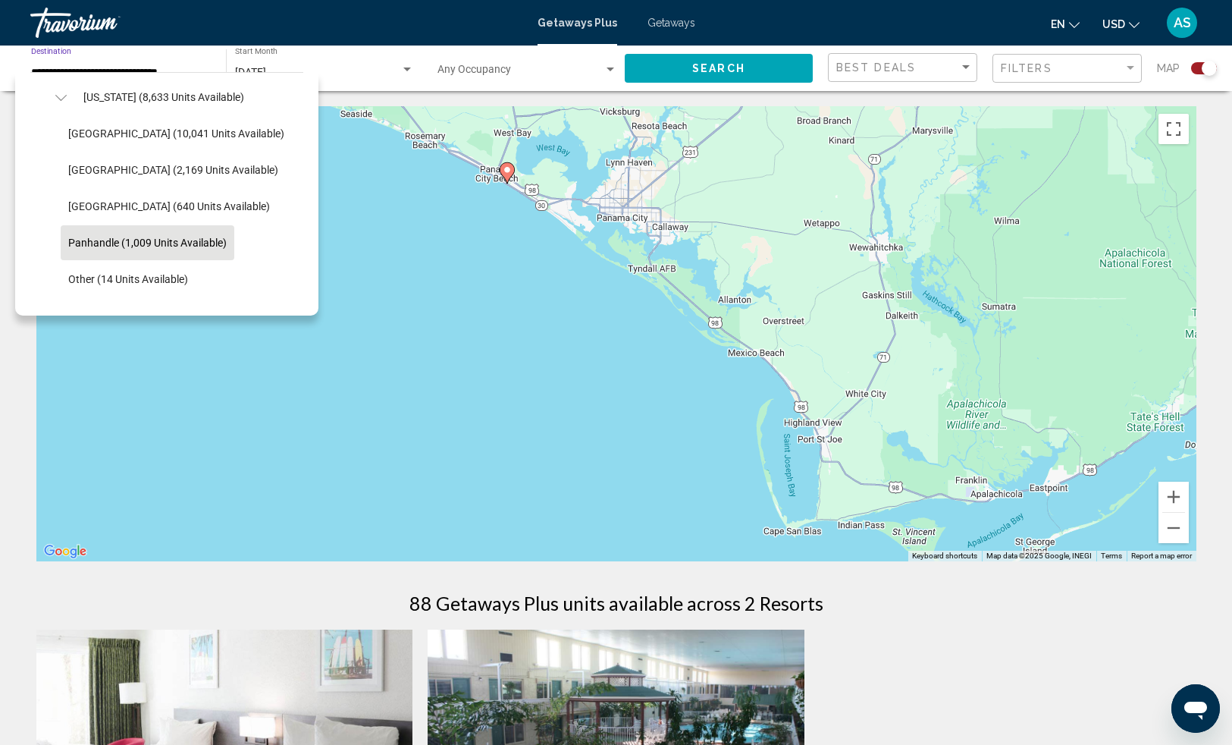
scroll to position [244, 0]
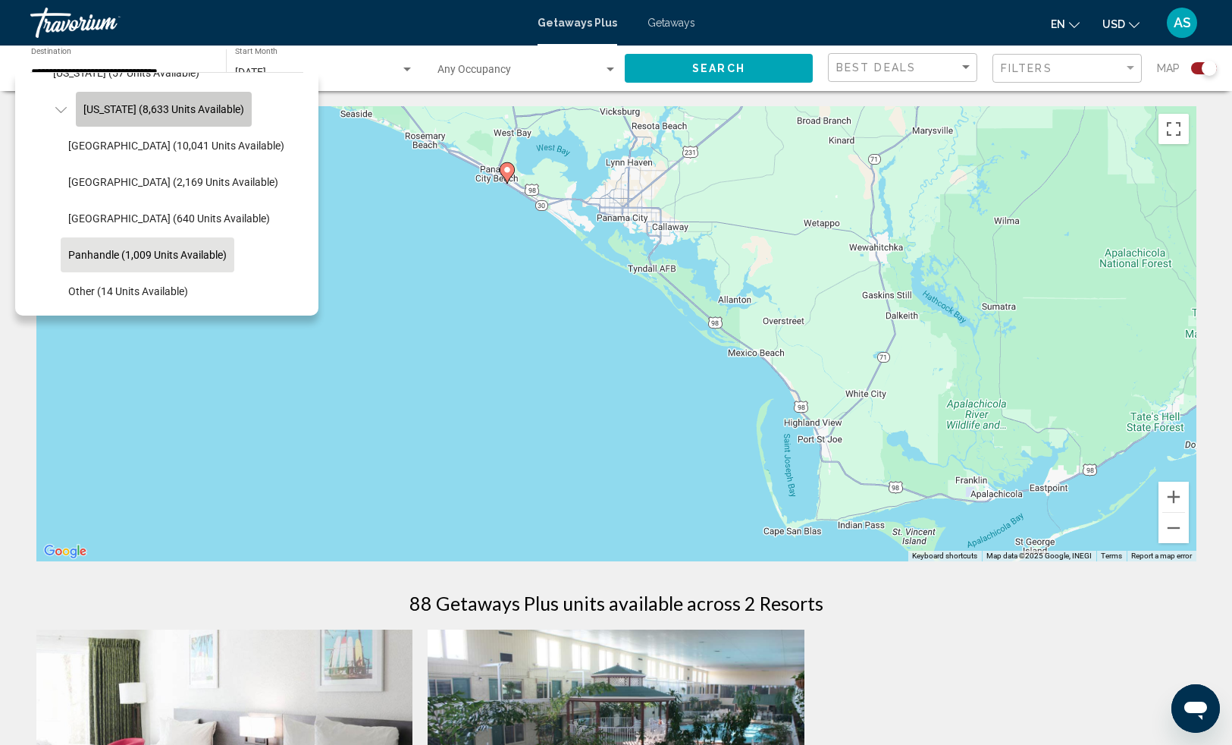
click at [177, 114] on span "[US_STATE] (8,633 units available)" at bounding box center [163, 109] width 161 height 12
type input "**********"
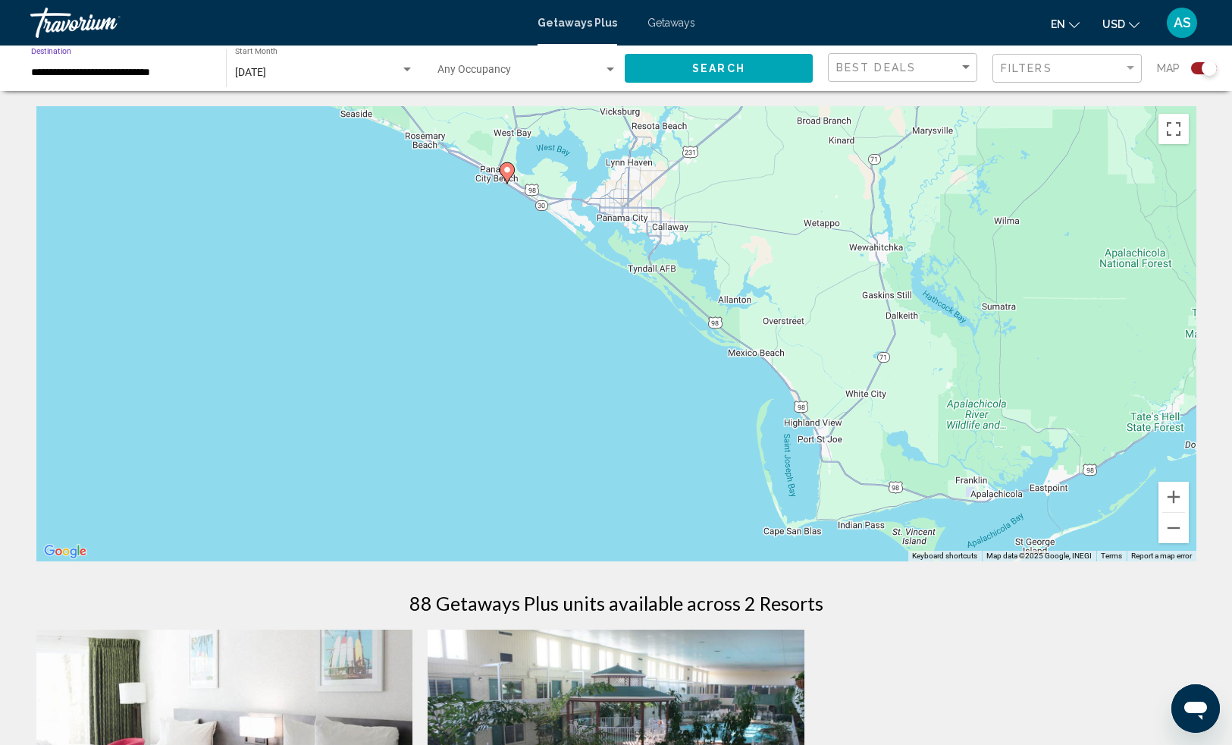
click at [669, 66] on button "Search" at bounding box center [719, 68] width 188 height 28
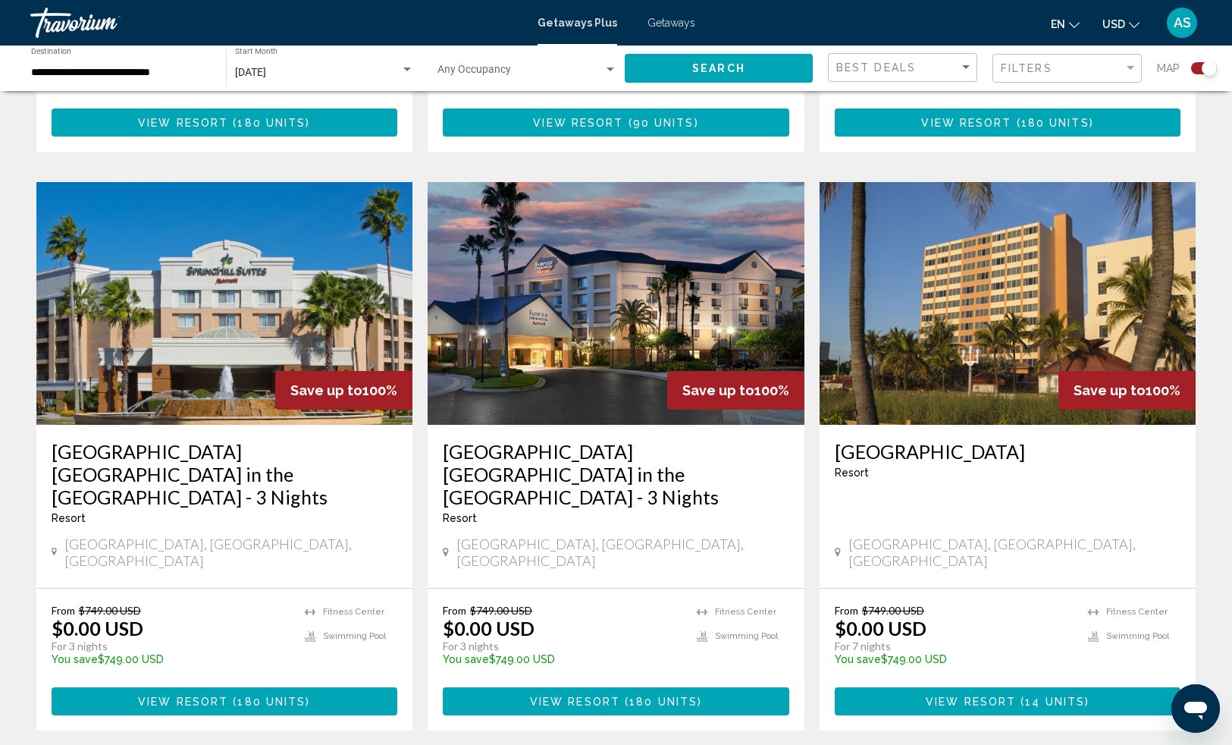
scroll to position [2227, 0]
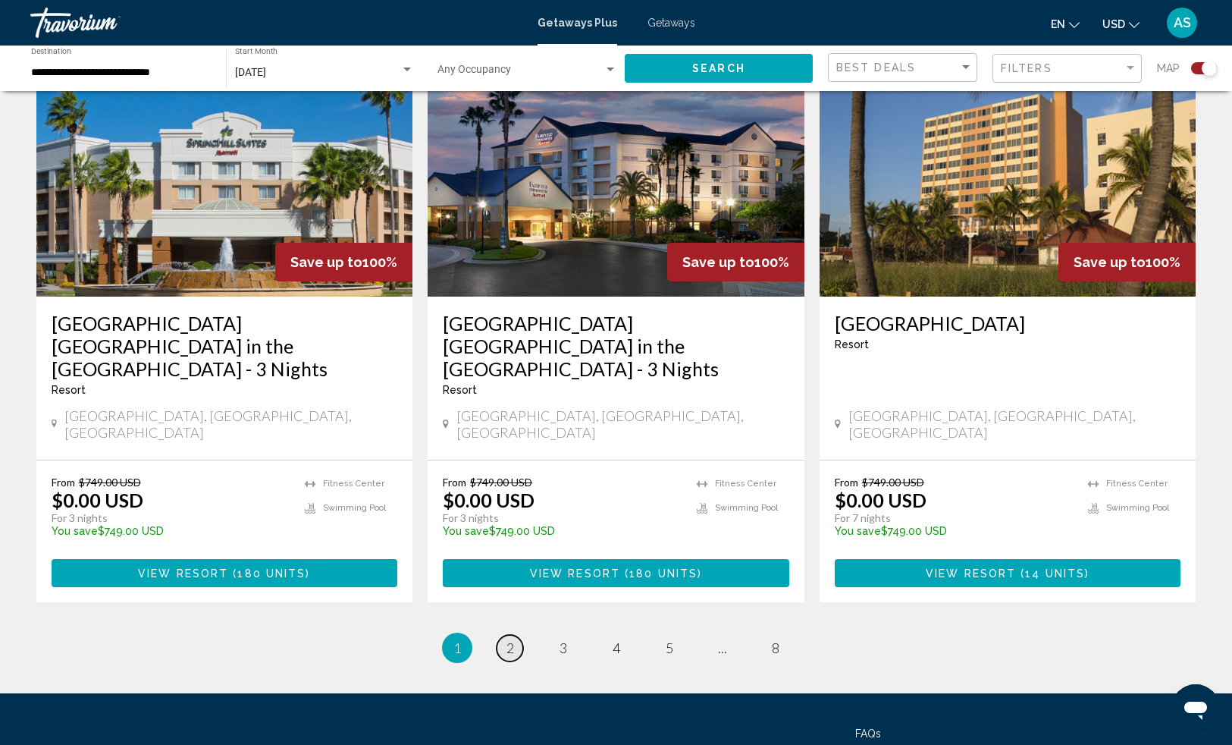
click at [506, 639] on span "2" at bounding box center [510, 647] width 8 height 17
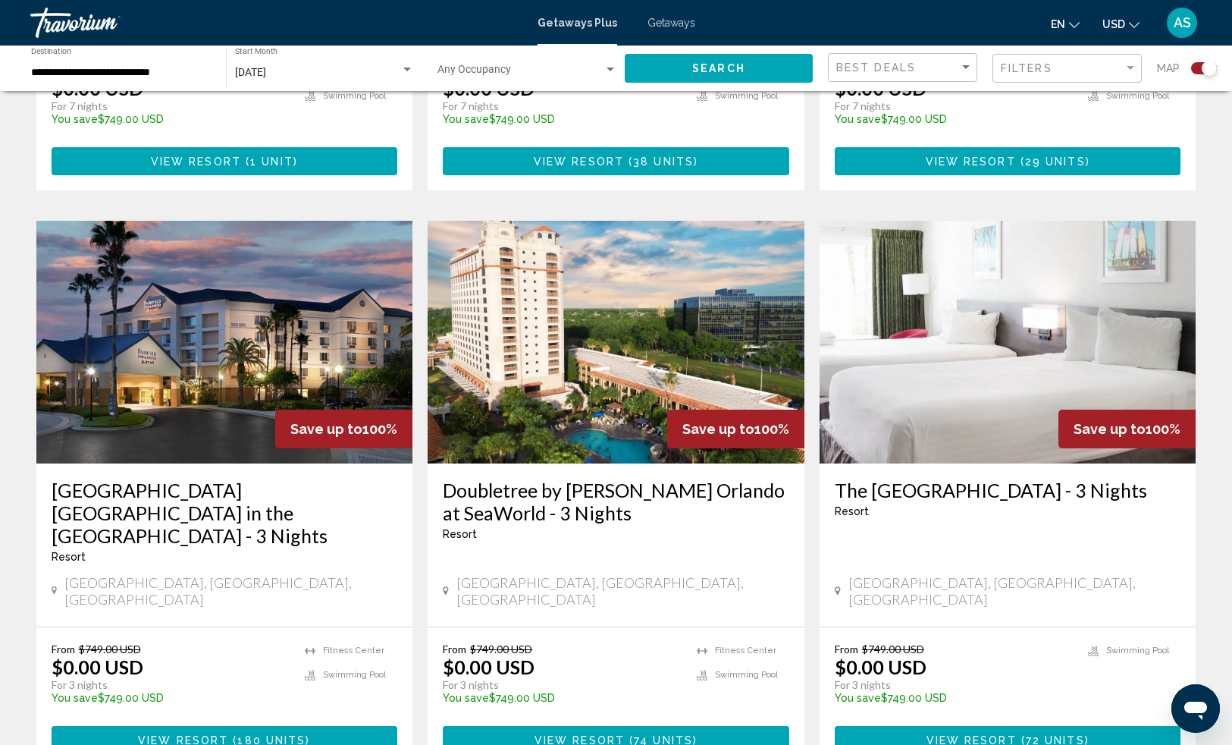
scroll to position [2170, 0]
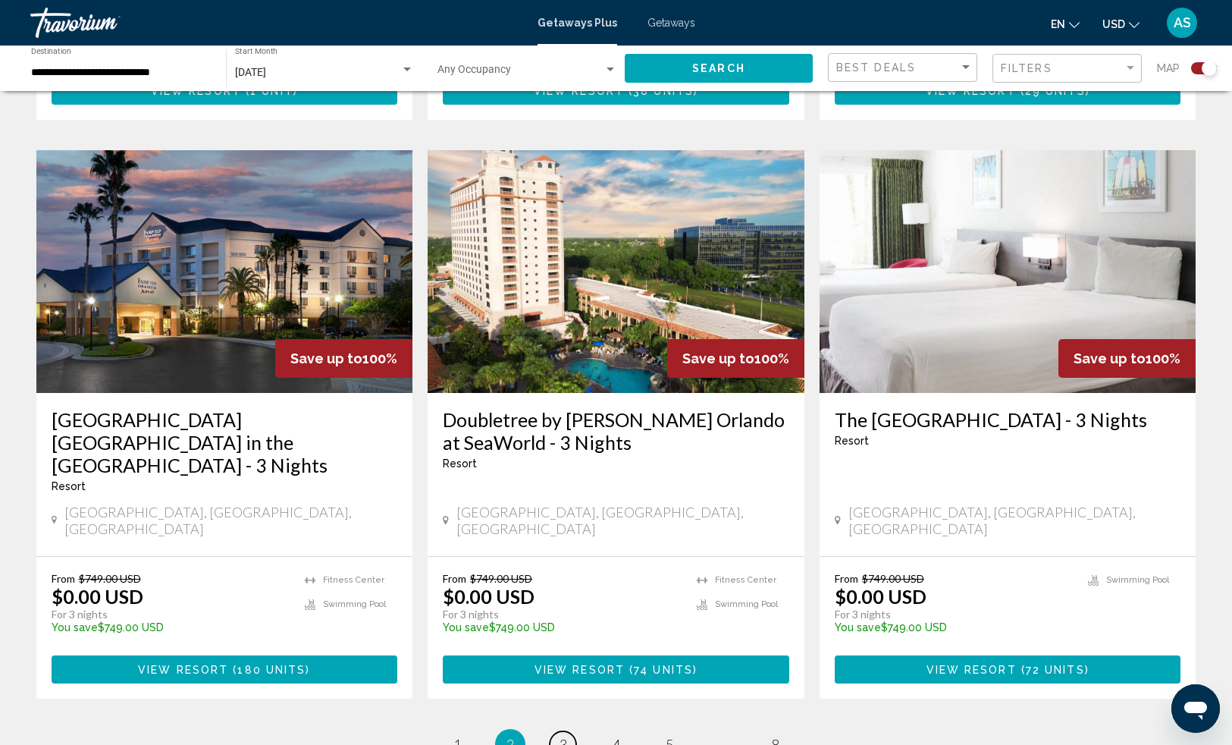
click at [563, 735] on span "3" at bounding box center [564, 743] width 8 height 17
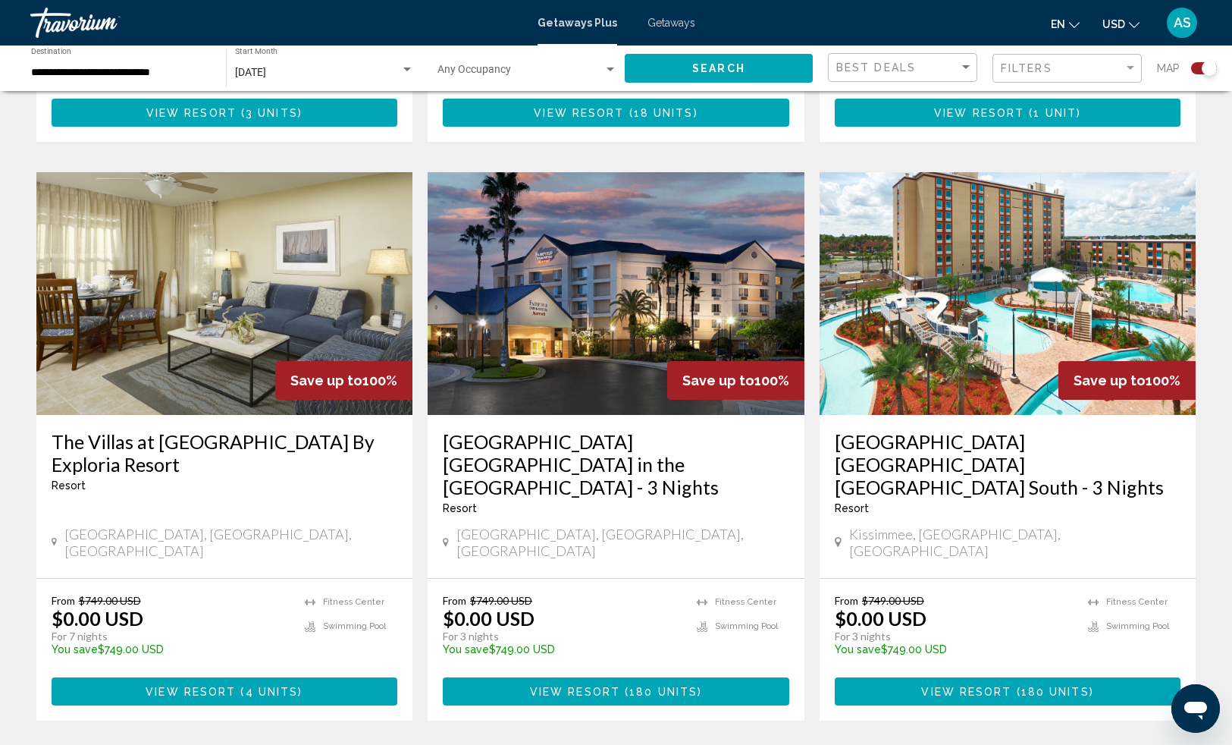
scroll to position [2128, 0]
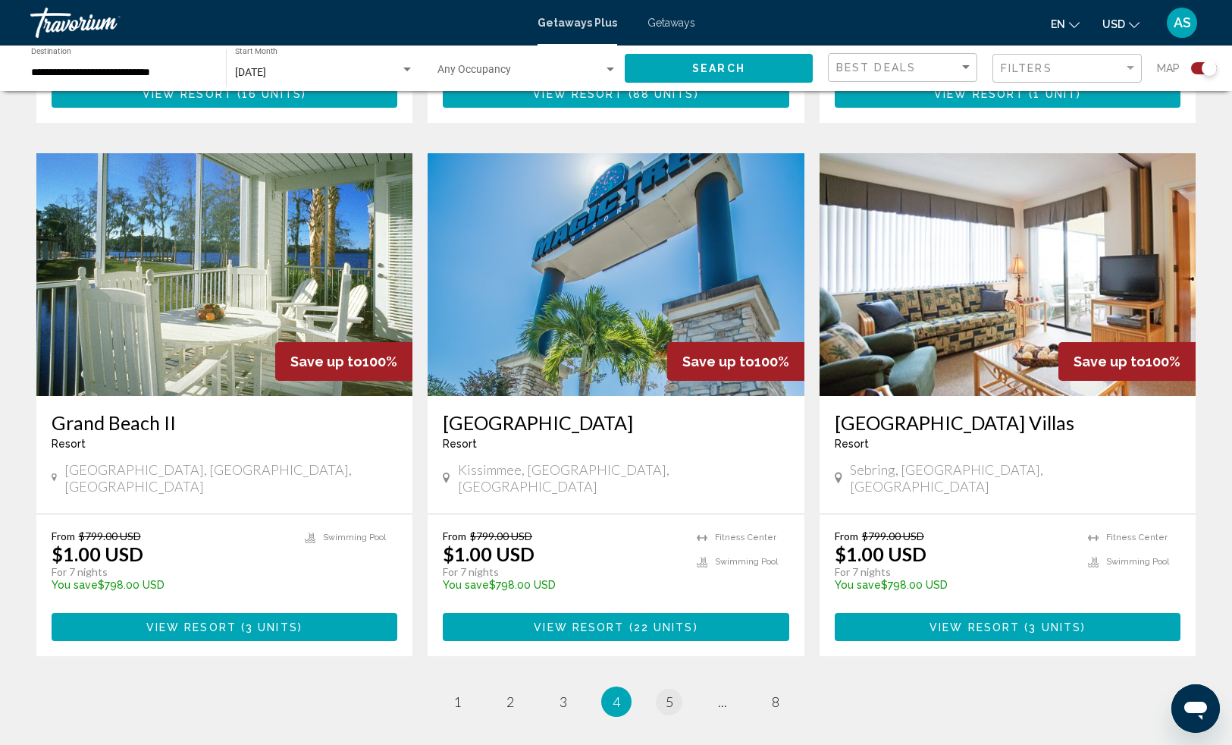
scroll to position [2099, 0]
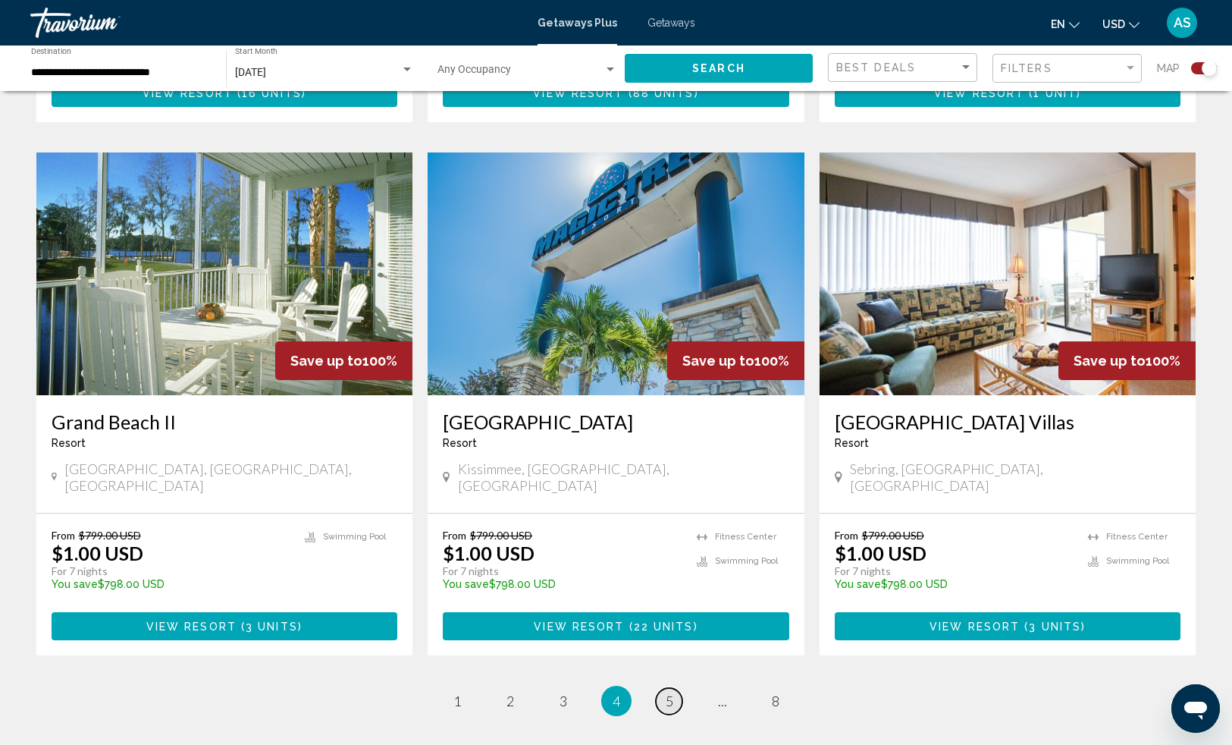
click at [666, 692] on span "5" at bounding box center [670, 700] width 8 height 17
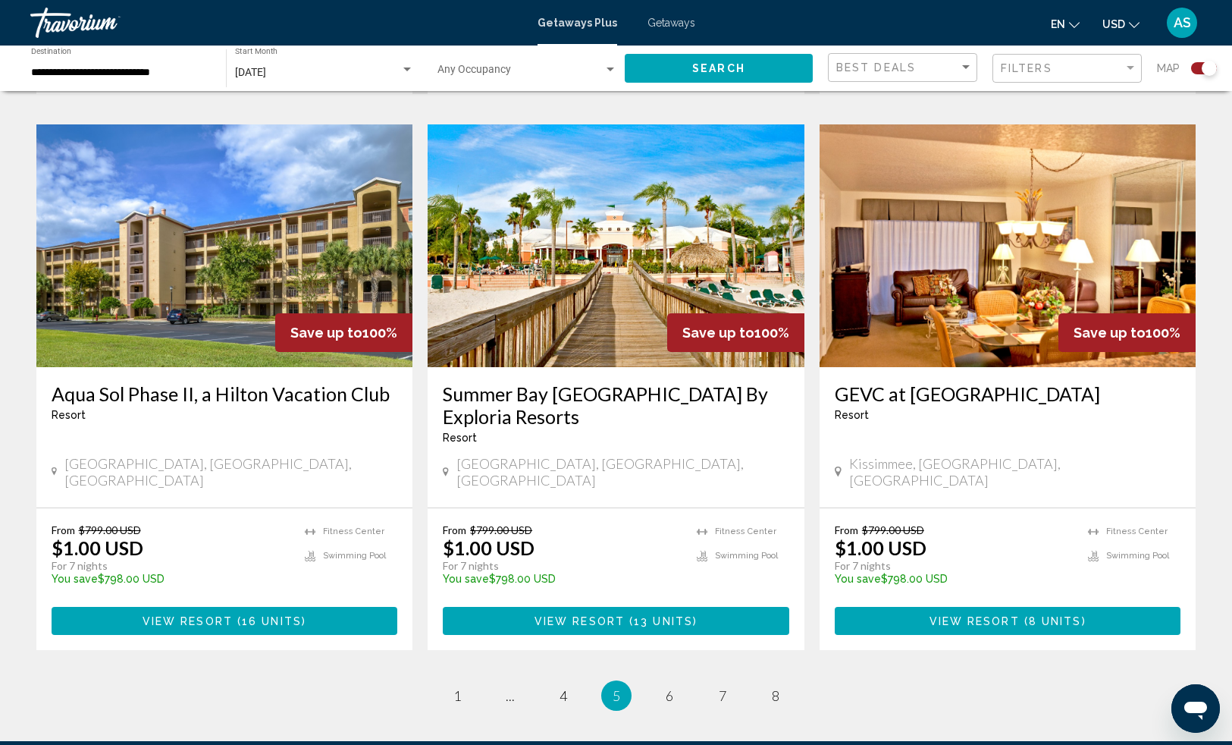
scroll to position [2197, 0]
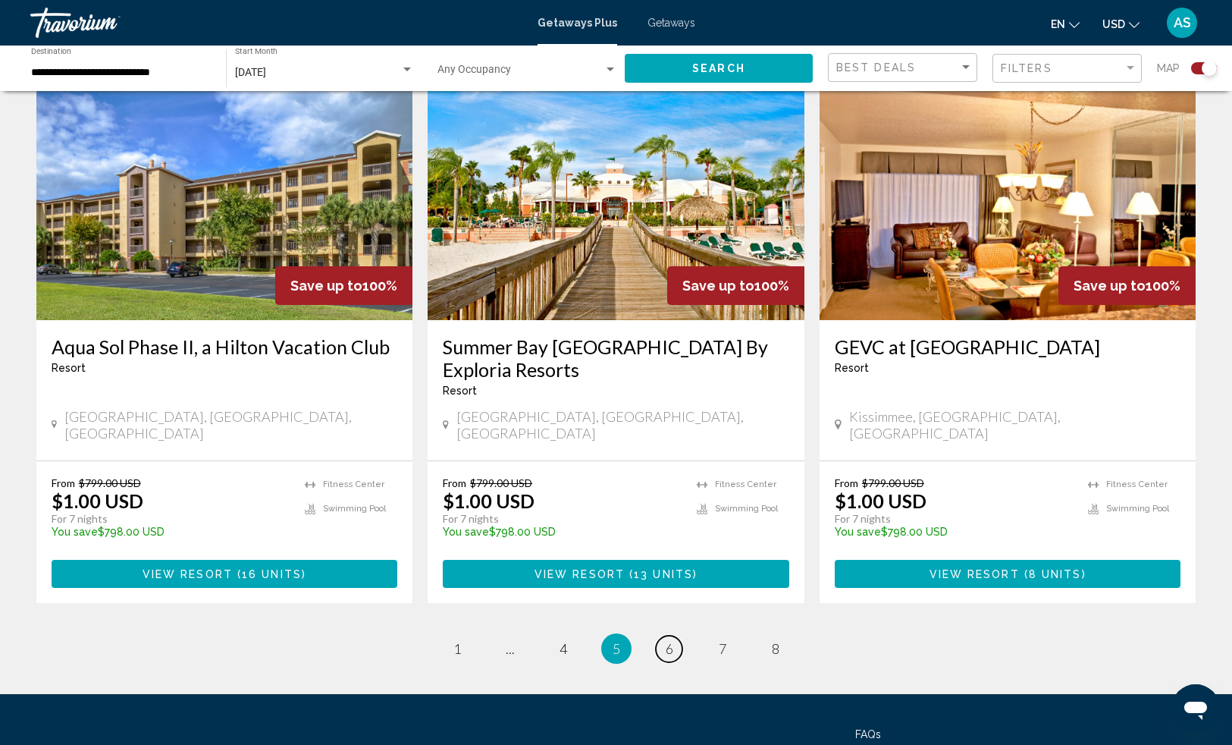
click at [660, 635] on link "page 6" at bounding box center [669, 648] width 27 height 27
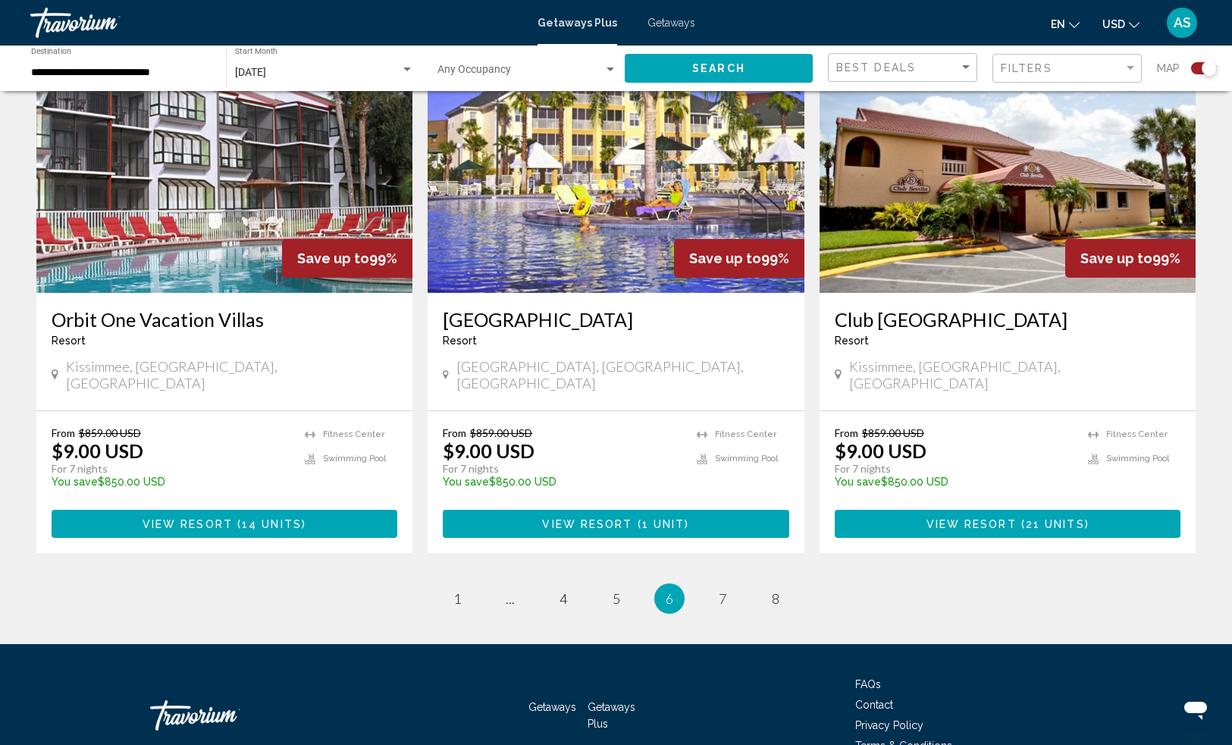
scroll to position [2248, 0]
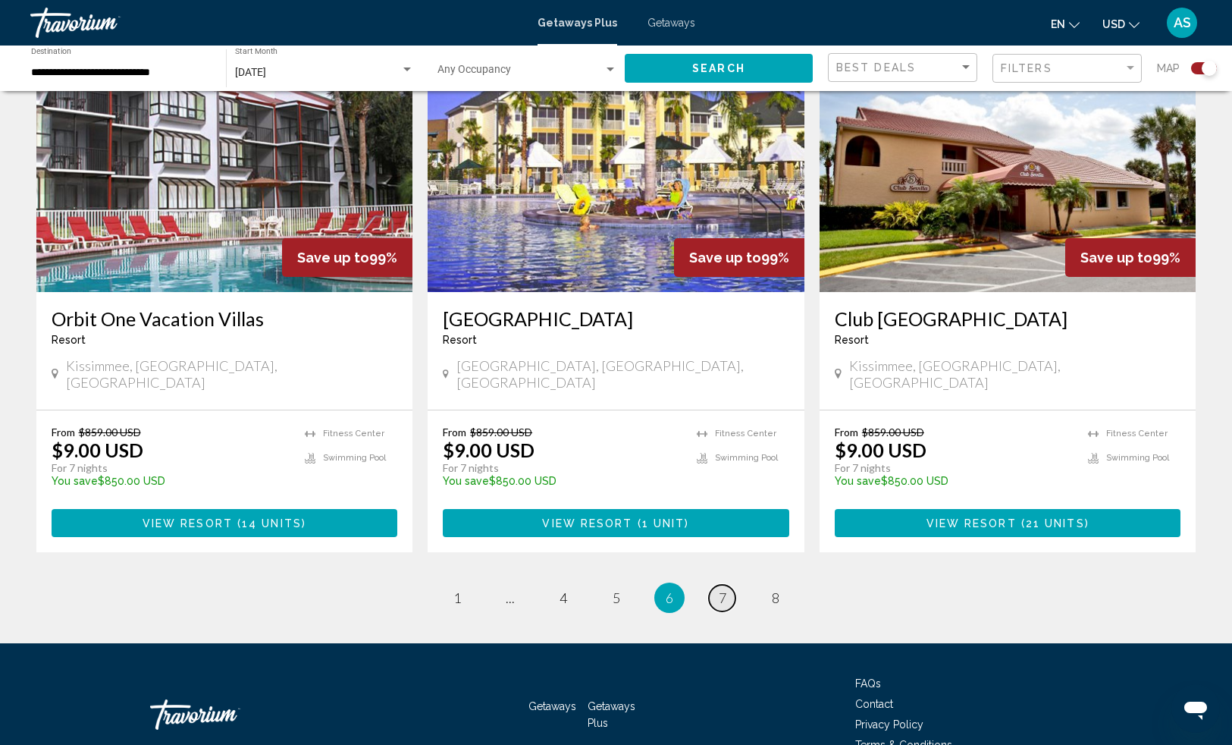
click at [719, 589] on span "7" at bounding box center [723, 597] width 8 height 17
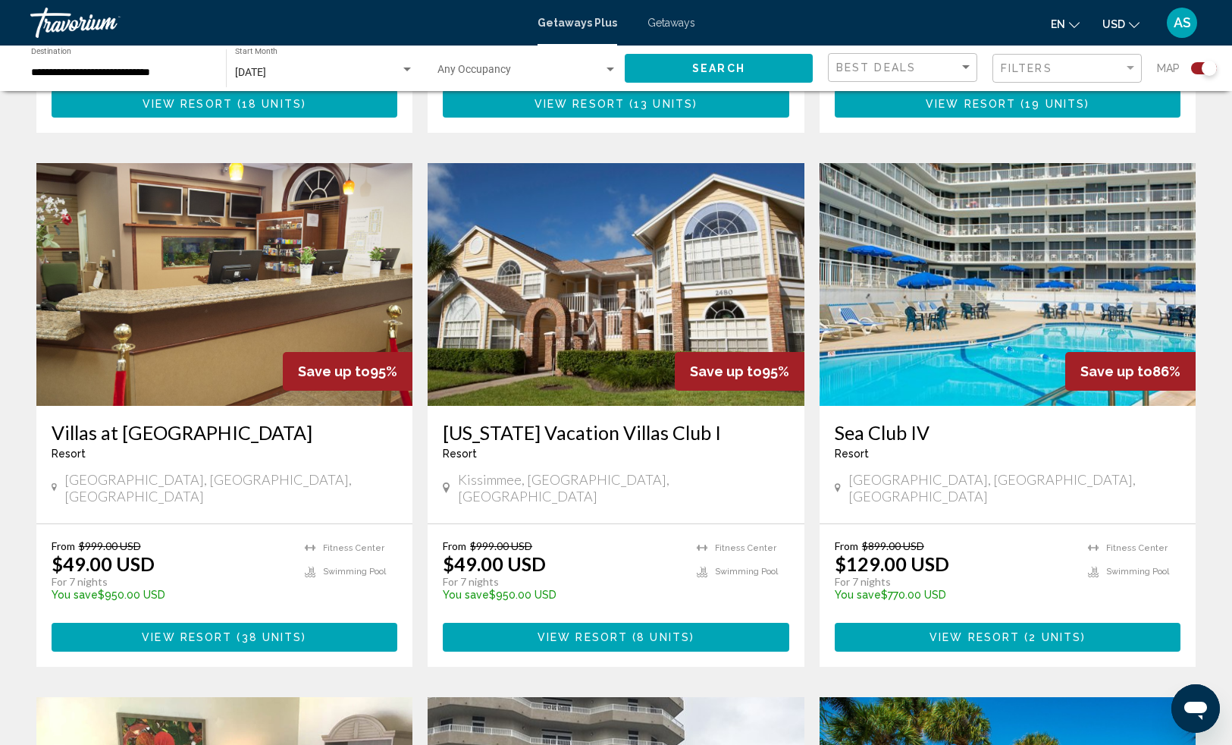
scroll to position [1010, 0]
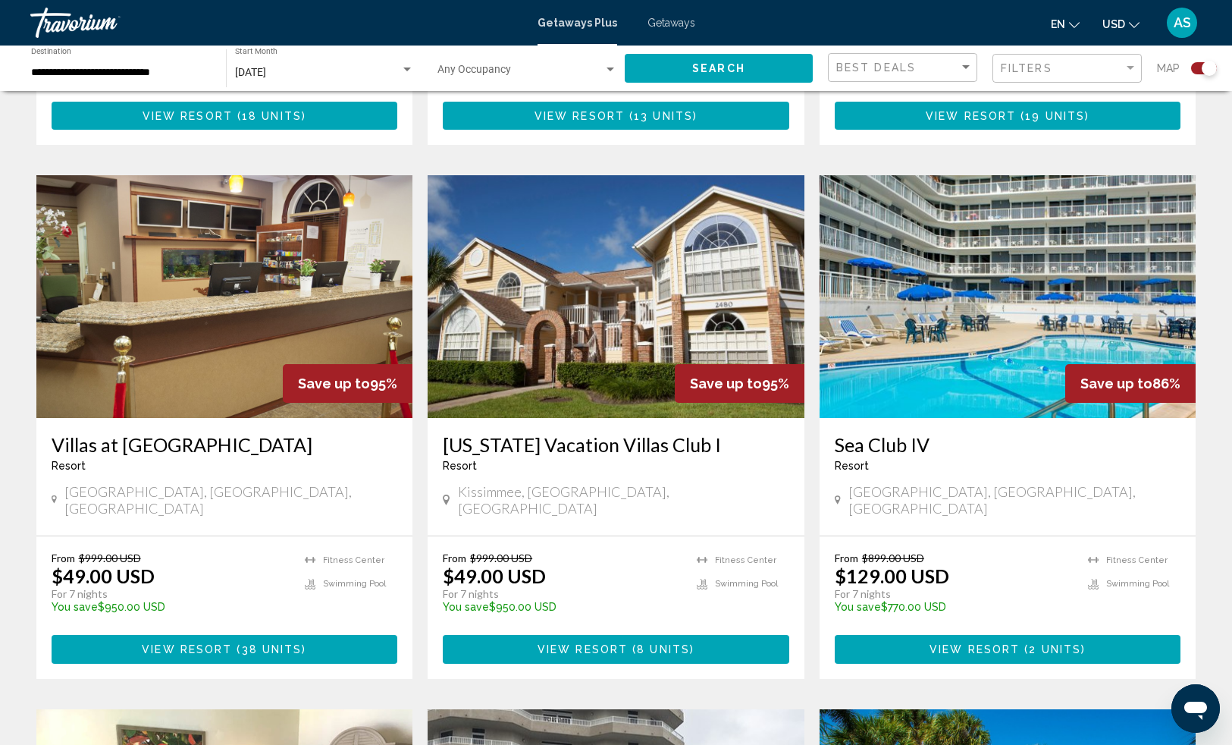
click at [958, 353] on img "Main content" at bounding box center [1008, 296] width 377 height 243
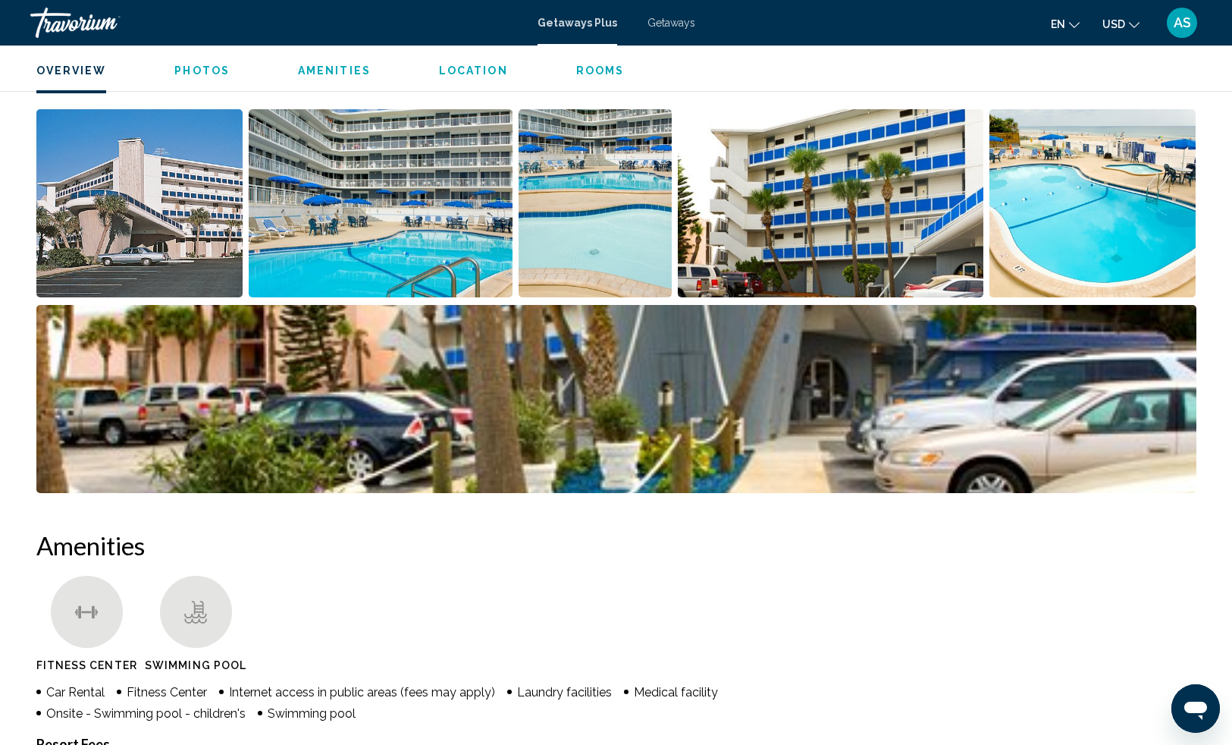
scroll to position [876, 0]
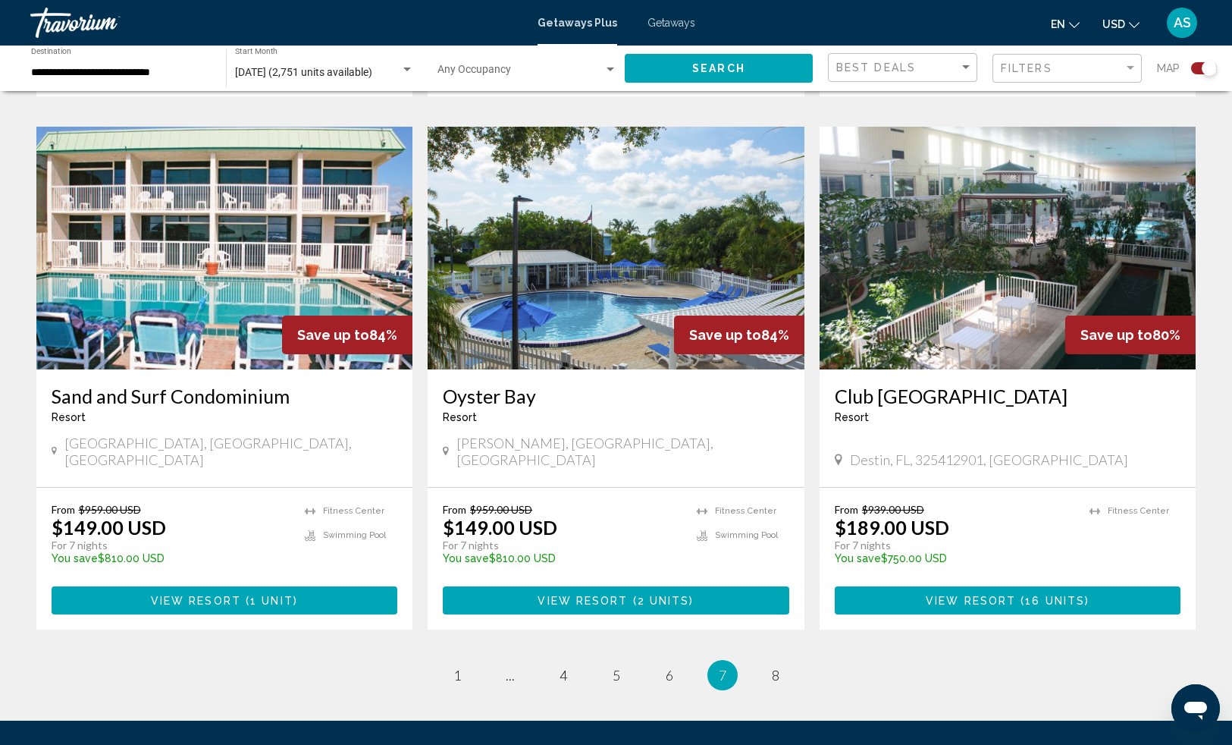
scroll to position [2138, 0]
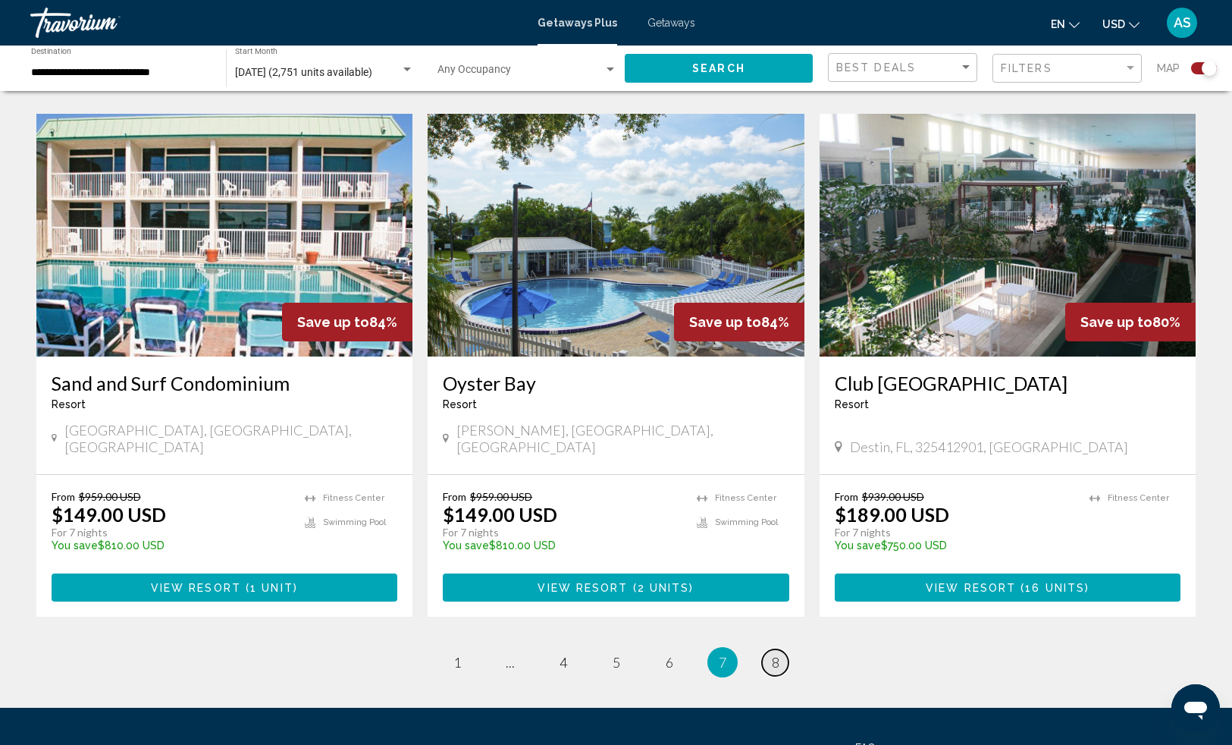
click at [772, 654] on span "8" at bounding box center [776, 662] width 8 height 17
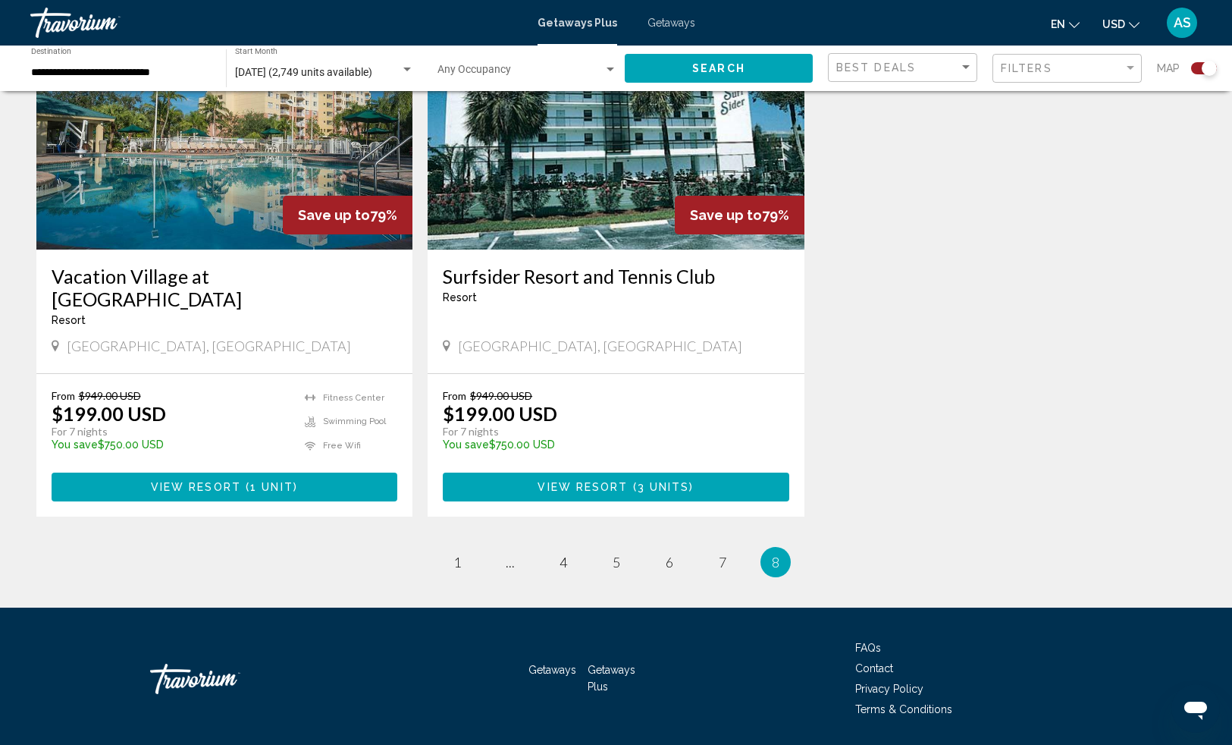
scroll to position [829, 0]
